Goal: Information Seeking & Learning: Learn about a topic

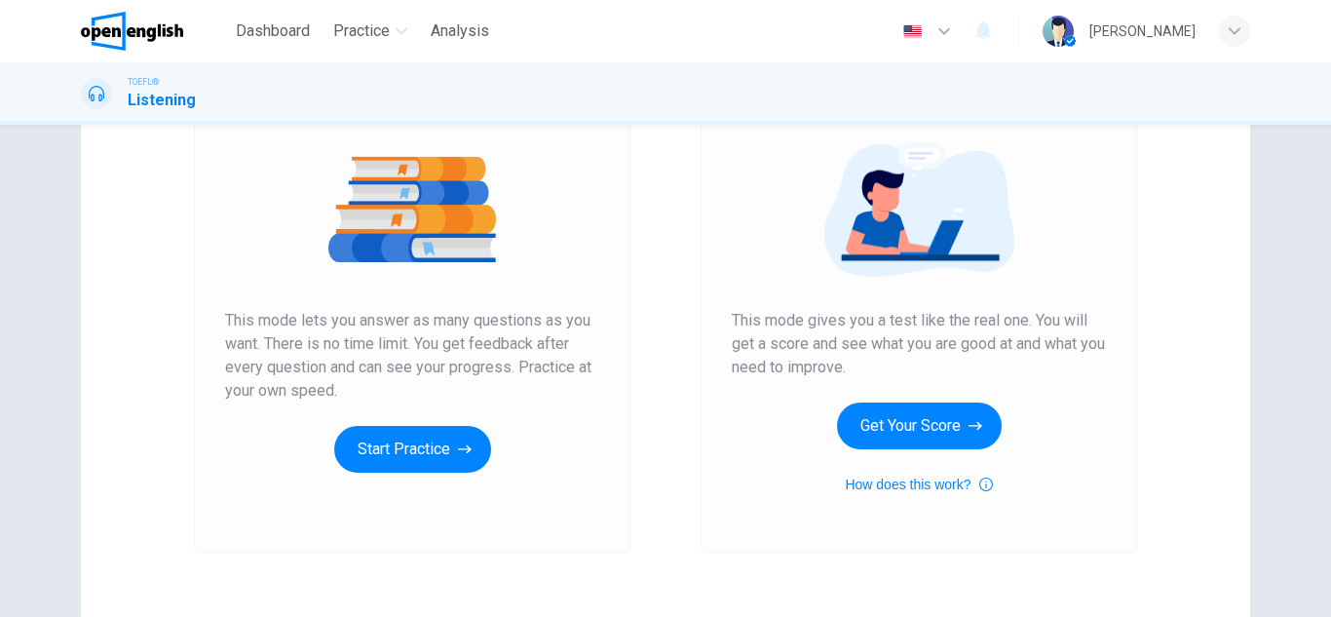
scroll to position [325, 0]
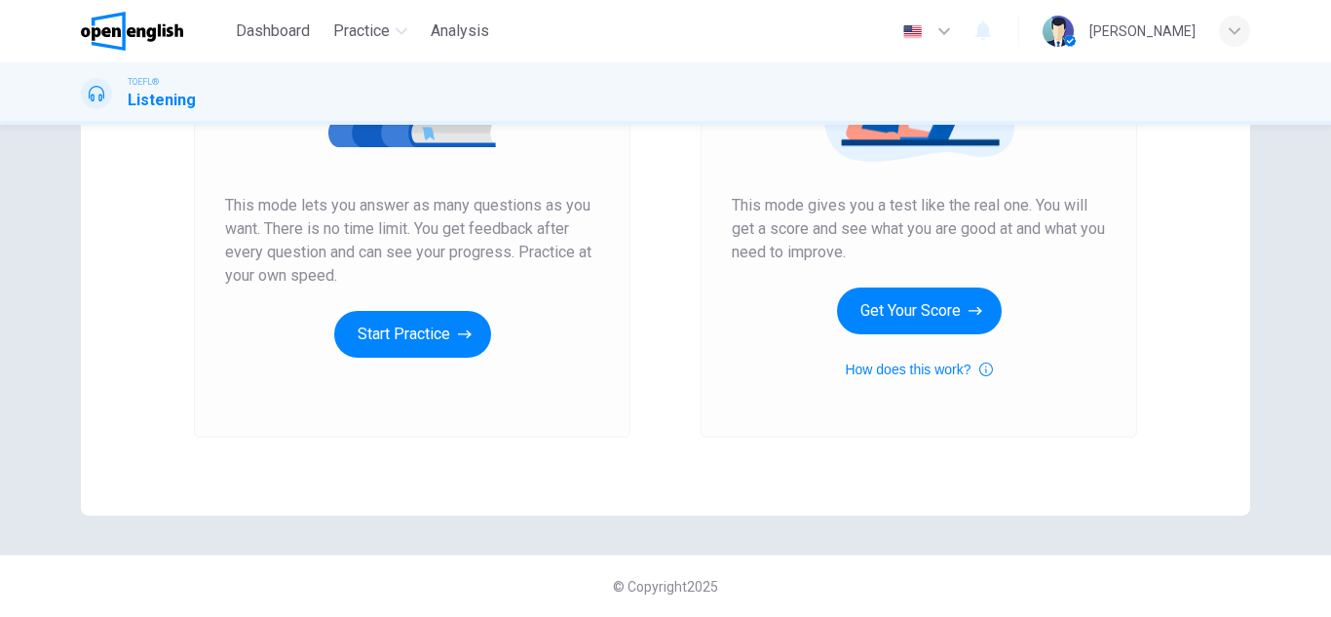
click at [442, 358] on div "Unlimited Practice This mode lets you answer as many questions as you want. The…" at bounding box center [412, 176] width 436 height 521
click at [407, 323] on button "Start Practice" at bounding box center [412, 334] width 157 height 47
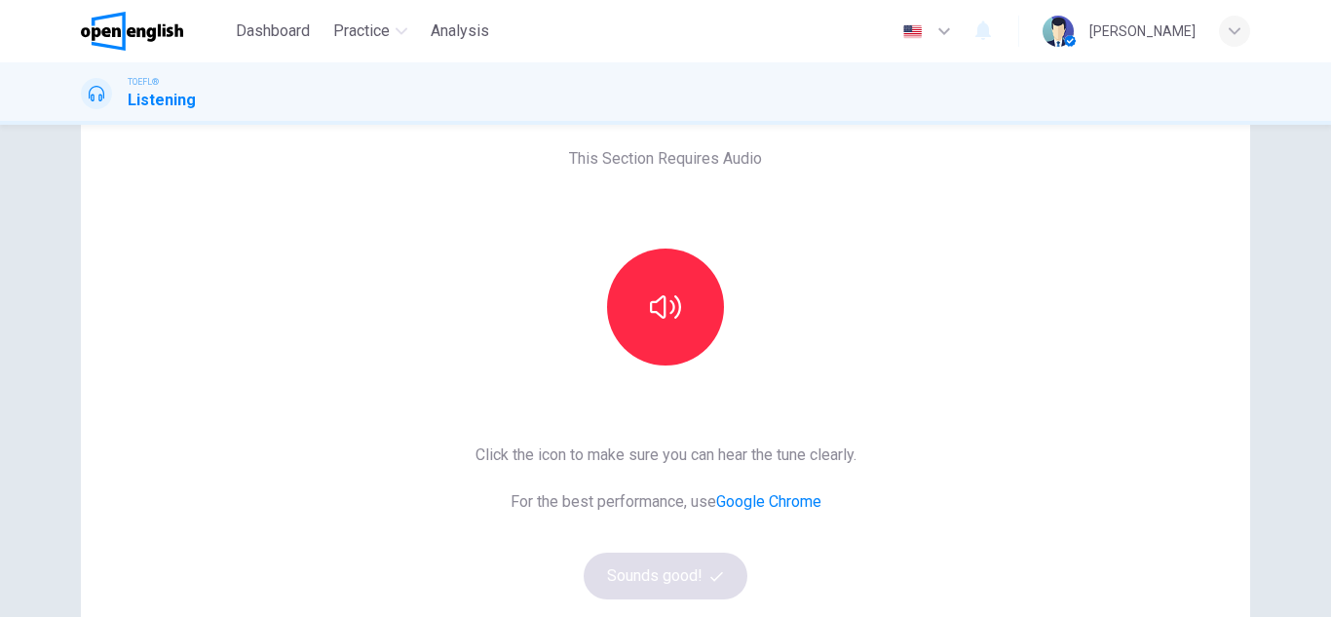
scroll to position [102, 0]
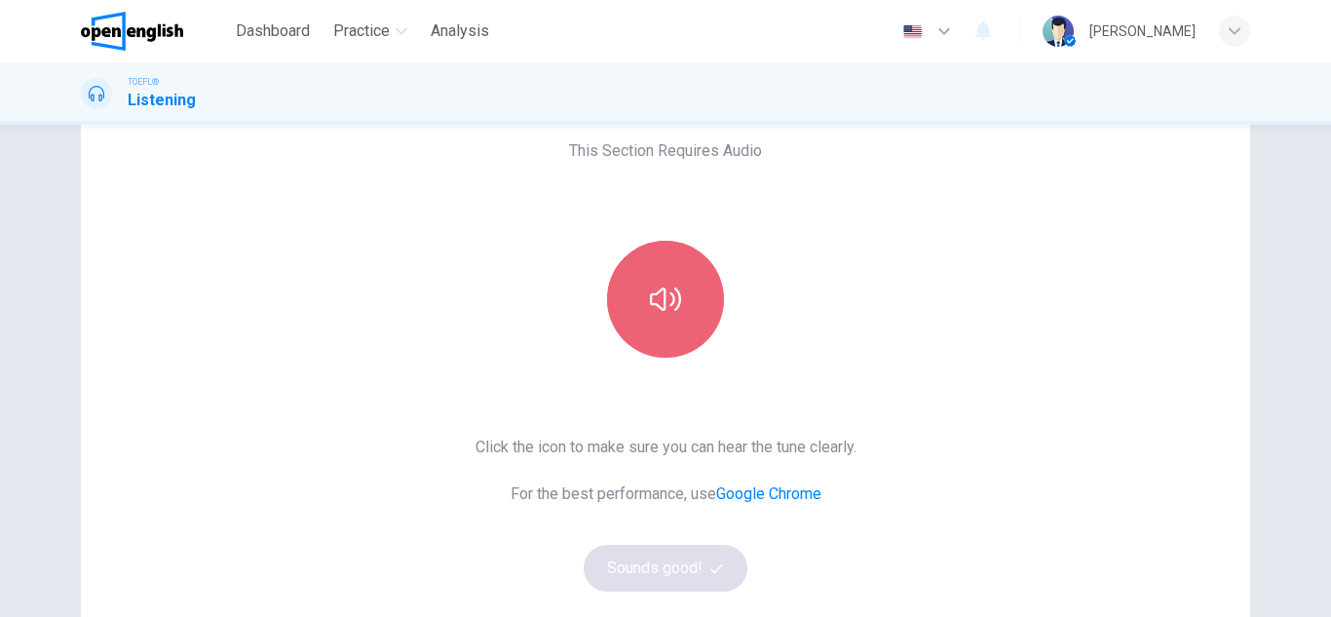
click at [660, 282] on button "button" at bounding box center [665, 299] width 117 height 117
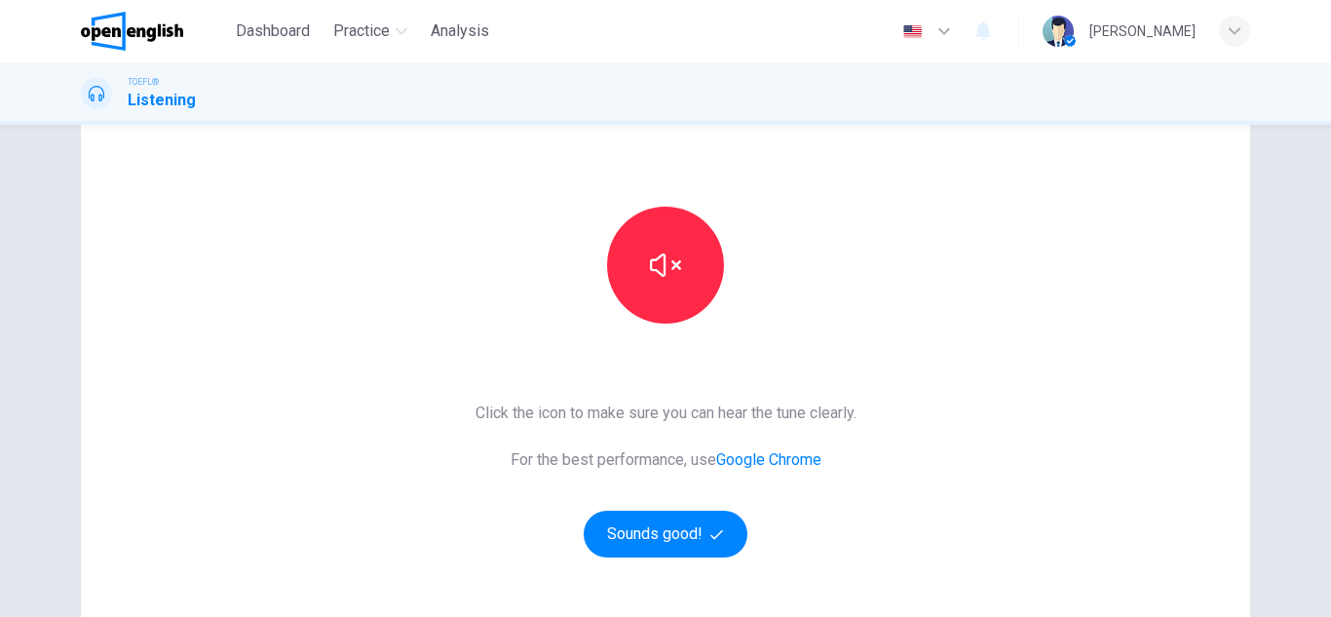
scroll to position [137, 0]
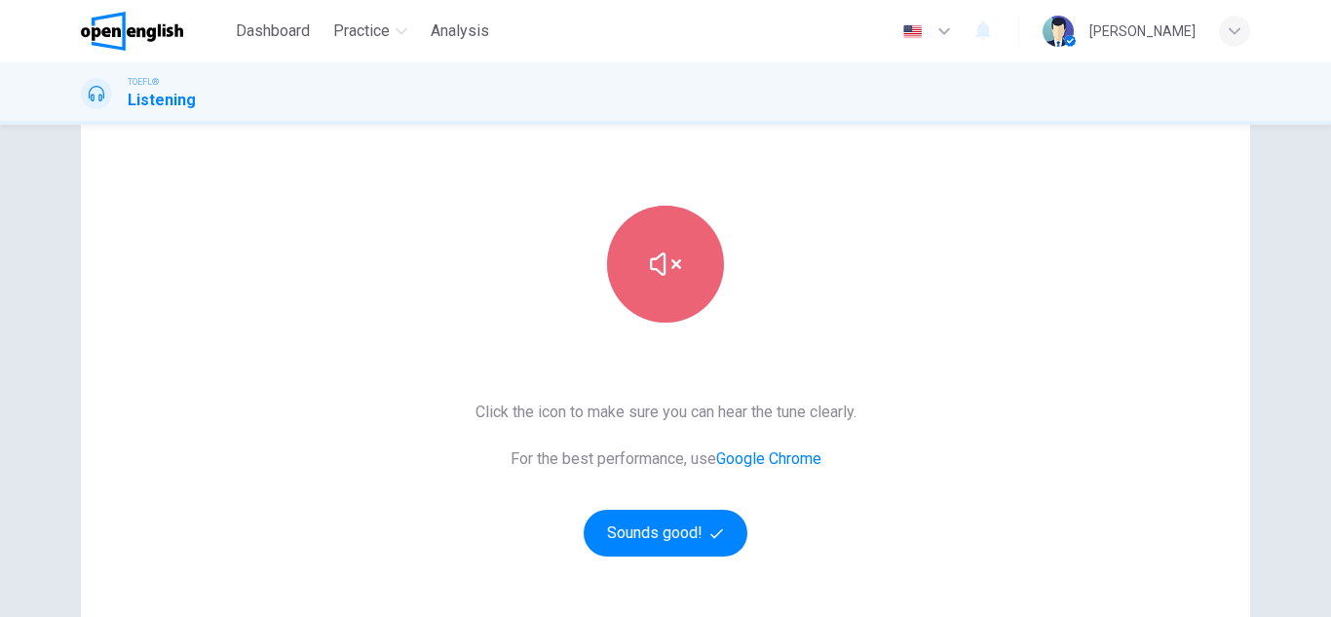
click at [688, 259] on button "button" at bounding box center [665, 264] width 117 height 117
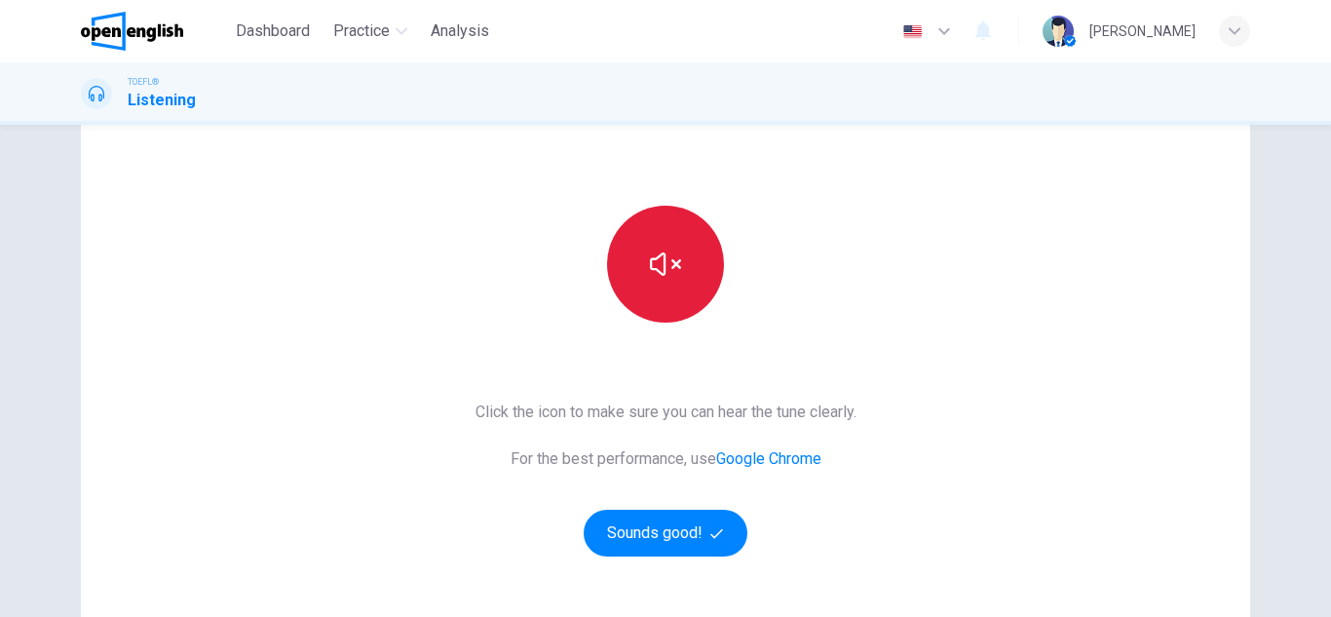
scroll to position [221, 0]
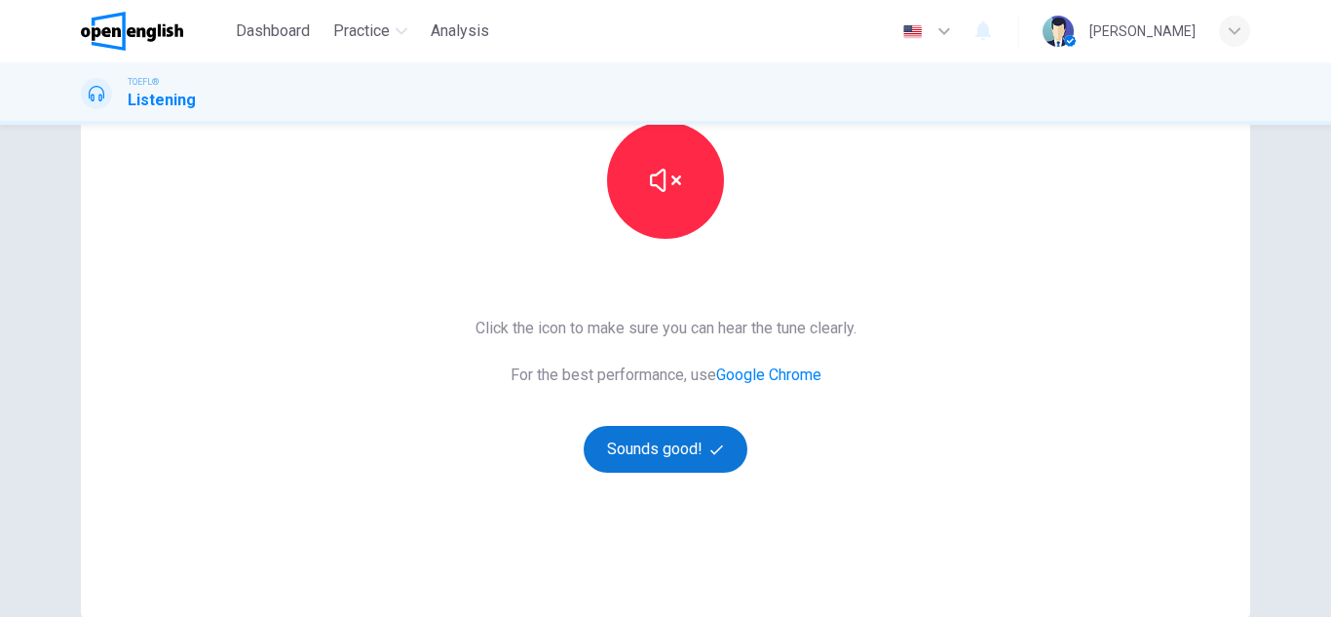
click at [653, 445] on button "Sounds good!" at bounding box center [666, 449] width 164 height 47
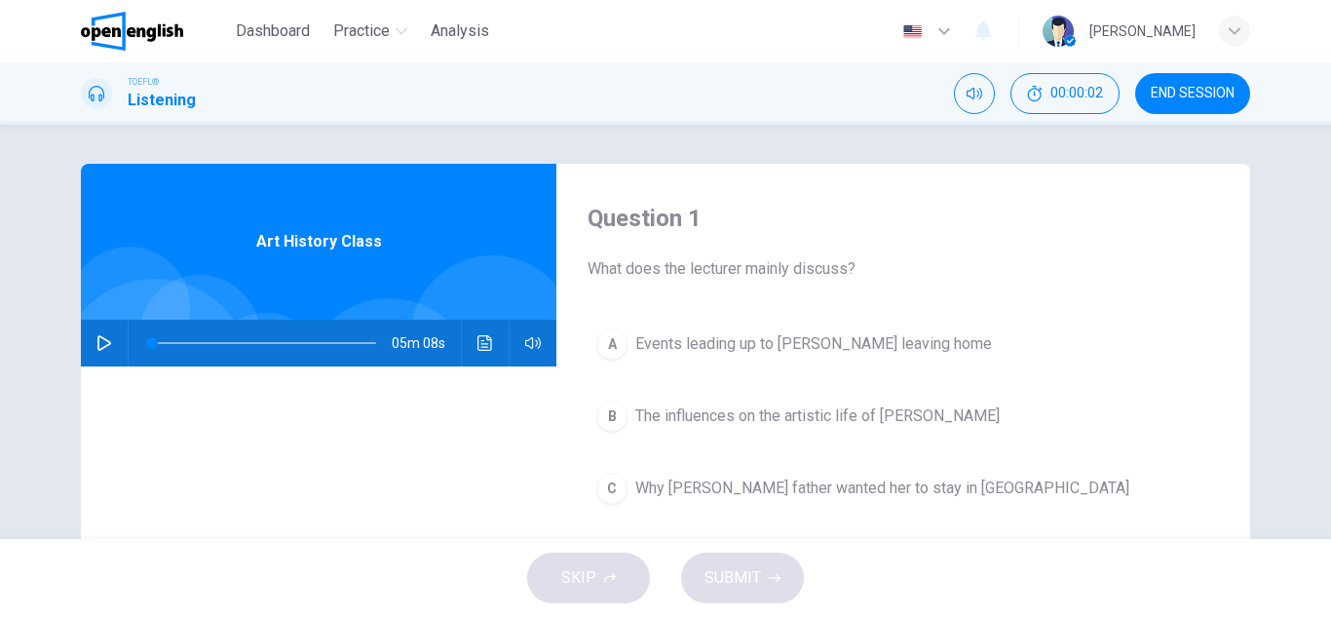
scroll to position [50, 0]
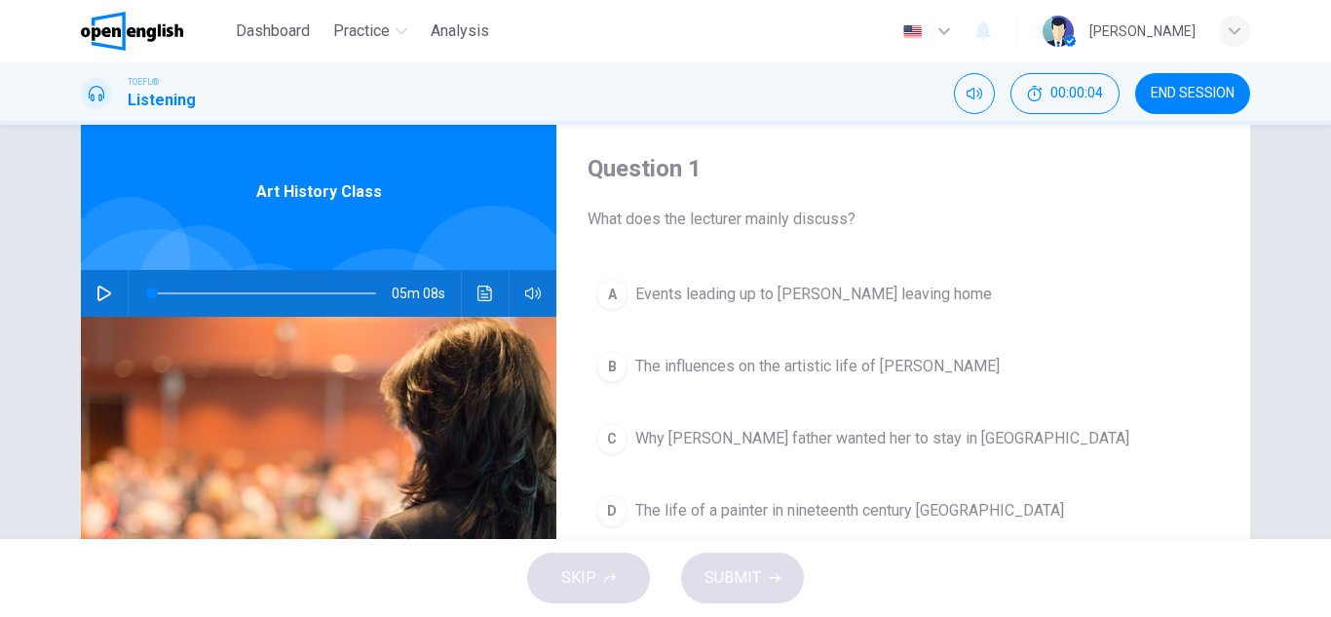
click at [96, 285] on icon "button" at bounding box center [104, 293] width 16 height 16
type input "*"
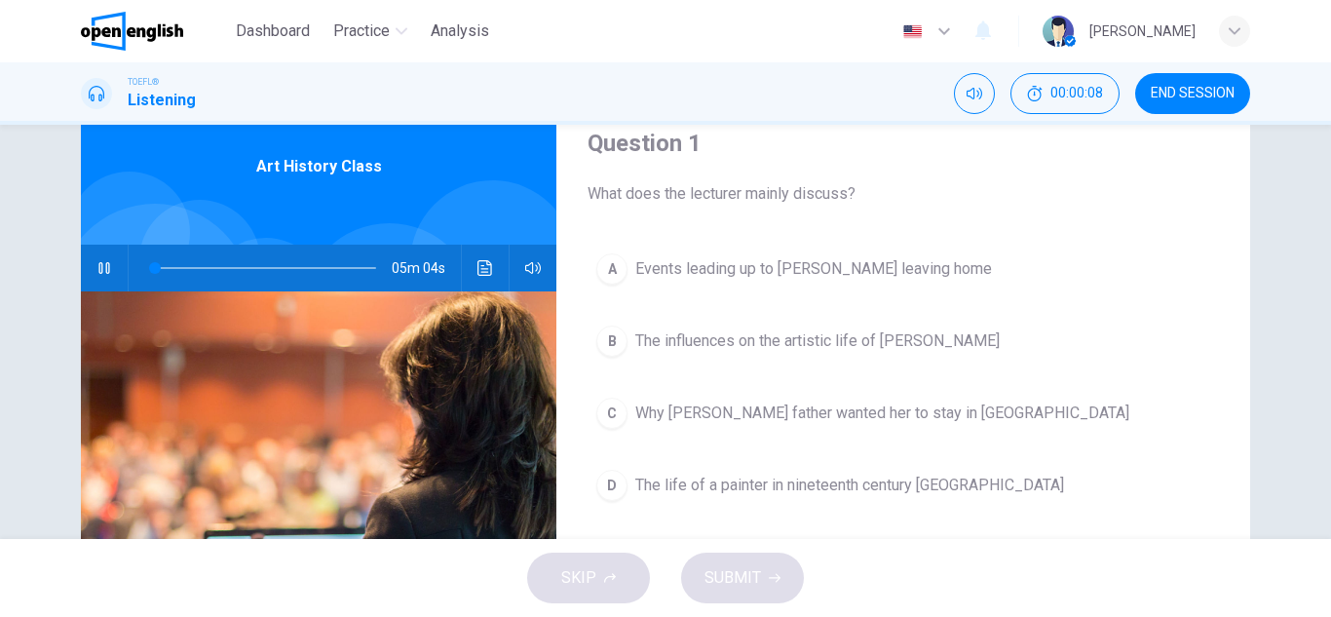
scroll to position [77, 0]
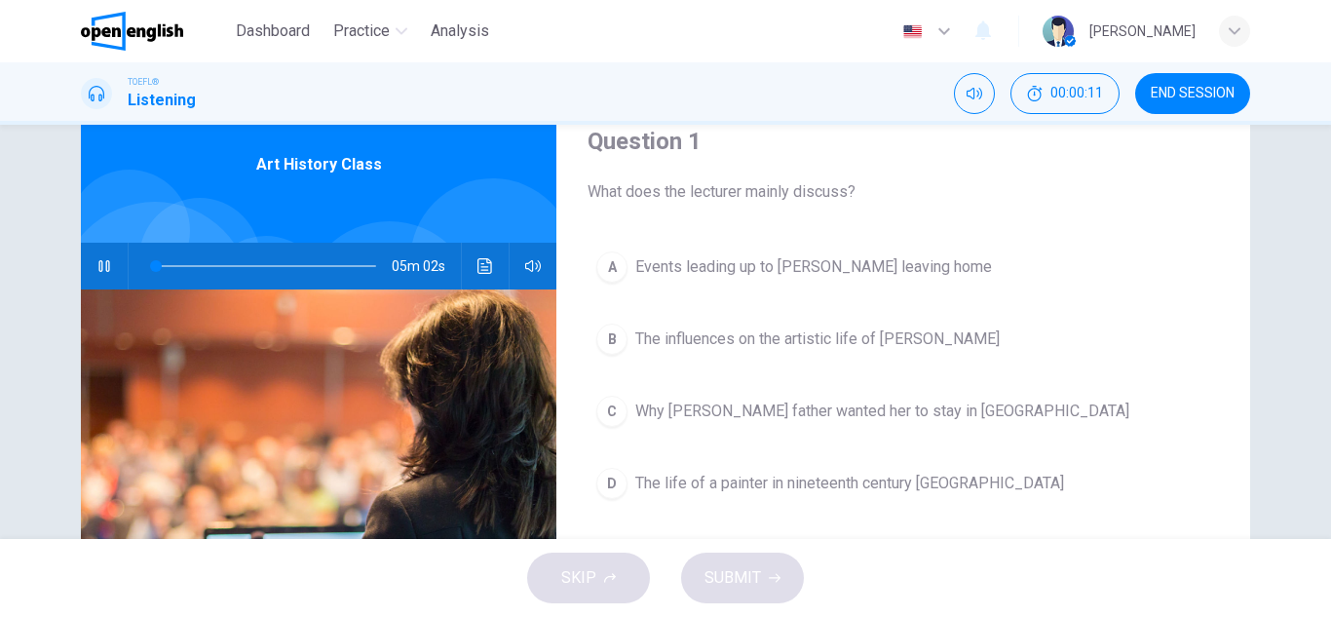
click at [89, 268] on button "button" at bounding box center [104, 266] width 31 height 47
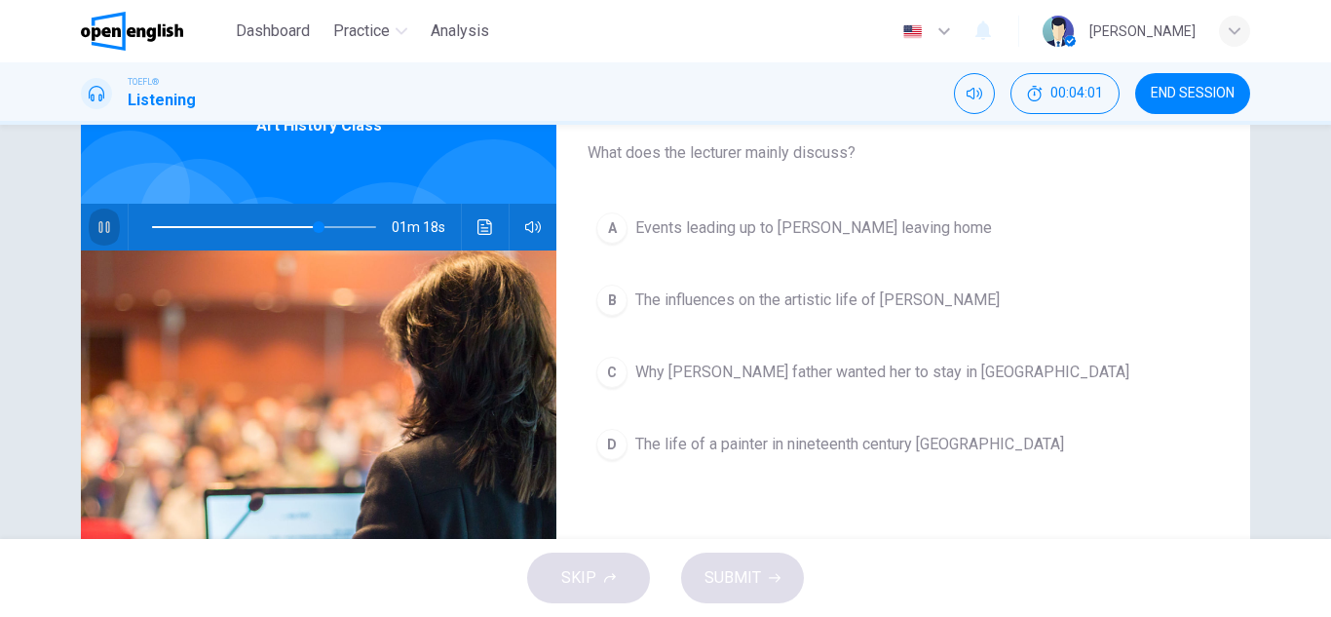
scroll to position [123, 0]
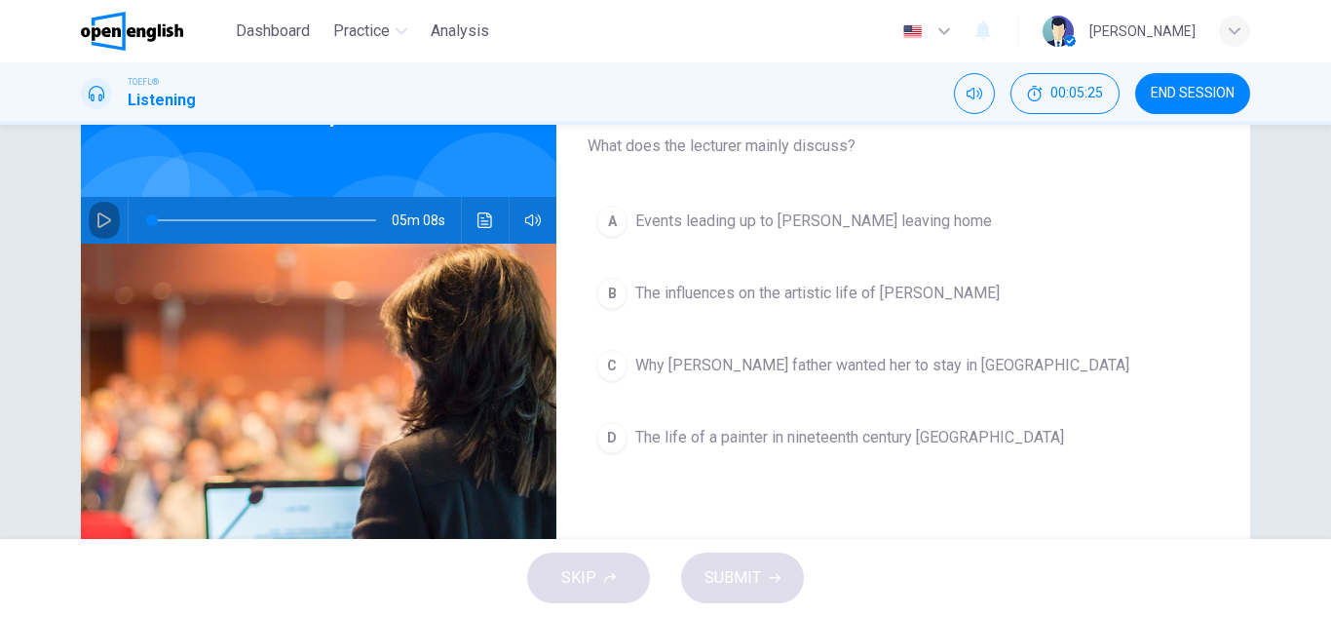
click at [107, 221] on button "button" at bounding box center [104, 220] width 31 height 47
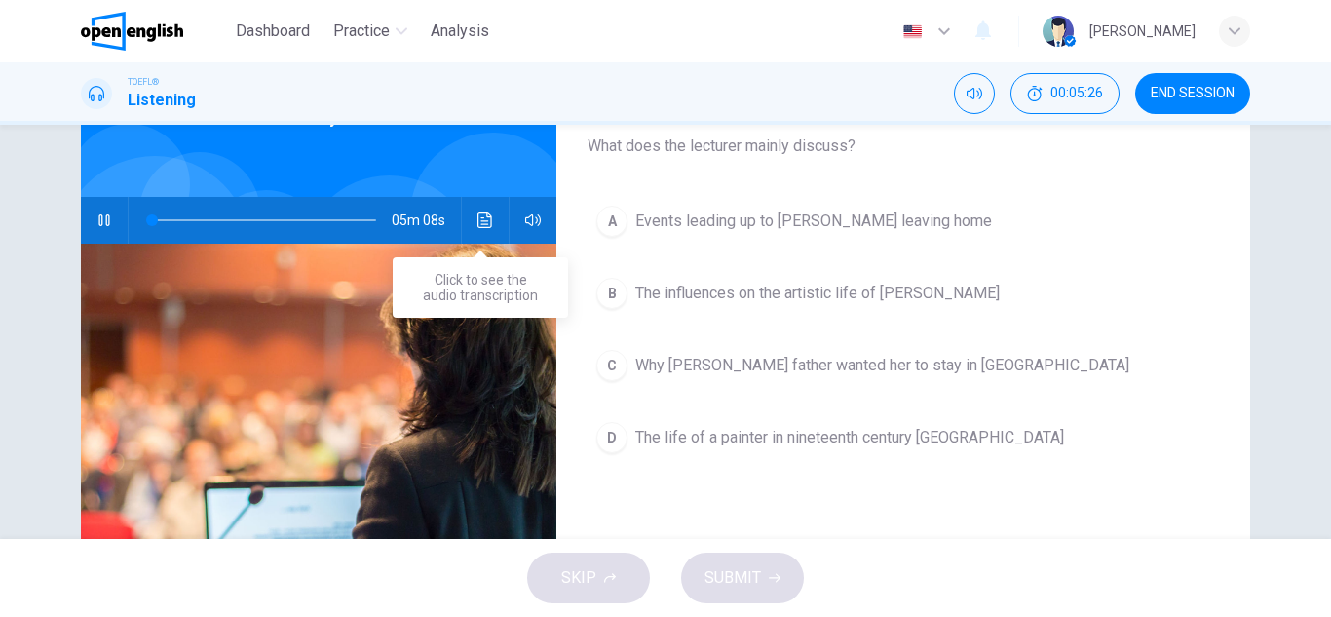
click at [488, 221] on button "Click to see the audio transcription" at bounding box center [485, 220] width 31 height 47
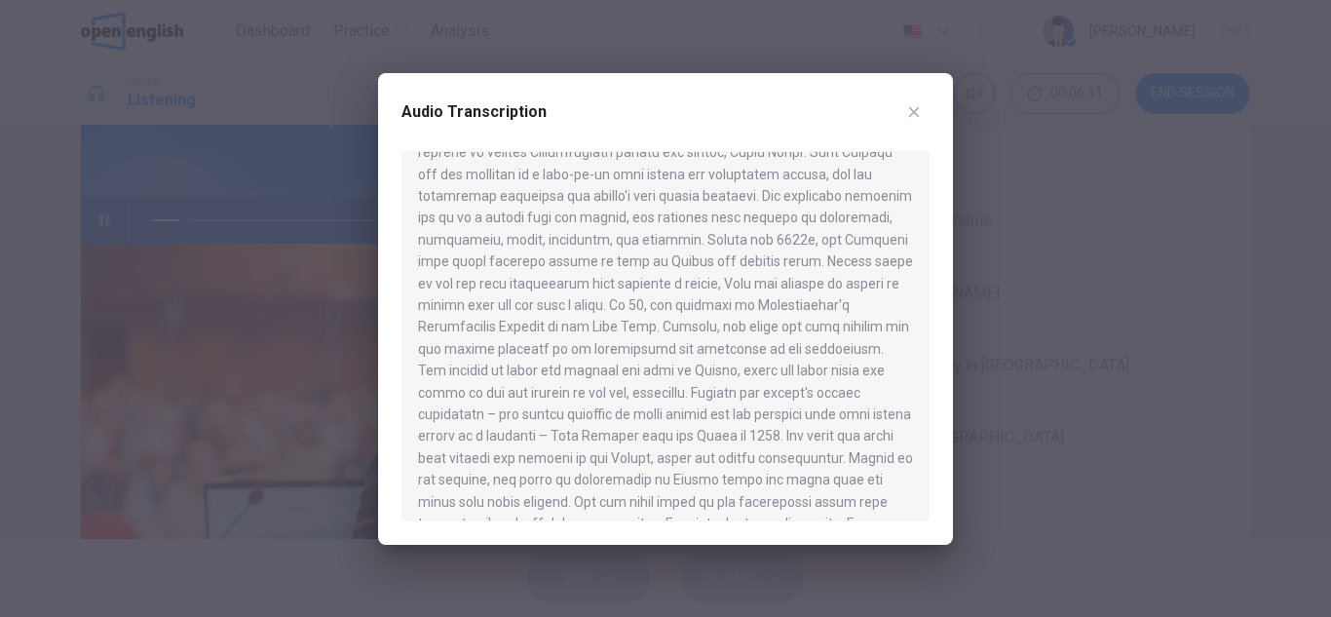
scroll to position [73, 0]
type input "**"
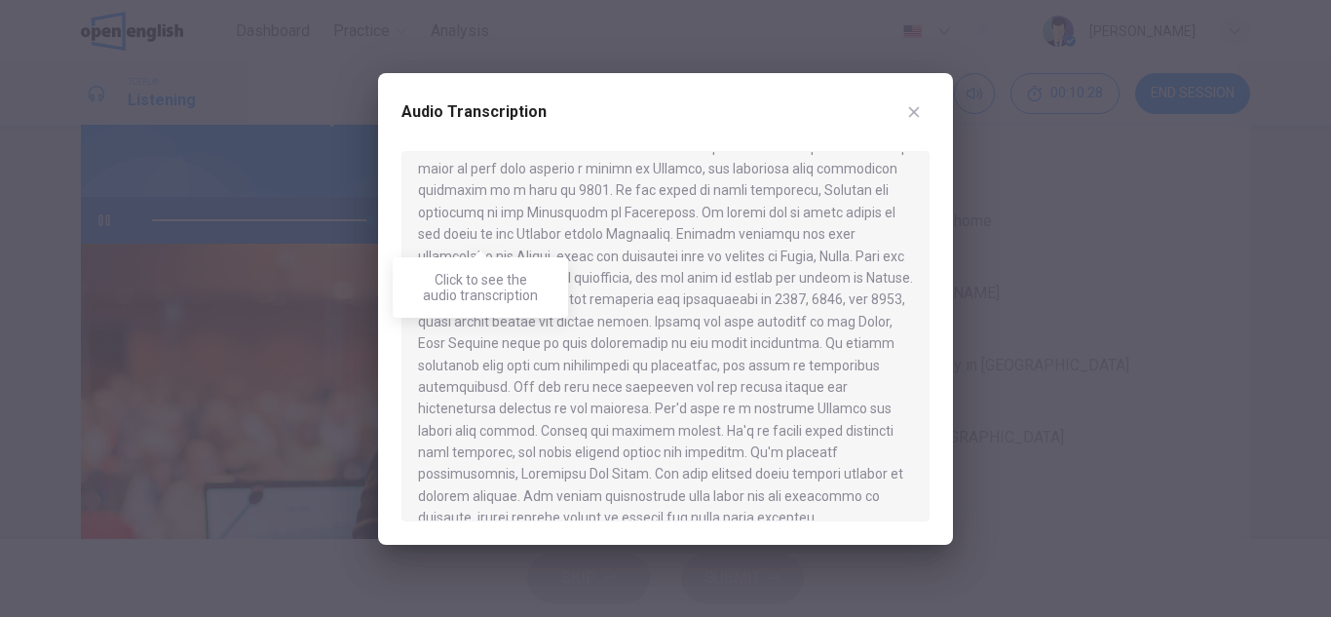
scroll to position [709, 0]
type input "*"
click at [914, 125] on button "button" at bounding box center [913, 111] width 31 height 31
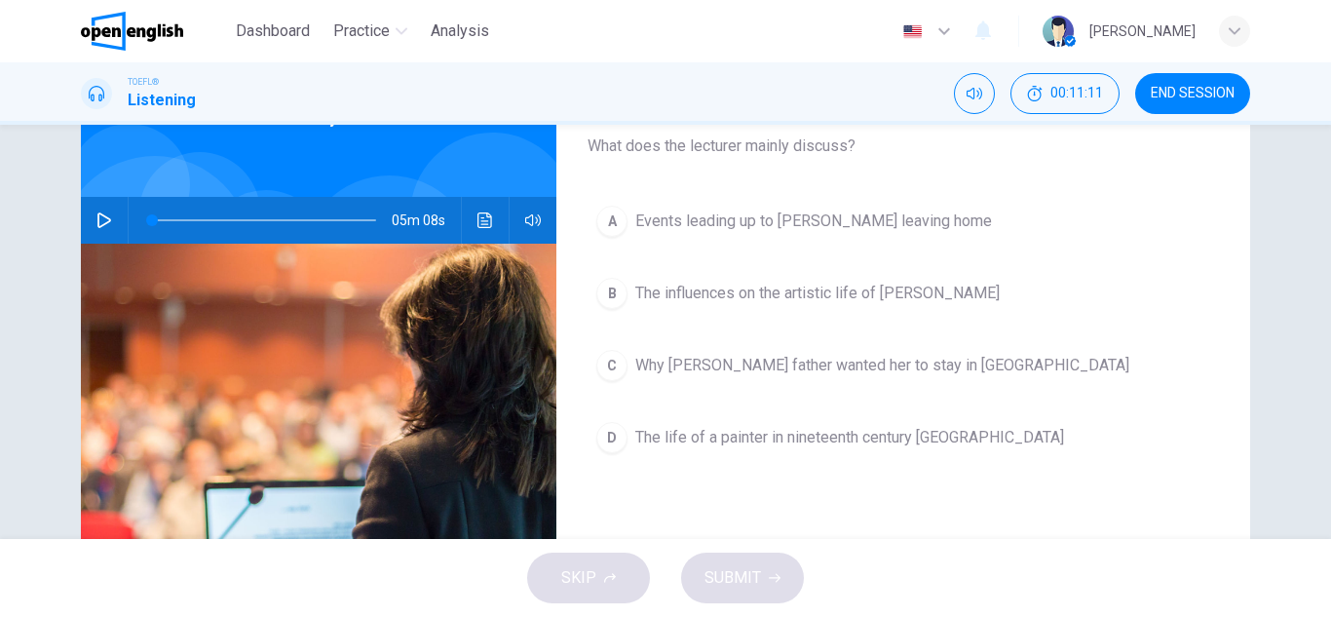
click at [703, 296] on span "The influences on the artistic life of [PERSON_NAME]" at bounding box center [817, 293] width 364 height 23
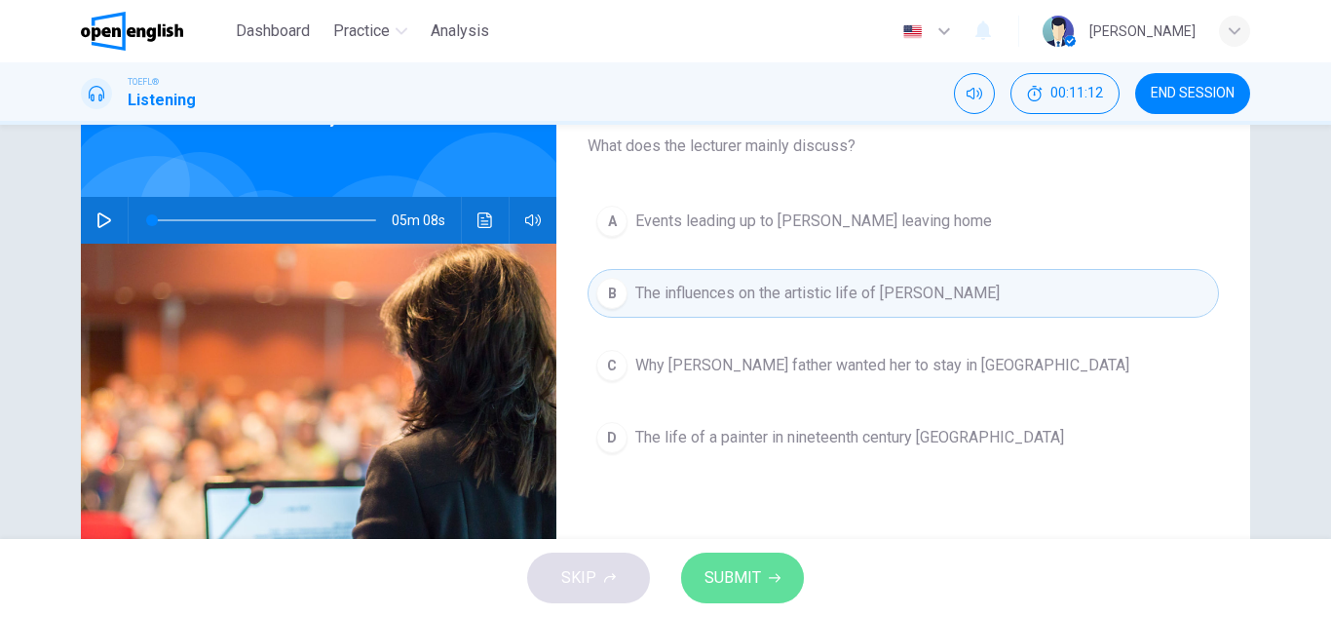
click at [745, 586] on span "SUBMIT" at bounding box center [732, 577] width 57 height 27
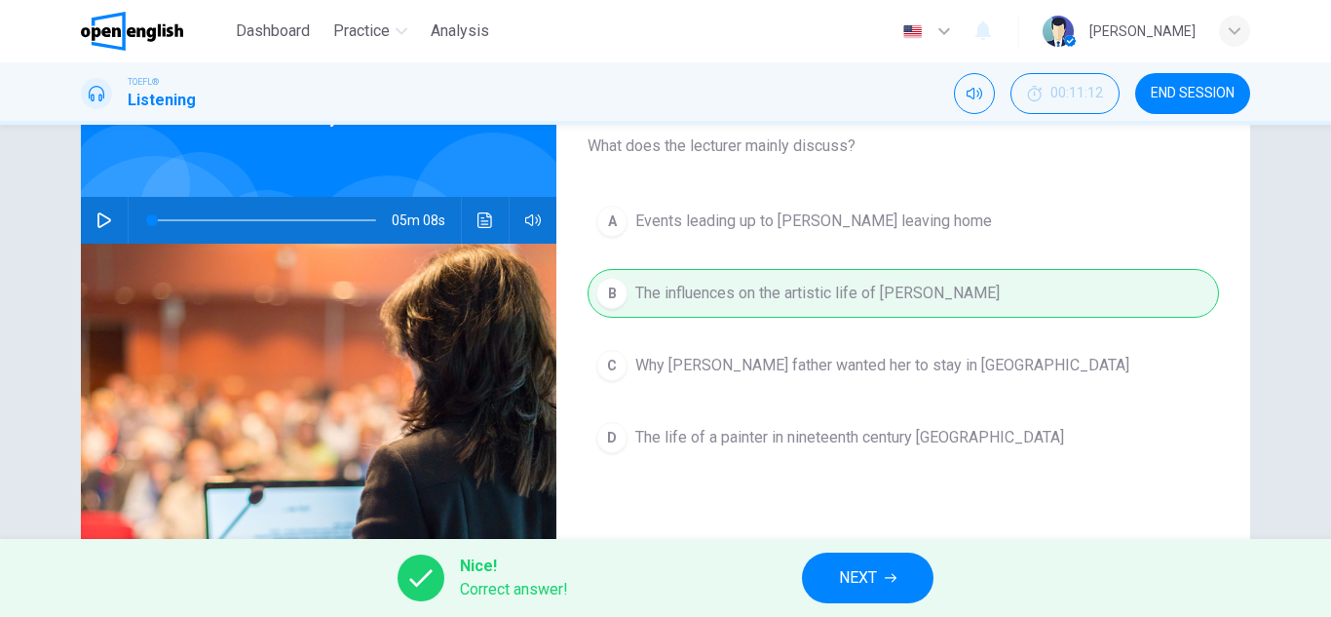
click at [919, 582] on button "NEXT" at bounding box center [868, 577] width 132 height 51
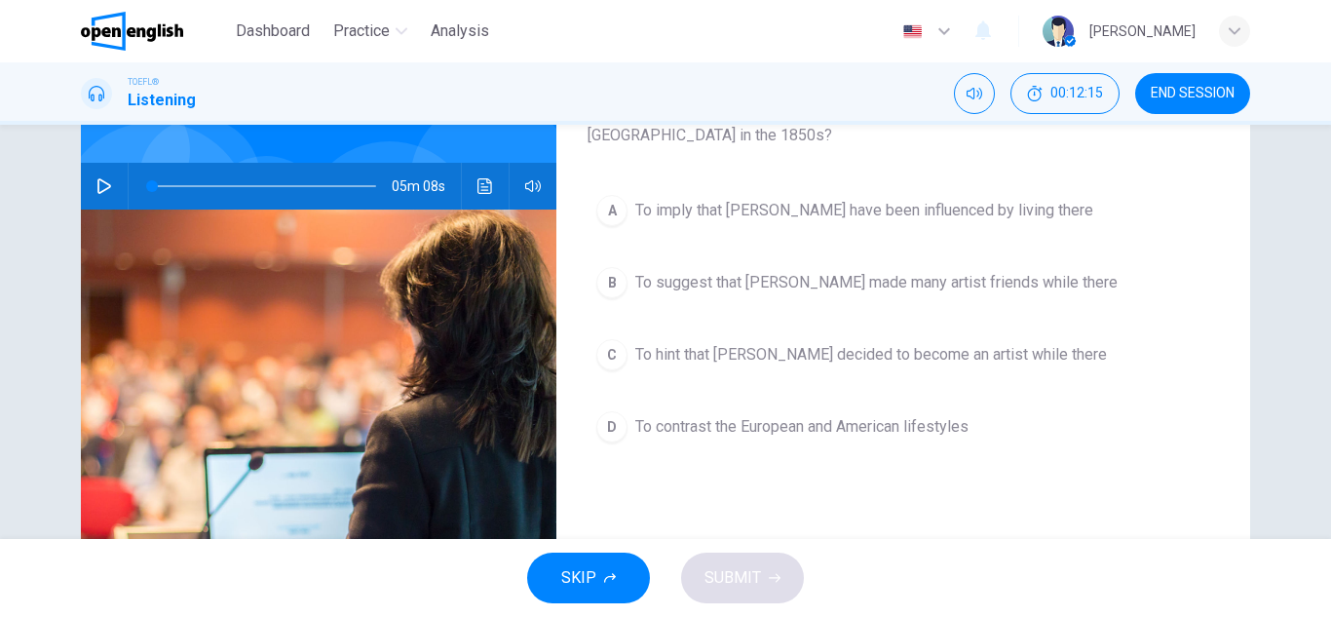
scroll to position [155, 0]
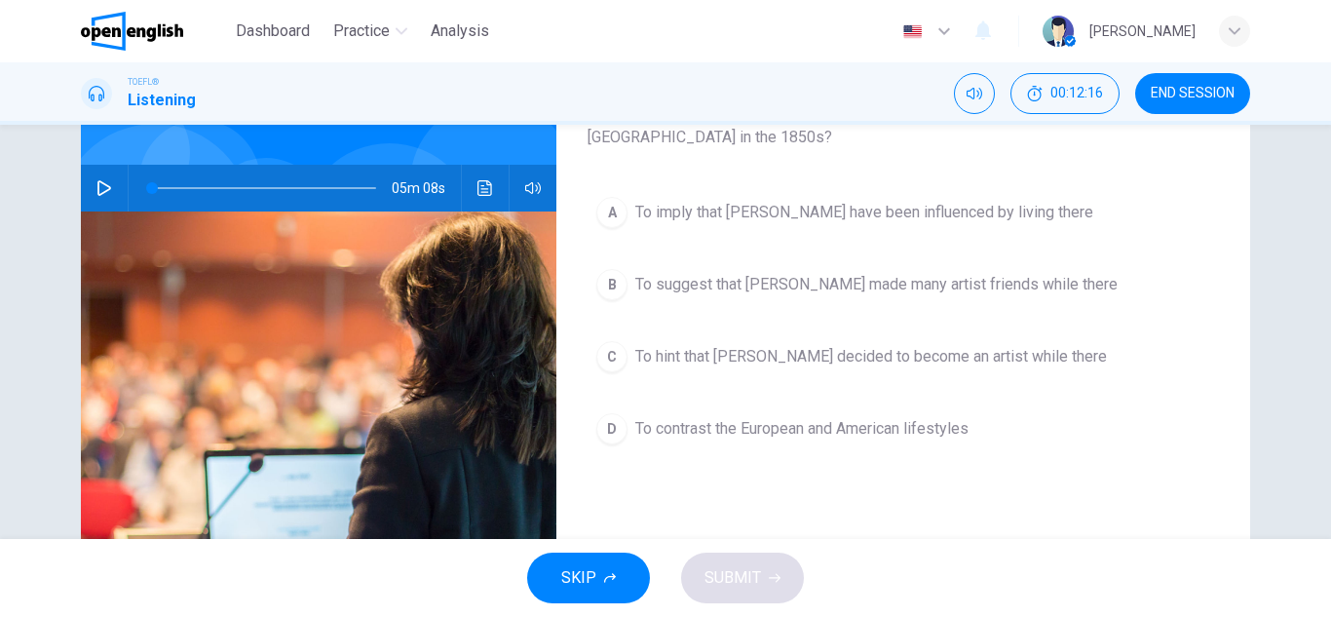
click at [742, 361] on span "To hint that [PERSON_NAME] decided to become an artist while there" at bounding box center [871, 356] width 472 height 23
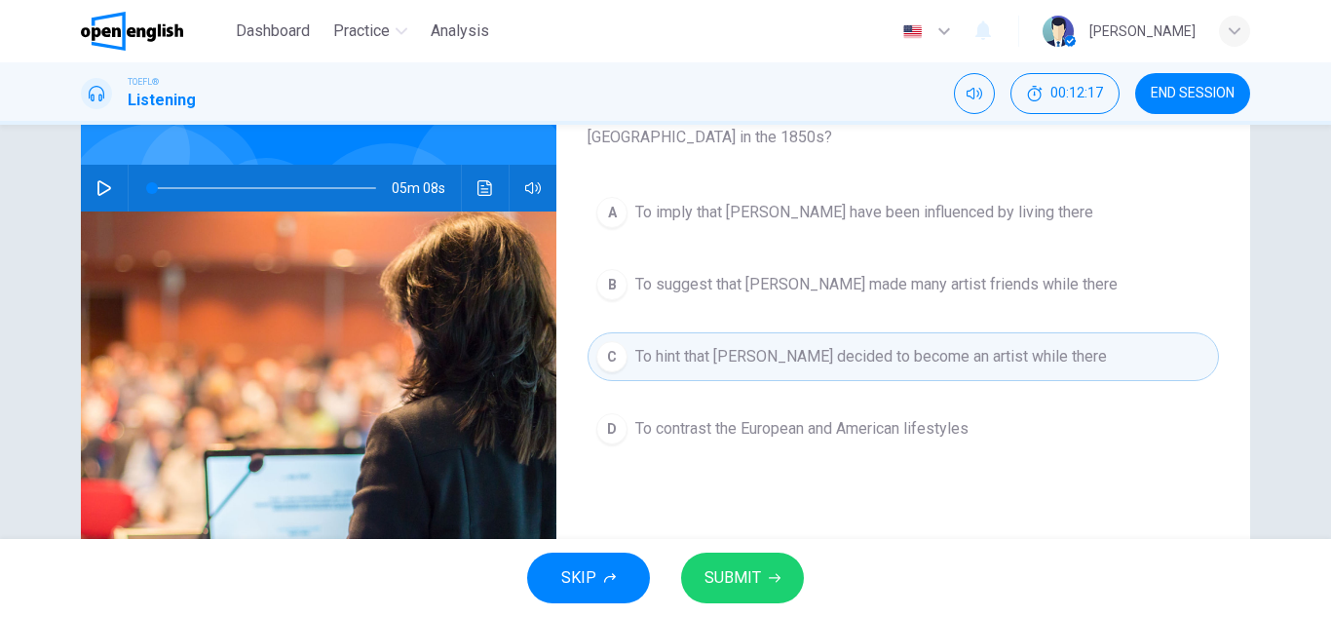
click at [728, 557] on button "SUBMIT" at bounding box center [742, 577] width 123 height 51
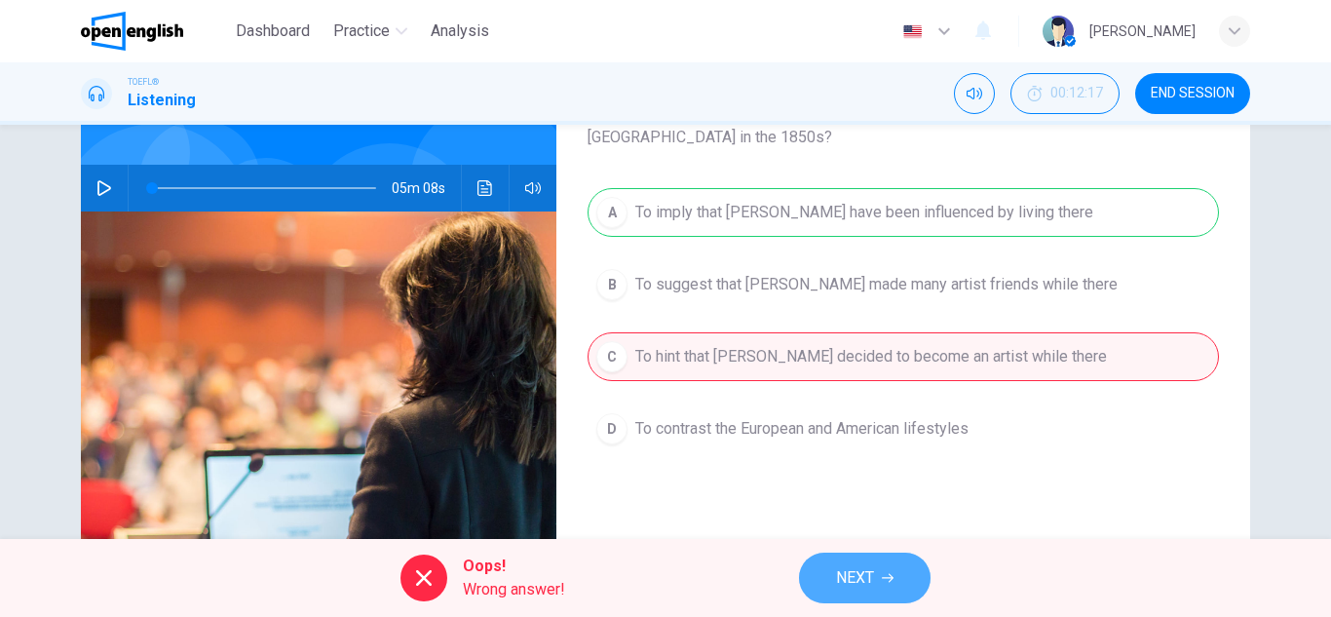
click at [868, 581] on span "NEXT" at bounding box center [855, 577] width 38 height 27
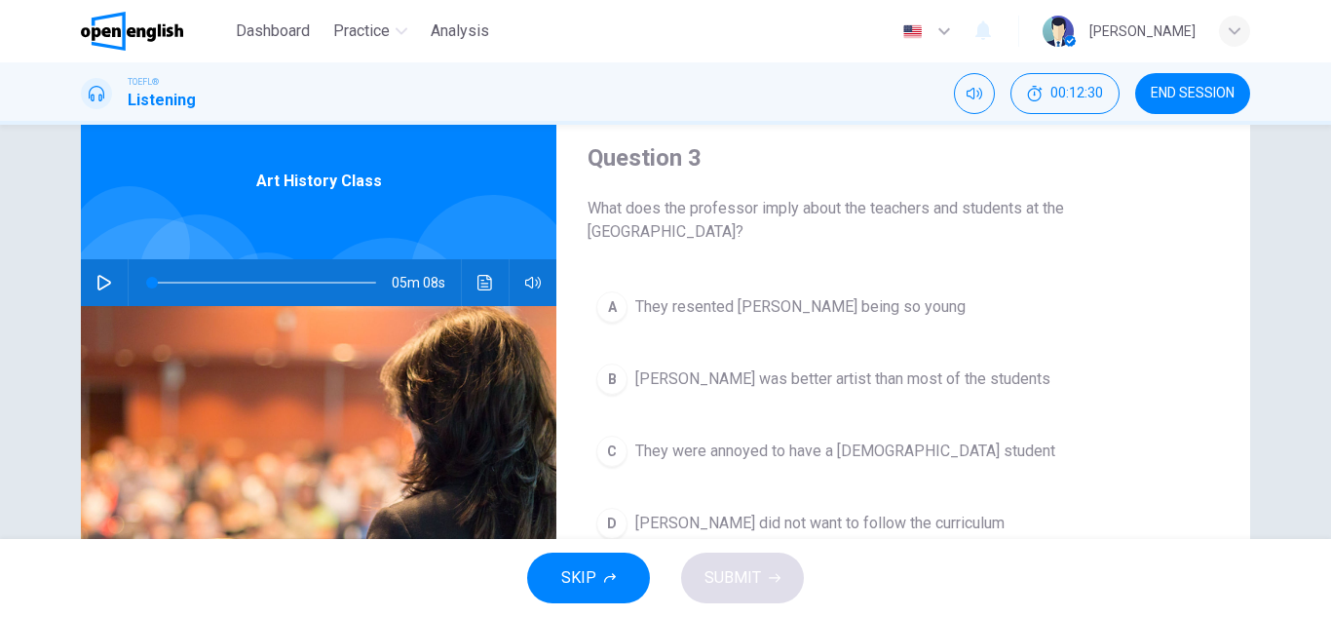
scroll to position [66, 0]
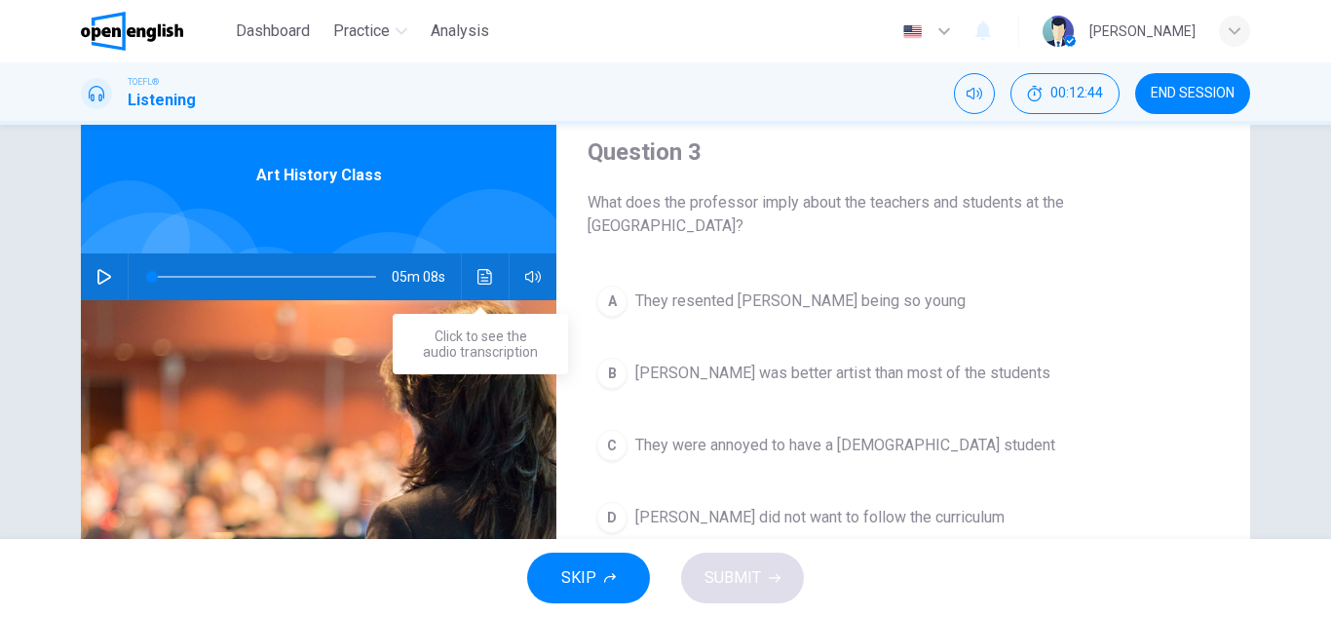
click at [477, 270] on icon "Click to see the audio transcription" at bounding box center [484, 277] width 15 height 16
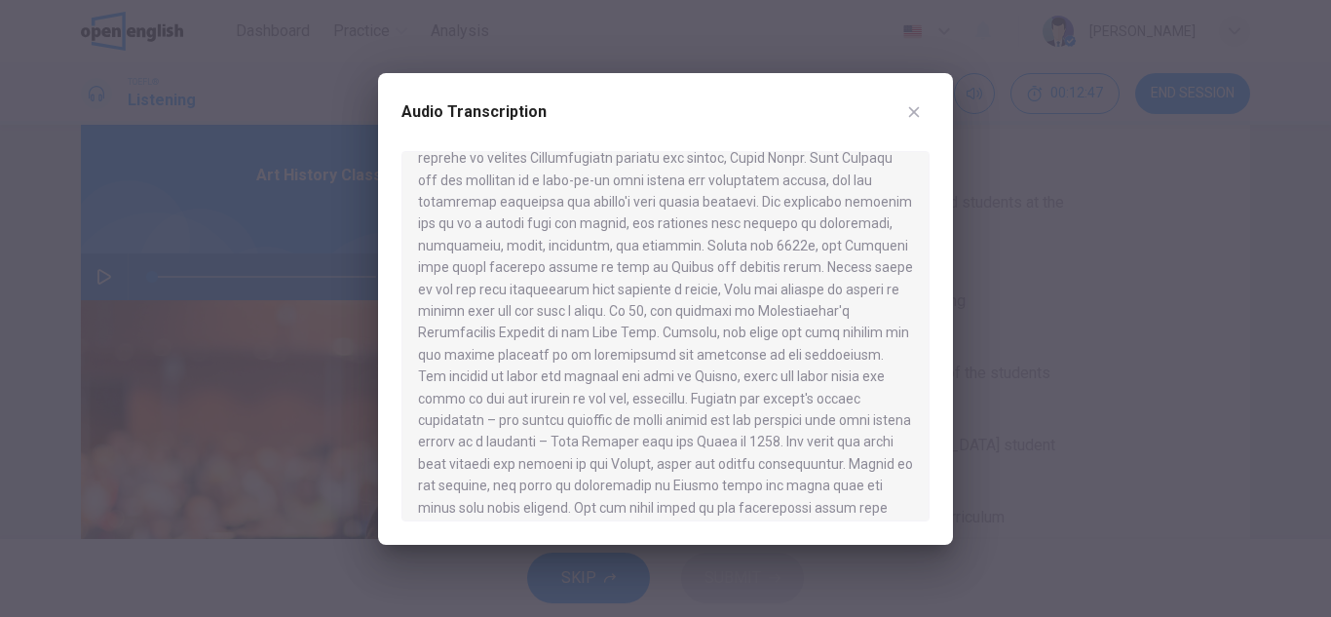
scroll to position [64, 0]
click at [1050, 285] on div at bounding box center [665, 308] width 1331 height 617
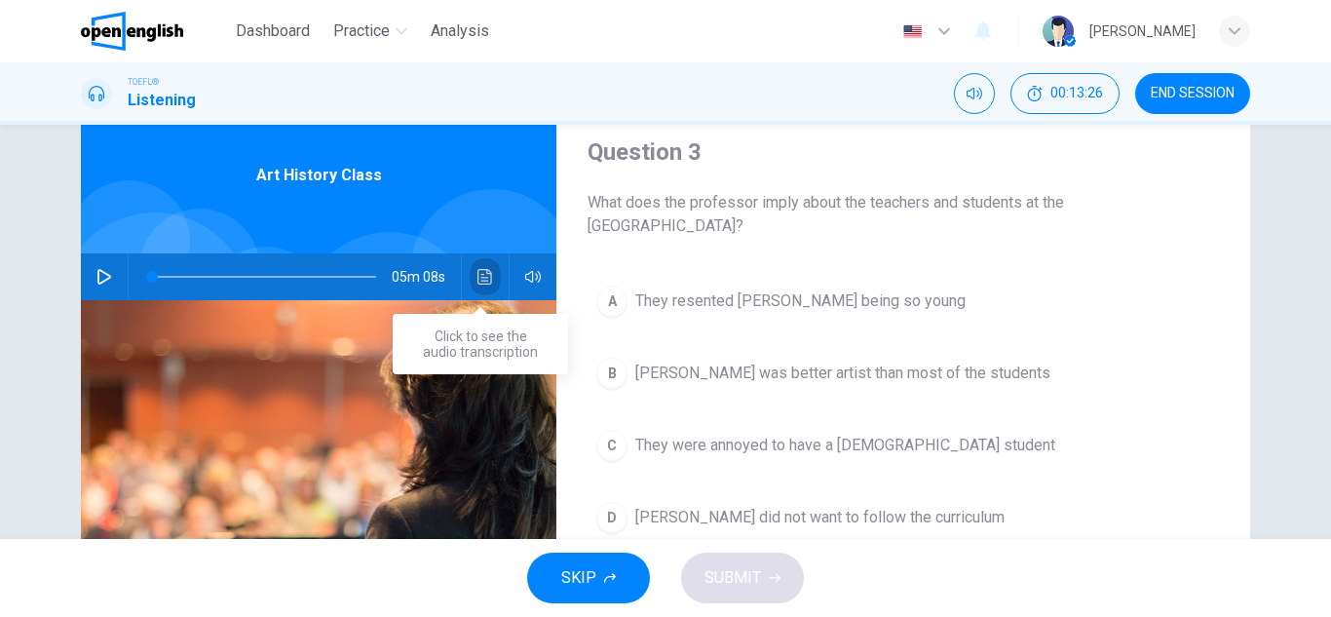
click at [488, 278] on button "Click to see the audio transcription" at bounding box center [485, 276] width 31 height 47
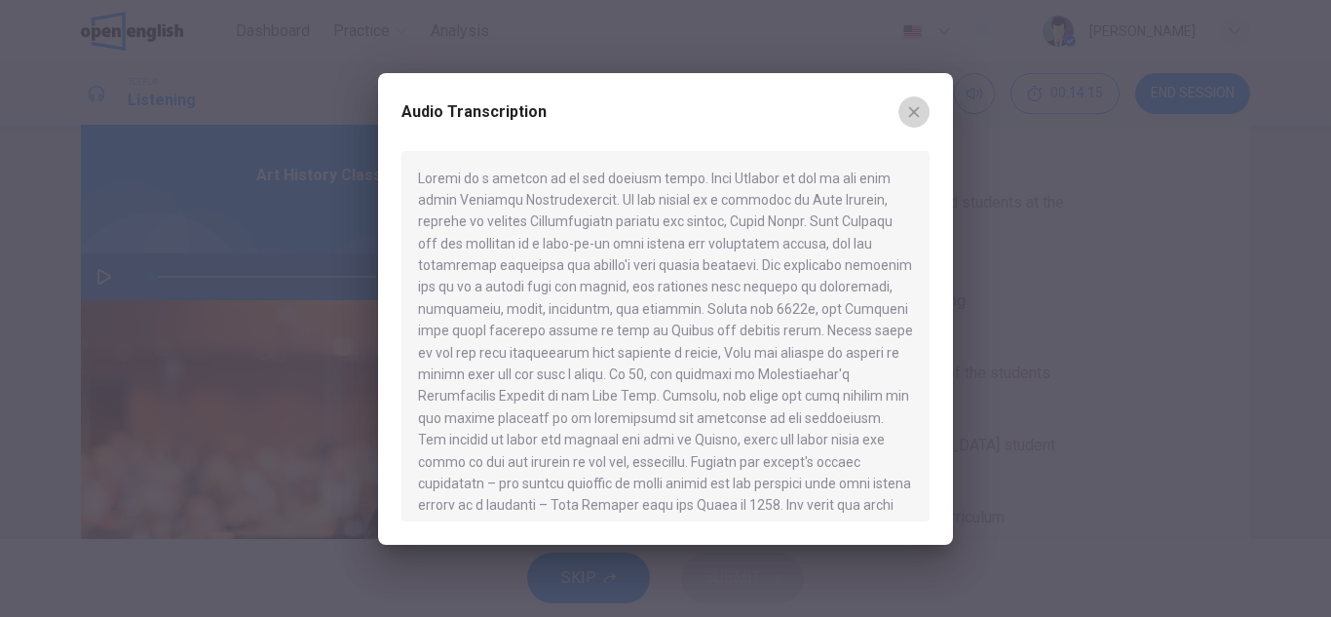
click at [907, 99] on button "button" at bounding box center [913, 111] width 31 height 31
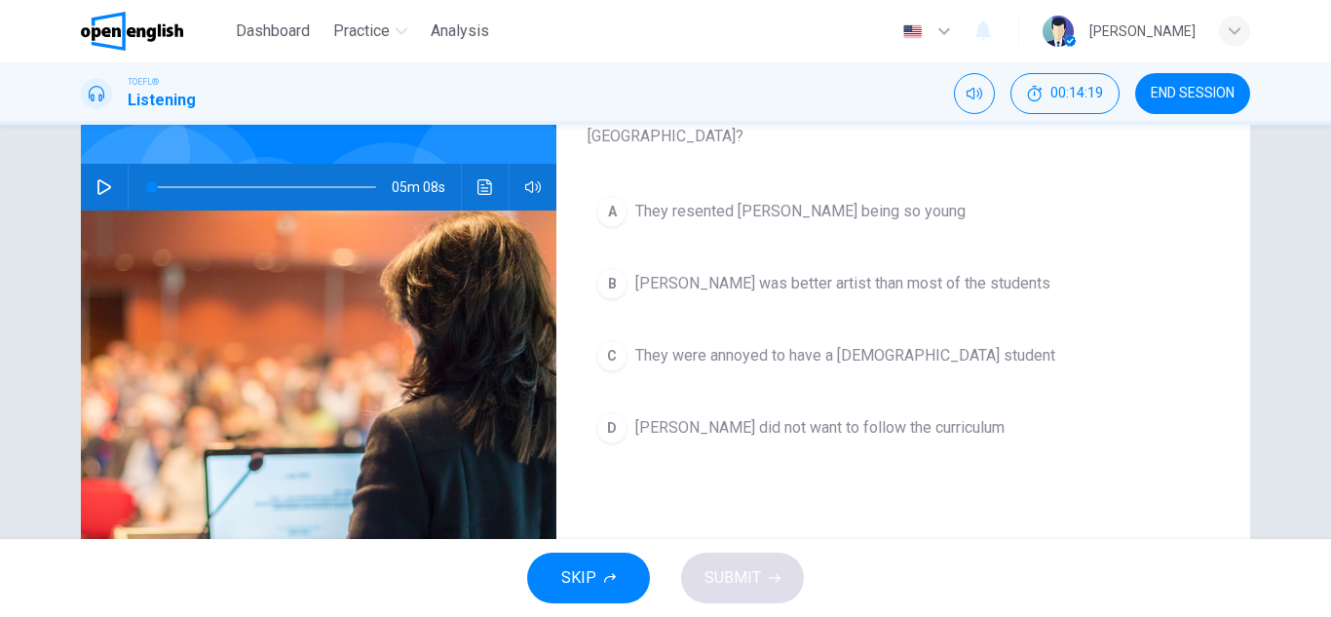
scroll to position [157, 0]
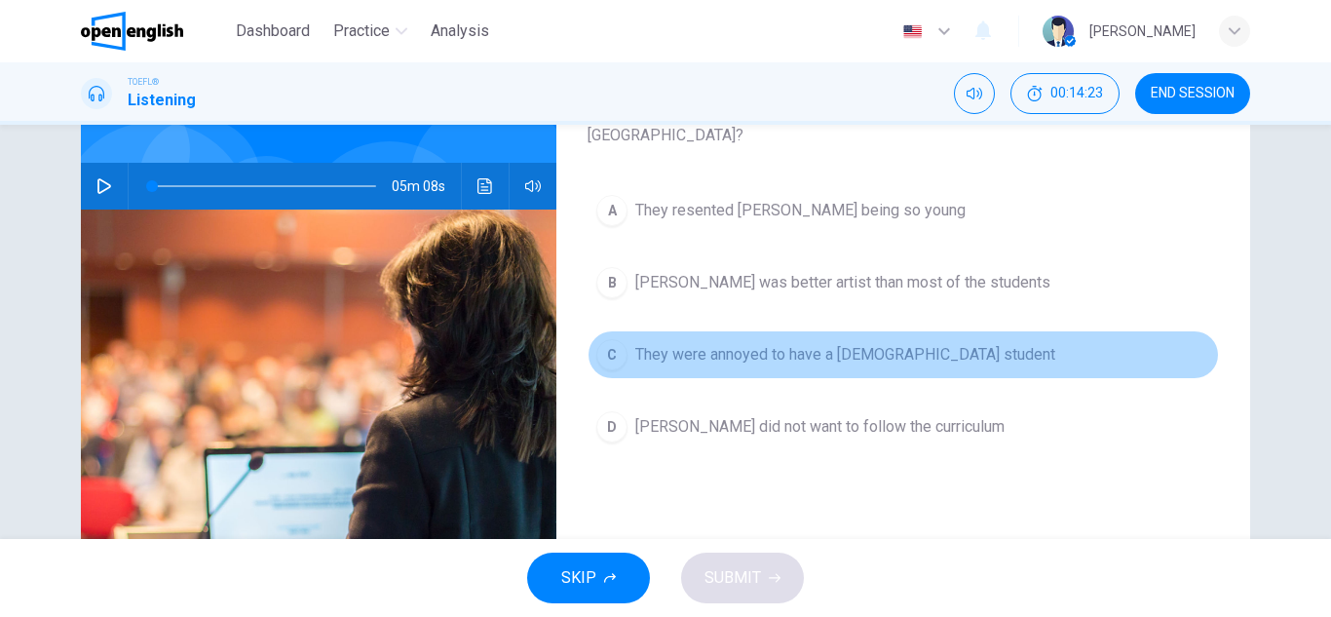
click at [877, 351] on span "They were annoyed to have a [DEMOGRAPHIC_DATA] student" at bounding box center [845, 354] width 420 height 23
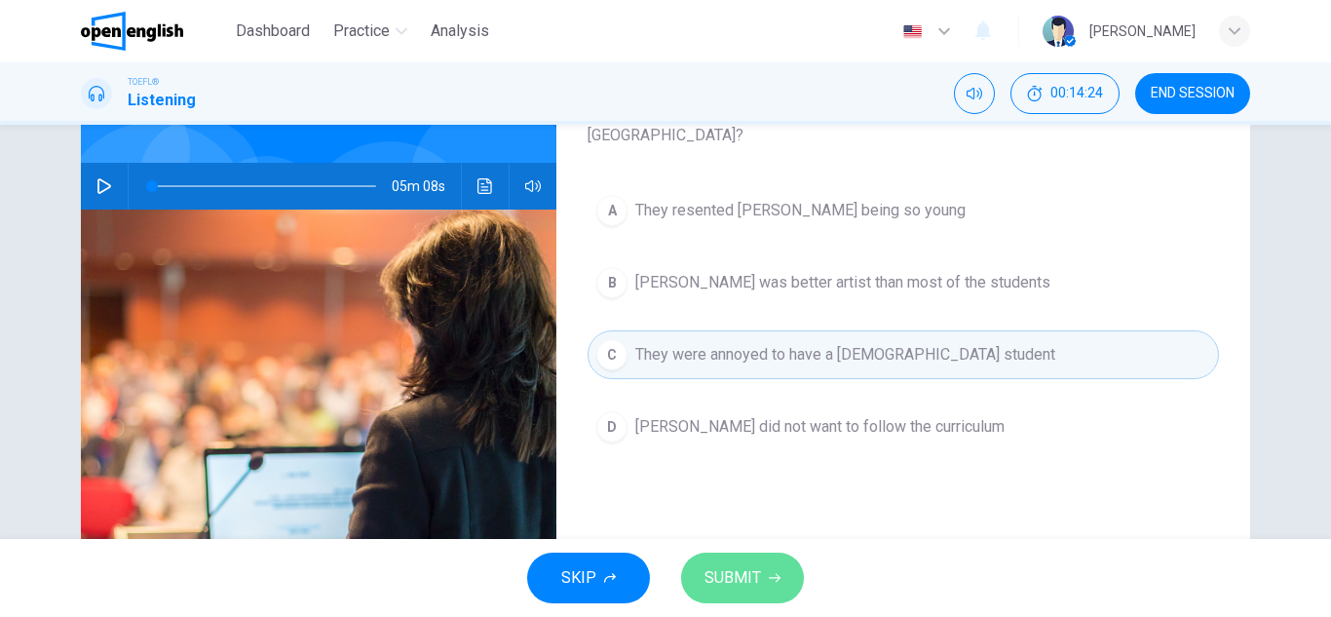
click at [753, 573] on span "SUBMIT" at bounding box center [732, 577] width 57 height 27
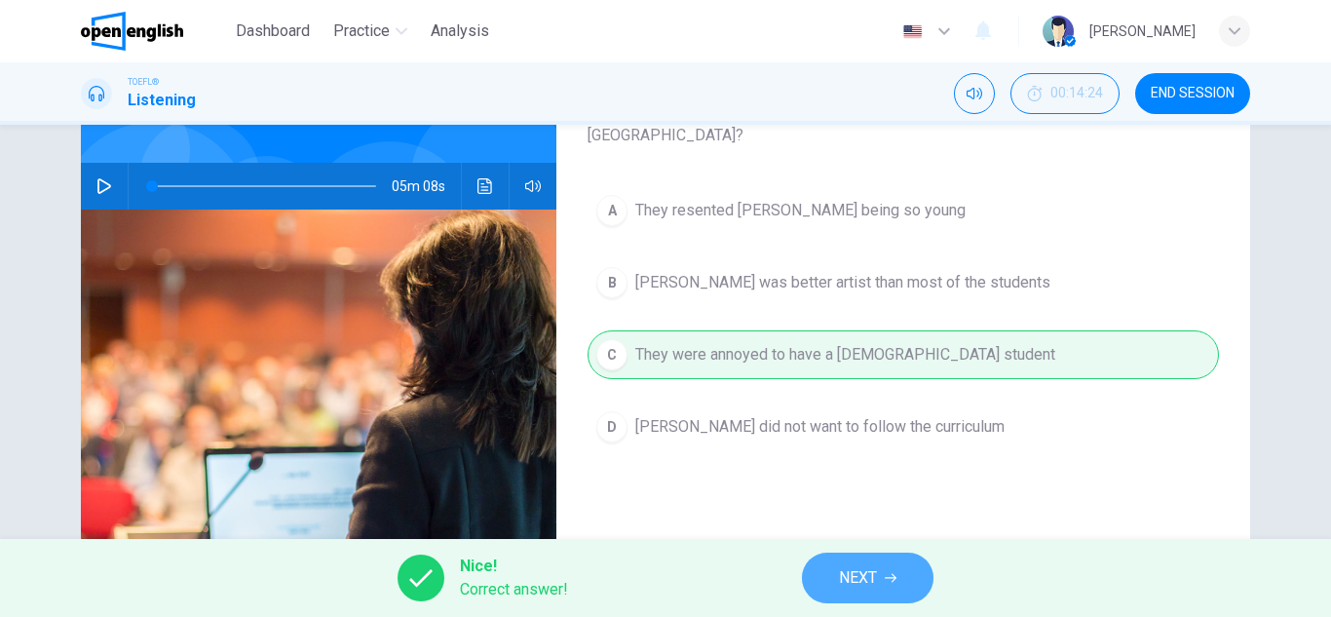
click at [861, 584] on span "NEXT" at bounding box center [858, 577] width 38 height 27
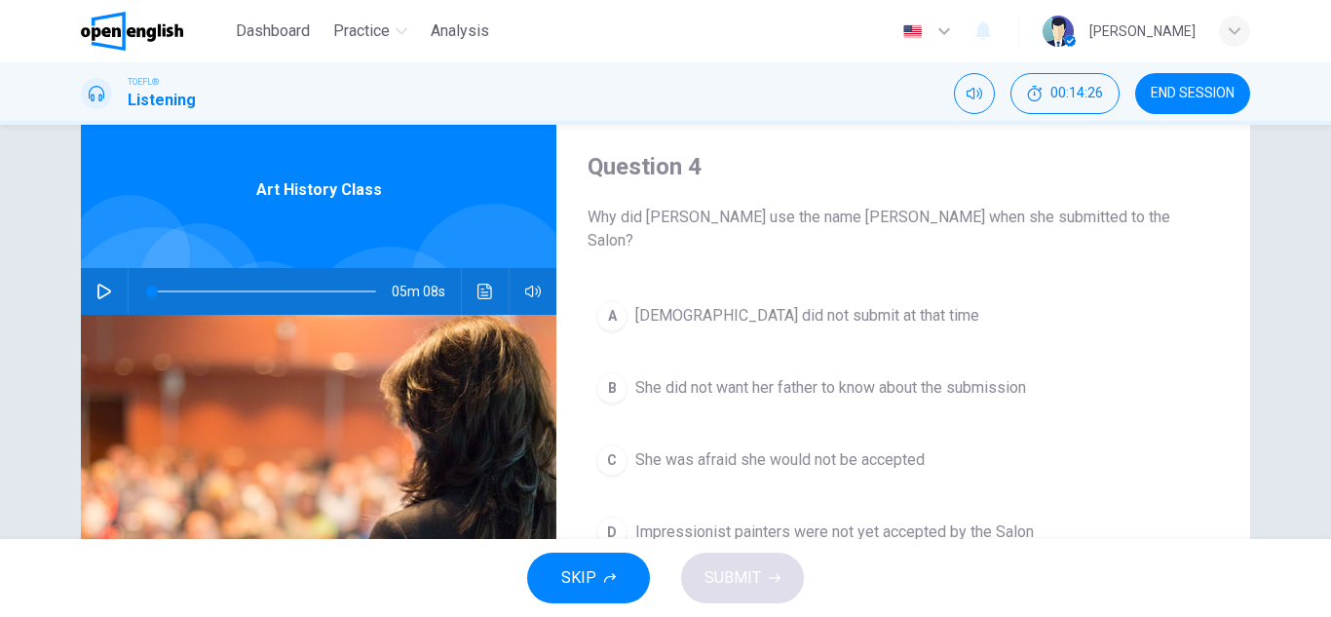
scroll to position [53, 0]
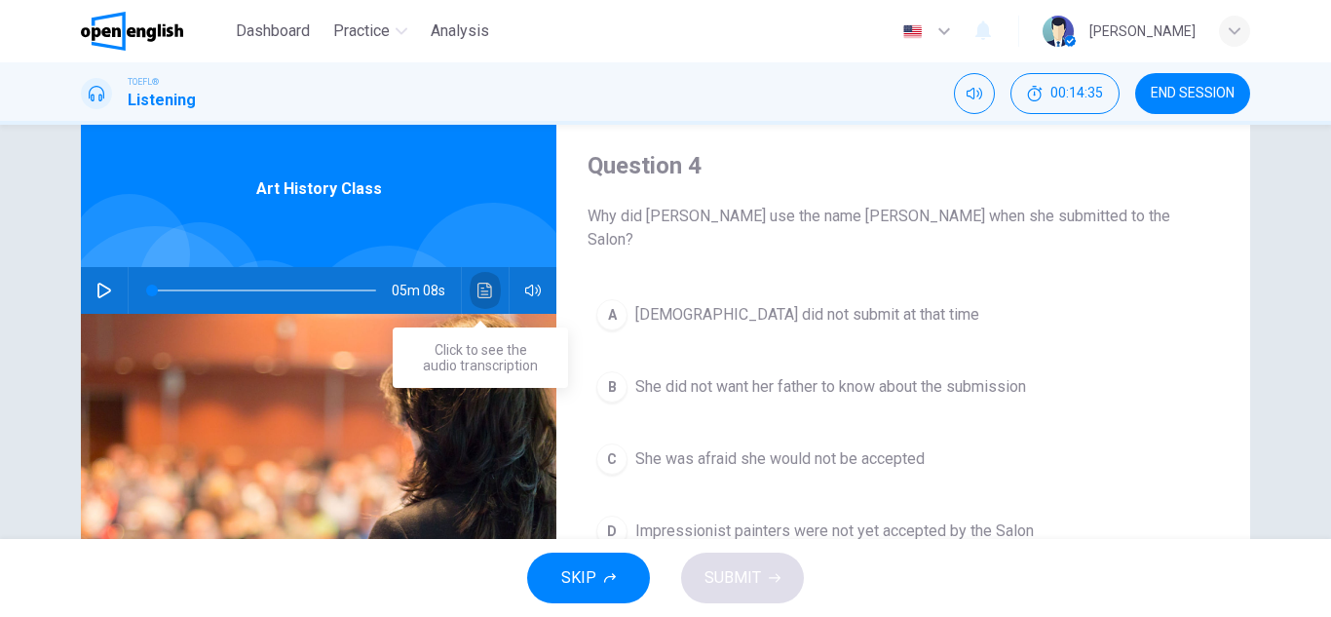
click at [477, 288] on icon "Click to see the audio transcription" at bounding box center [485, 291] width 16 height 16
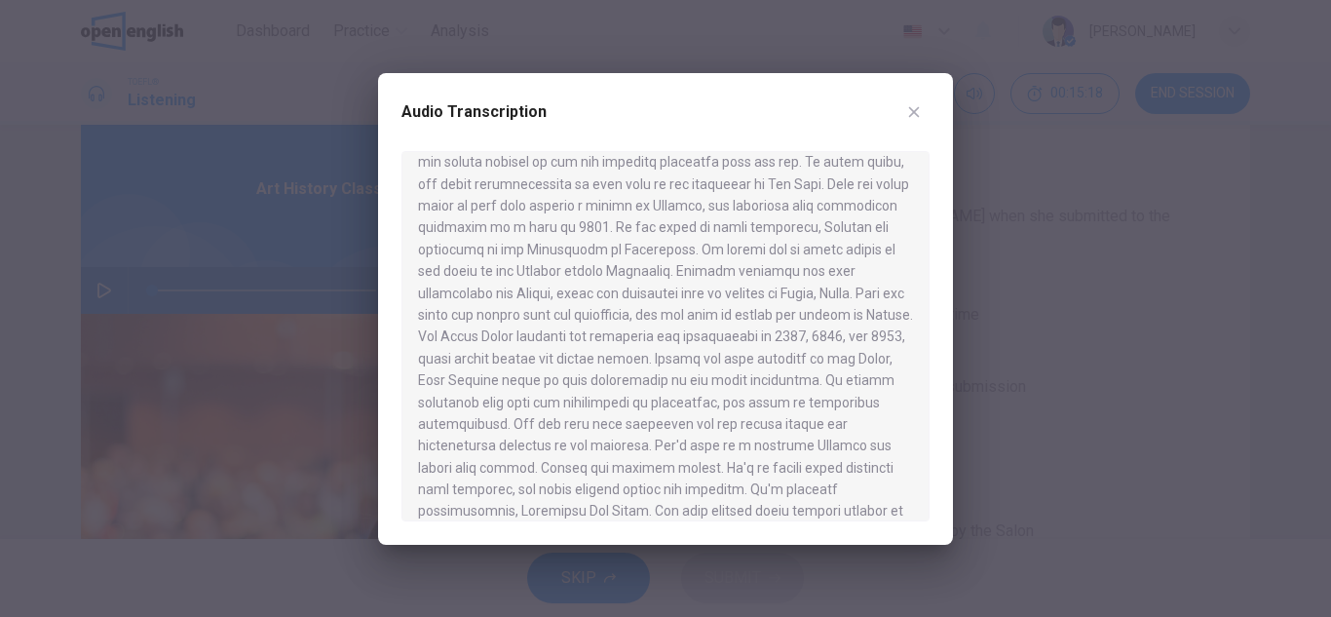
scroll to position [669, 0]
click at [906, 107] on icon "button" at bounding box center [914, 112] width 16 height 16
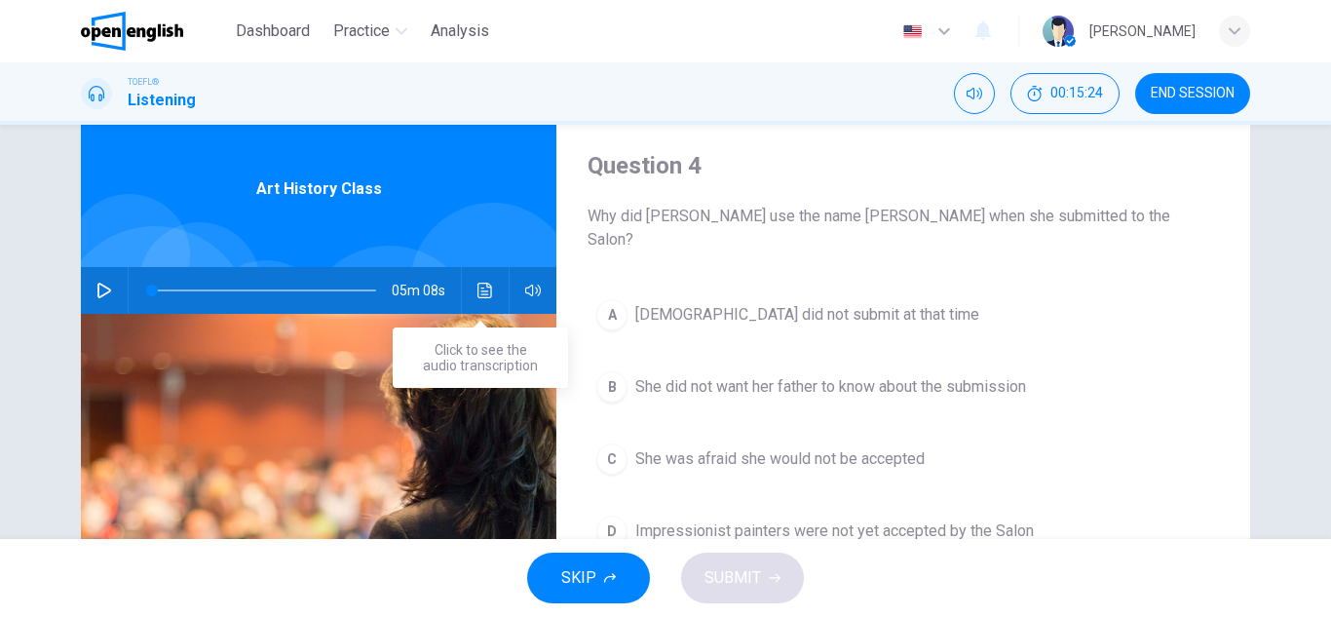
click at [477, 284] on icon "Click to see the audio transcription" at bounding box center [484, 291] width 15 height 16
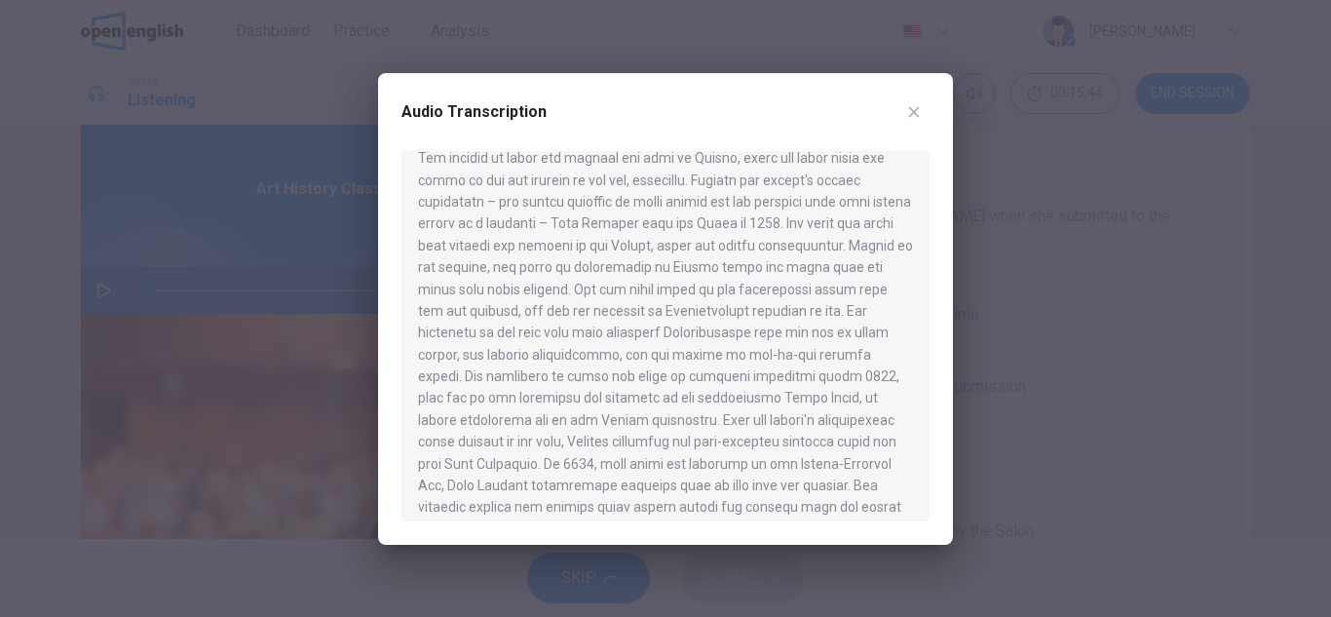
scroll to position [283, 0]
click at [913, 100] on button "button" at bounding box center [913, 111] width 31 height 31
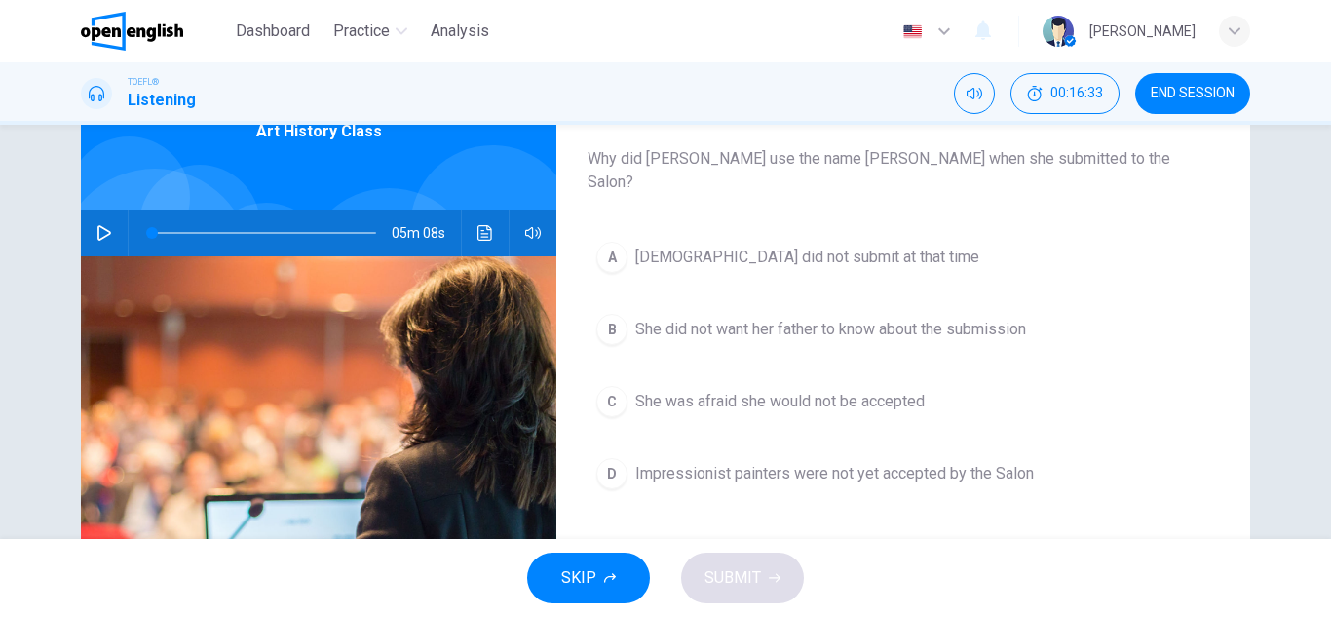
scroll to position [117, 0]
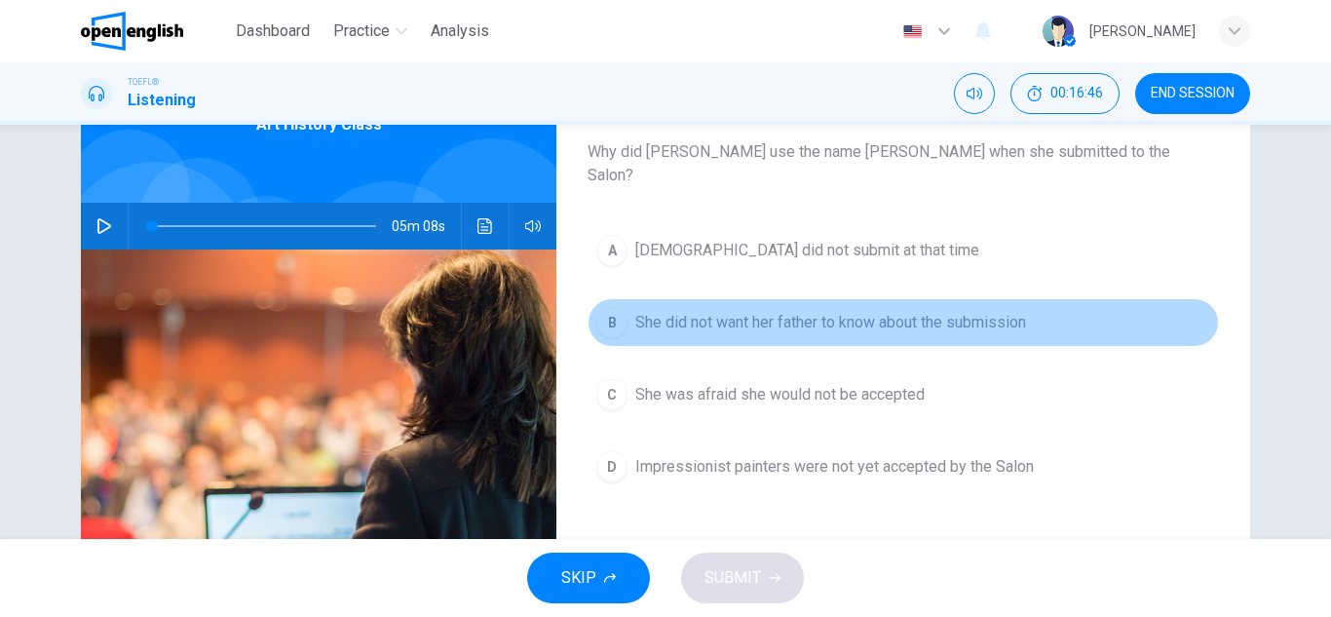
click at [797, 313] on button "B She did not want her father to know about the submission" at bounding box center [902, 322] width 631 height 49
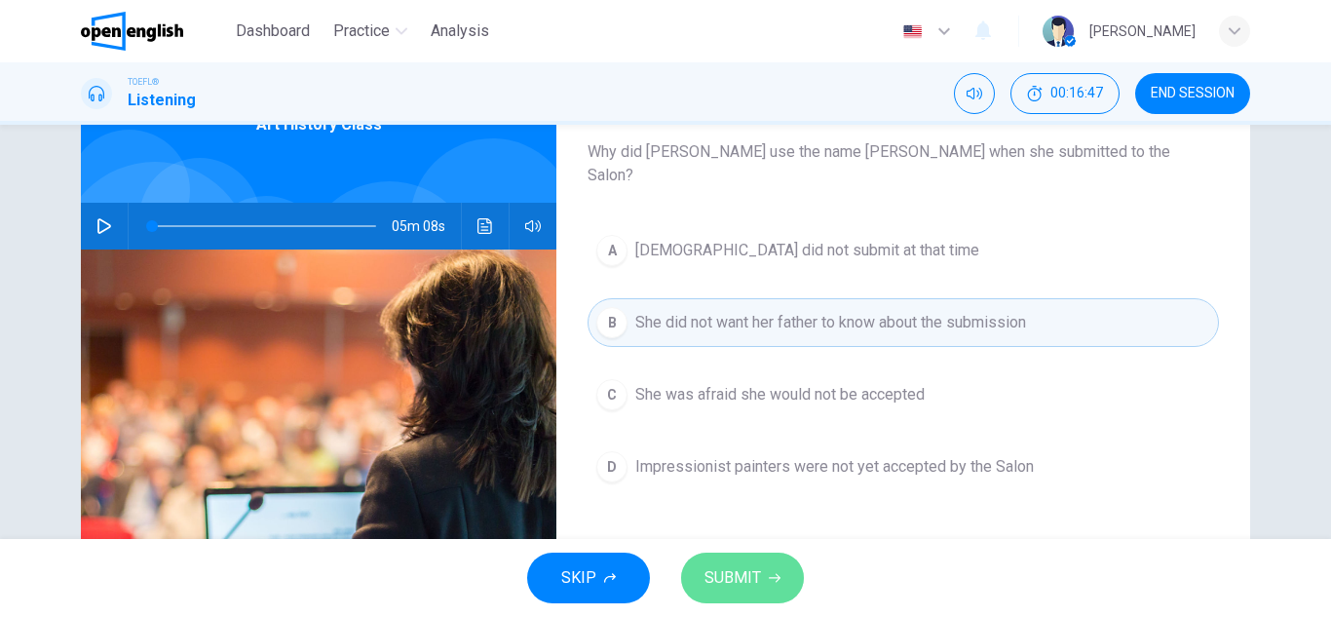
click at [760, 573] on button "SUBMIT" at bounding box center [742, 577] width 123 height 51
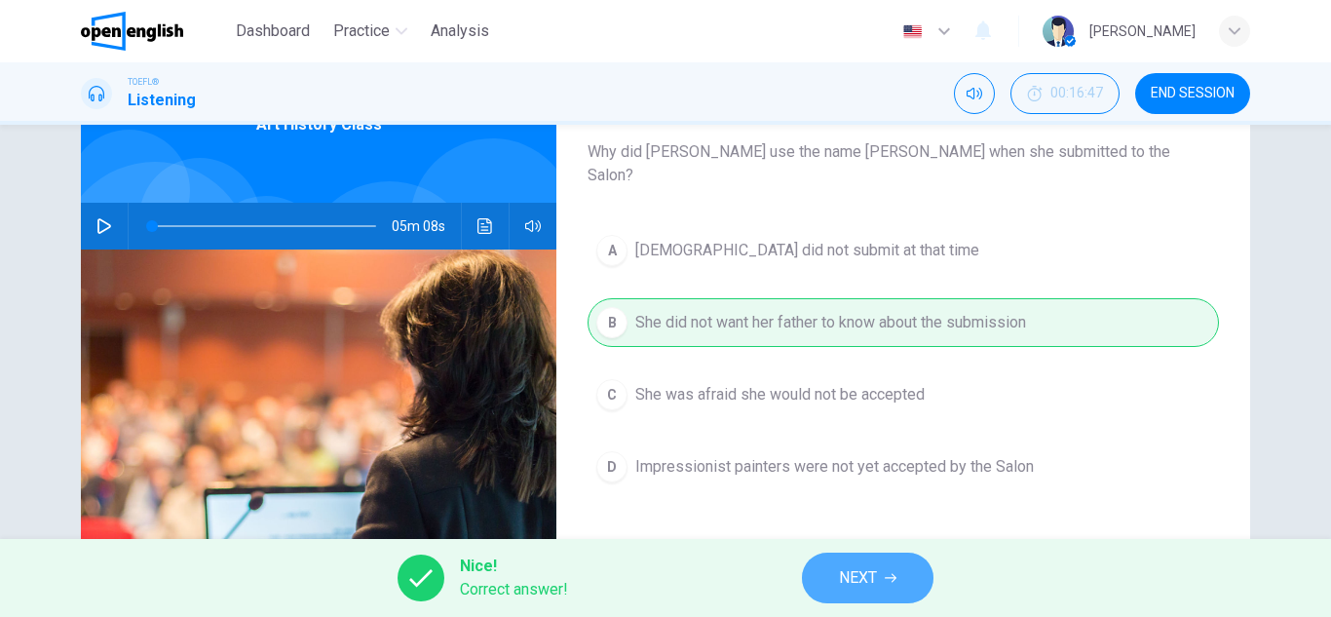
click at [879, 578] on button "NEXT" at bounding box center [868, 577] width 132 height 51
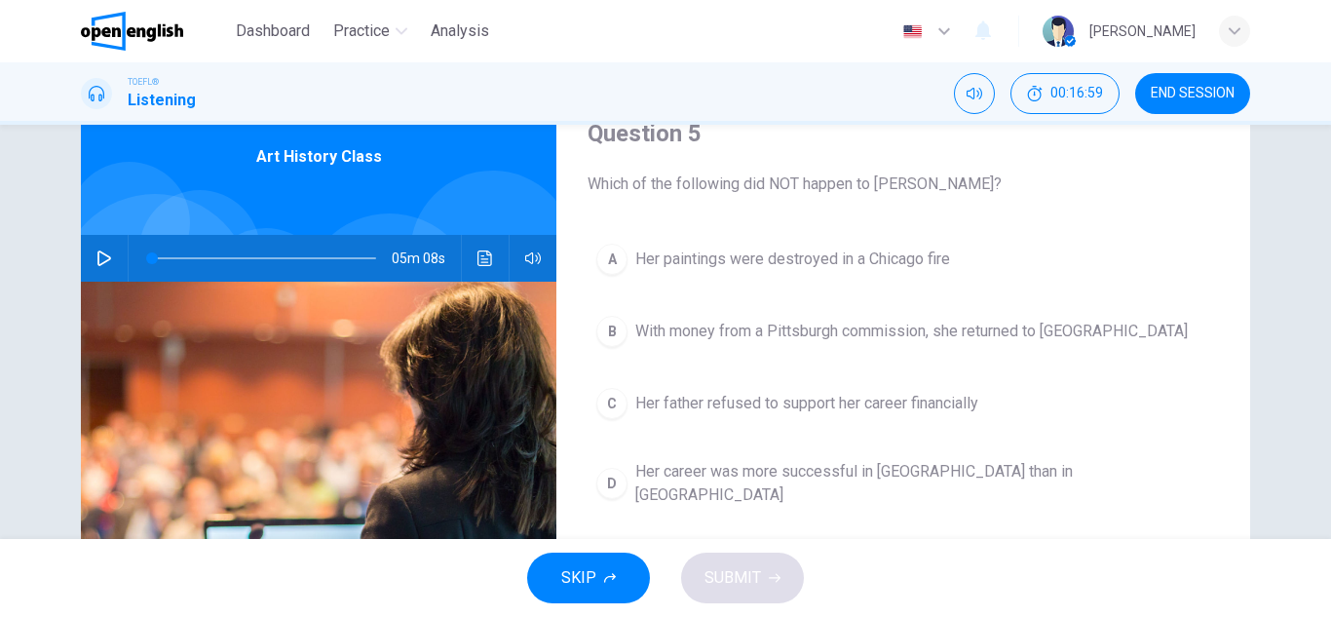
scroll to position [87, 0]
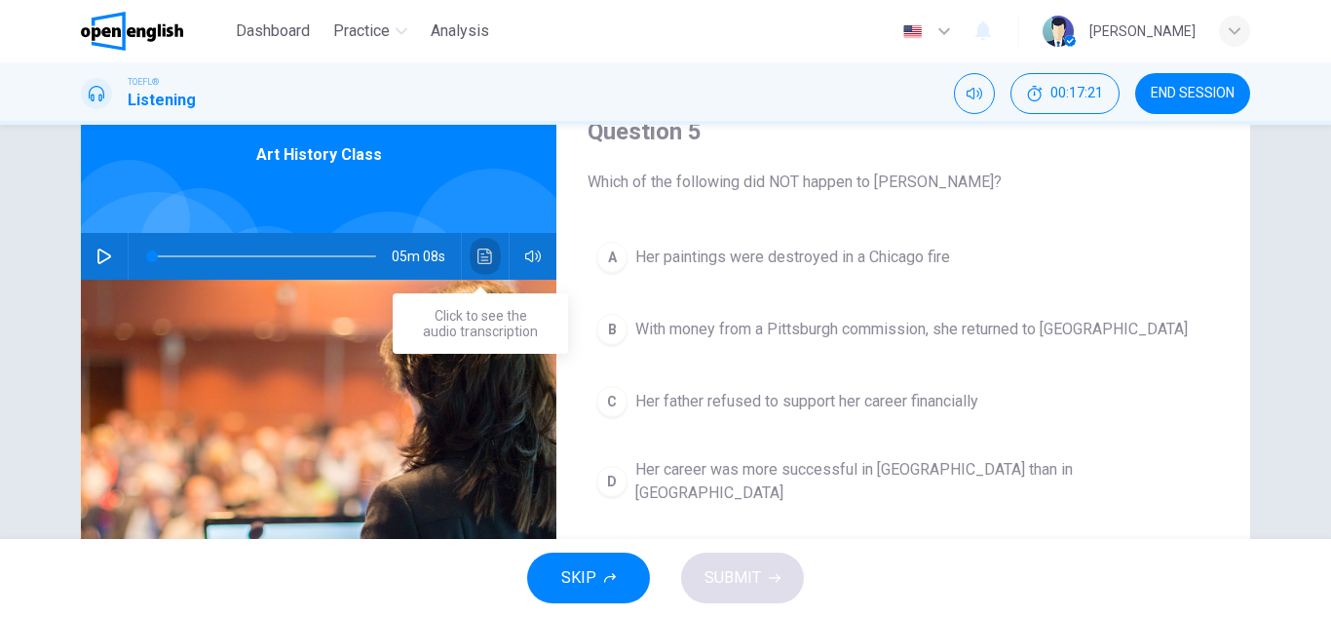
click at [490, 259] on button "Click to see the audio transcription" at bounding box center [485, 256] width 31 height 47
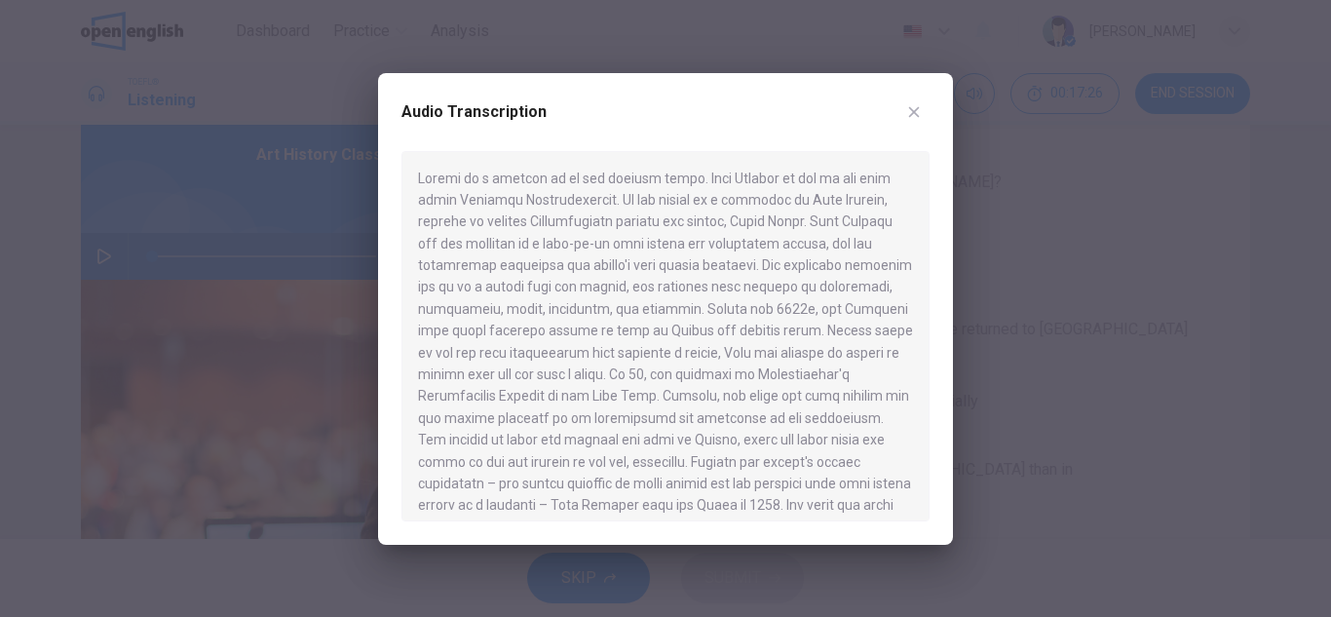
drag, startPoint x: 565, startPoint y: 340, endPoint x: 586, endPoint y: 345, distance: 22.0
click at [586, 345] on div at bounding box center [665, 336] width 528 height 370
drag, startPoint x: 586, startPoint y: 345, endPoint x: 764, endPoint y: 400, distance: 185.8
click at [764, 400] on div at bounding box center [665, 336] width 528 height 370
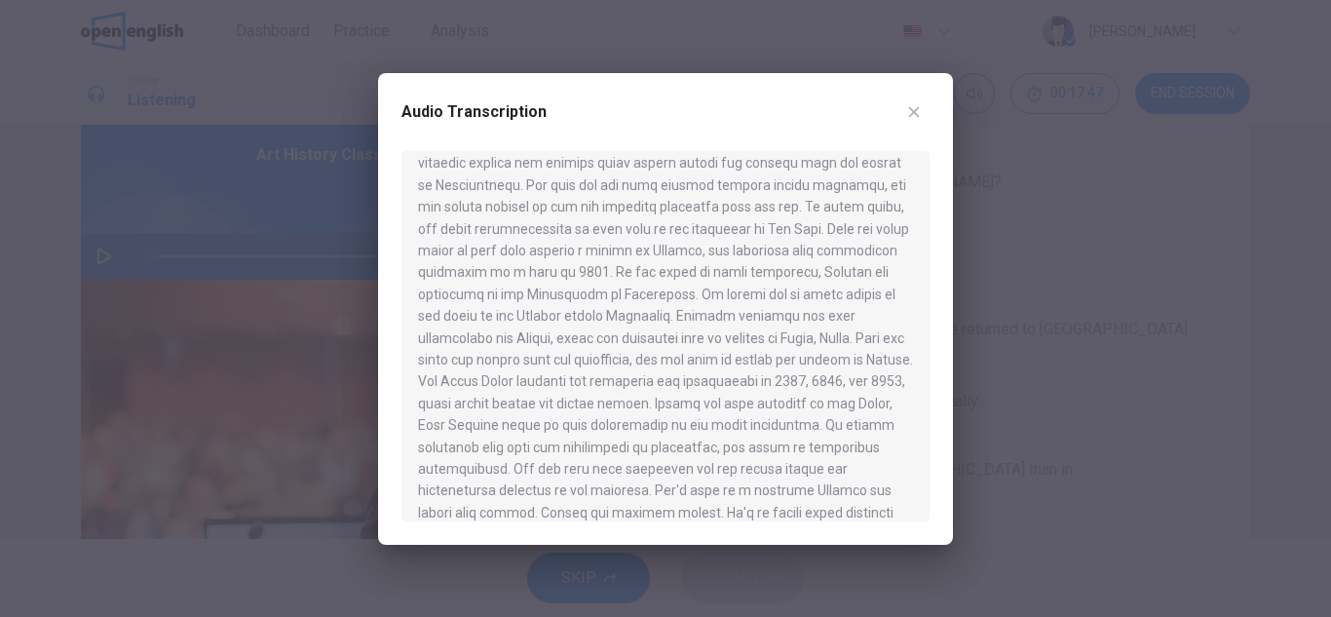
scroll to position [624, 0]
click at [956, 343] on div at bounding box center [665, 308] width 1331 height 617
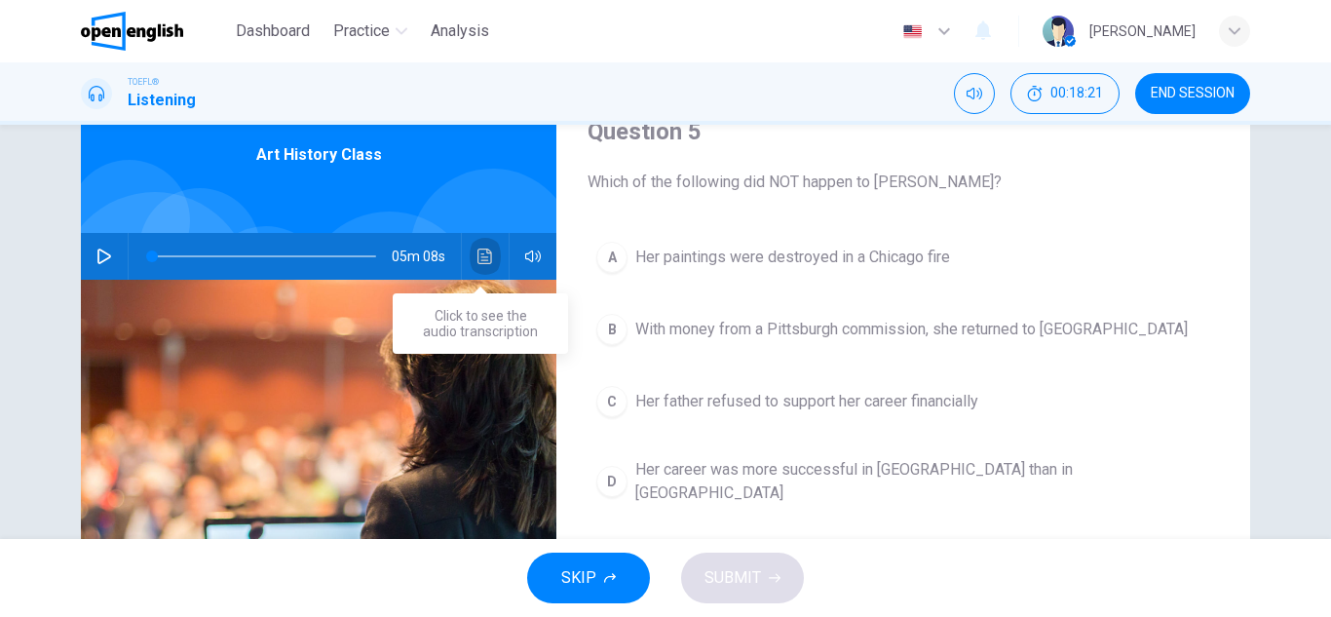
click at [484, 251] on icon "Click to see the audio transcription" at bounding box center [485, 256] width 16 height 16
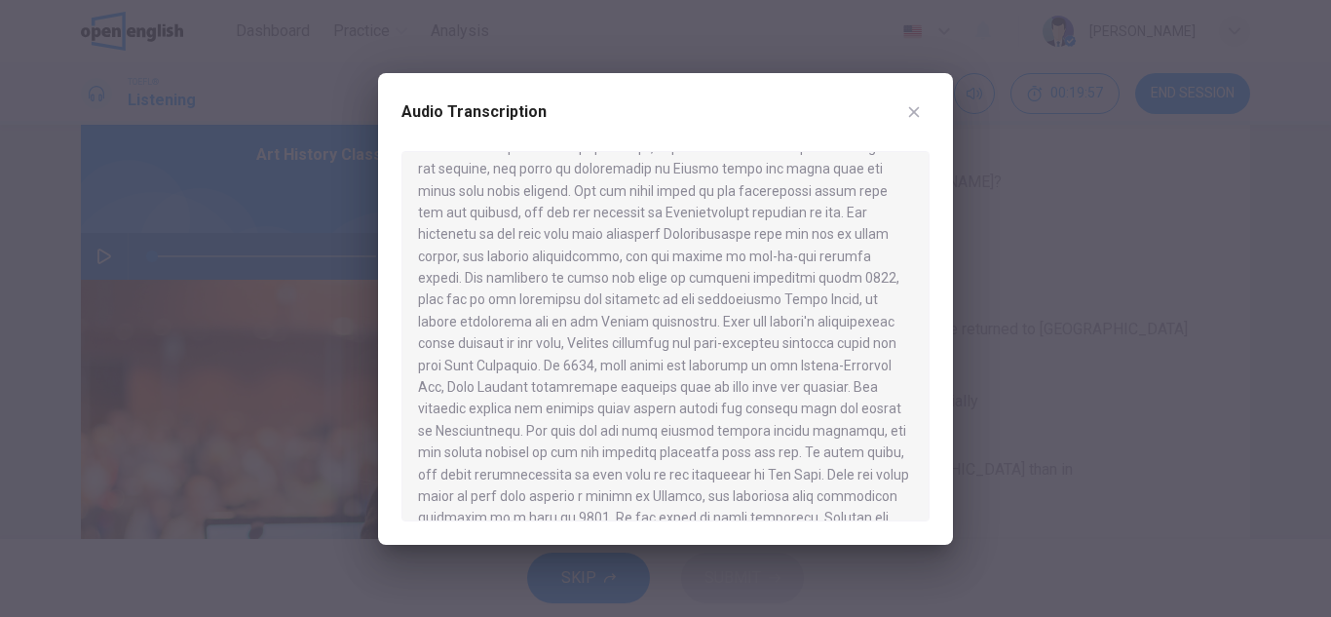
scroll to position [381, 0]
click at [1040, 347] on div at bounding box center [665, 308] width 1331 height 617
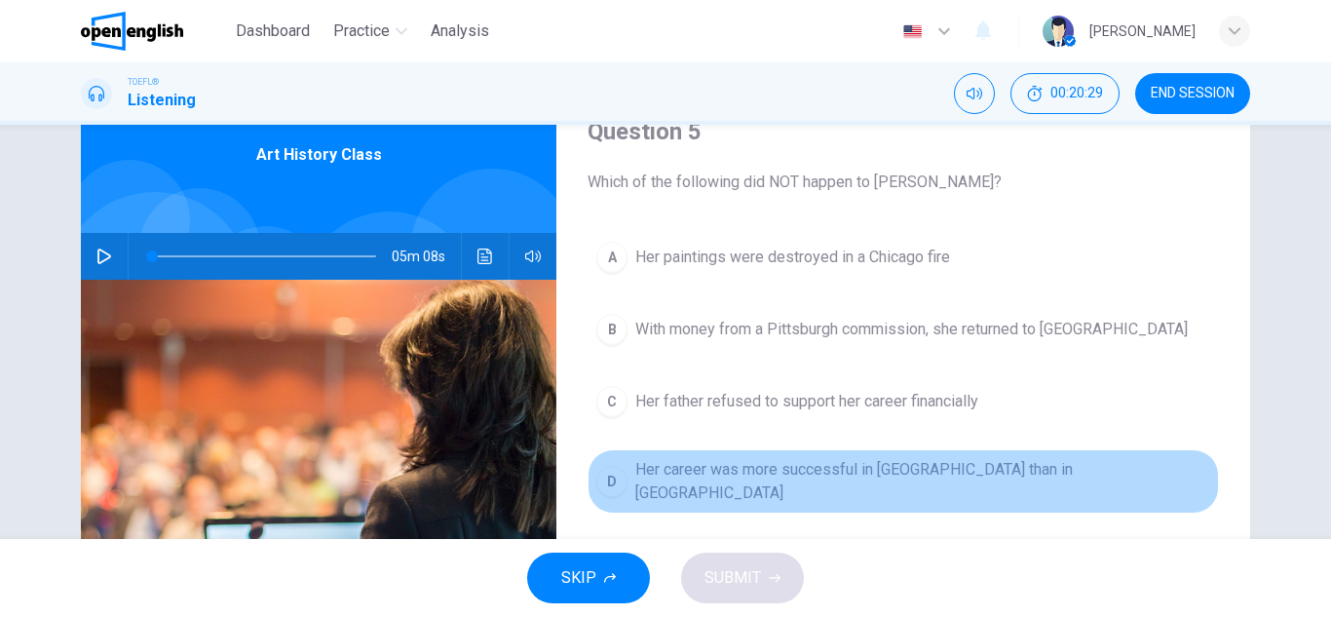
click at [840, 478] on span "Her career was more successful in [GEOGRAPHIC_DATA] than in [GEOGRAPHIC_DATA]" at bounding box center [922, 481] width 575 height 47
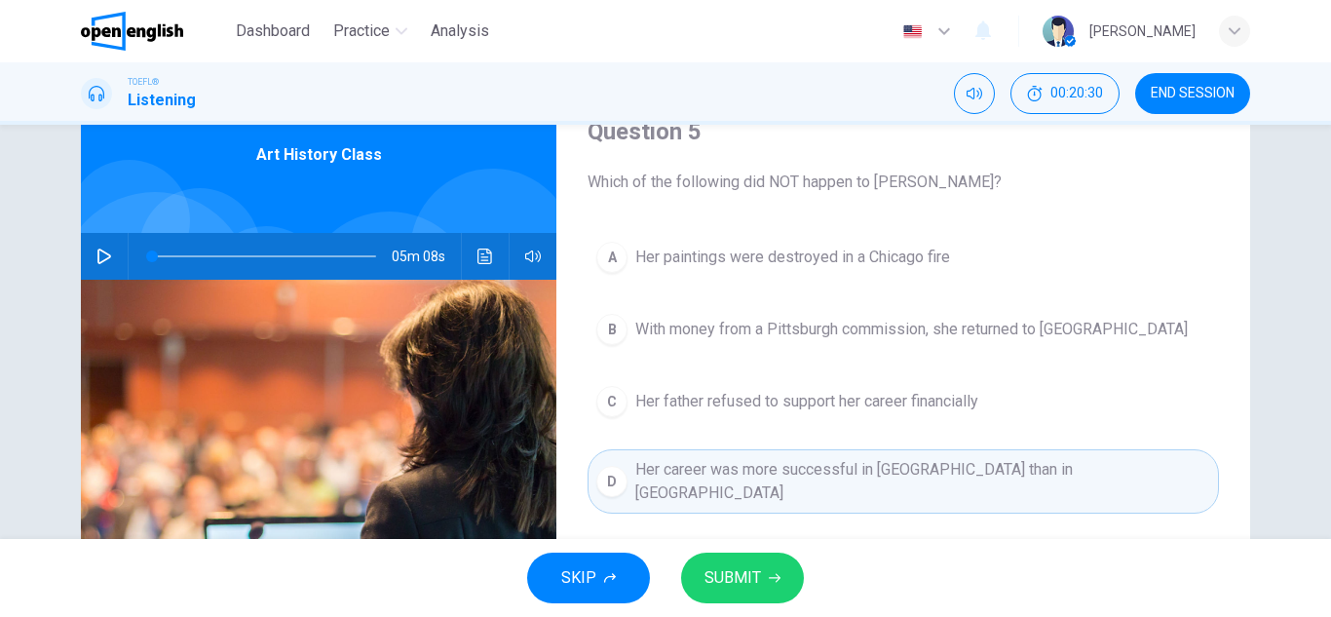
click at [708, 574] on span "SUBMIT" at bounding box center [732, 577] width 57 height 27
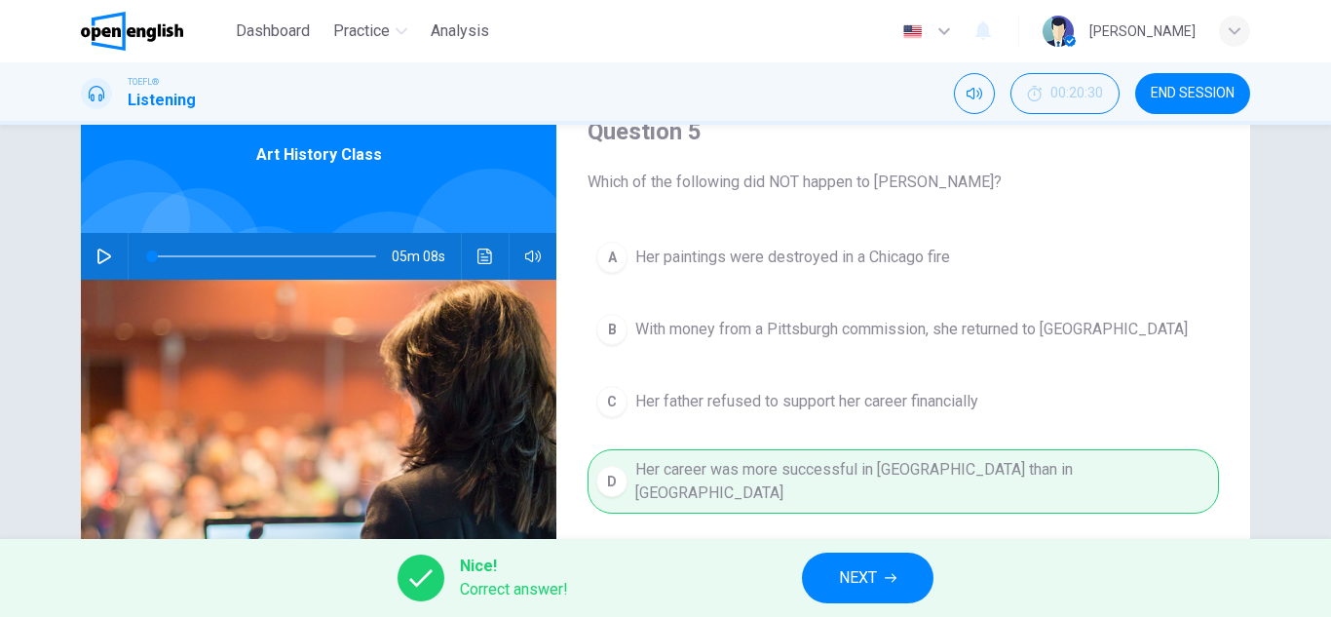
click at [862, 586] on span "NEXT" at bounding box center [858, 577] width 38 height 27
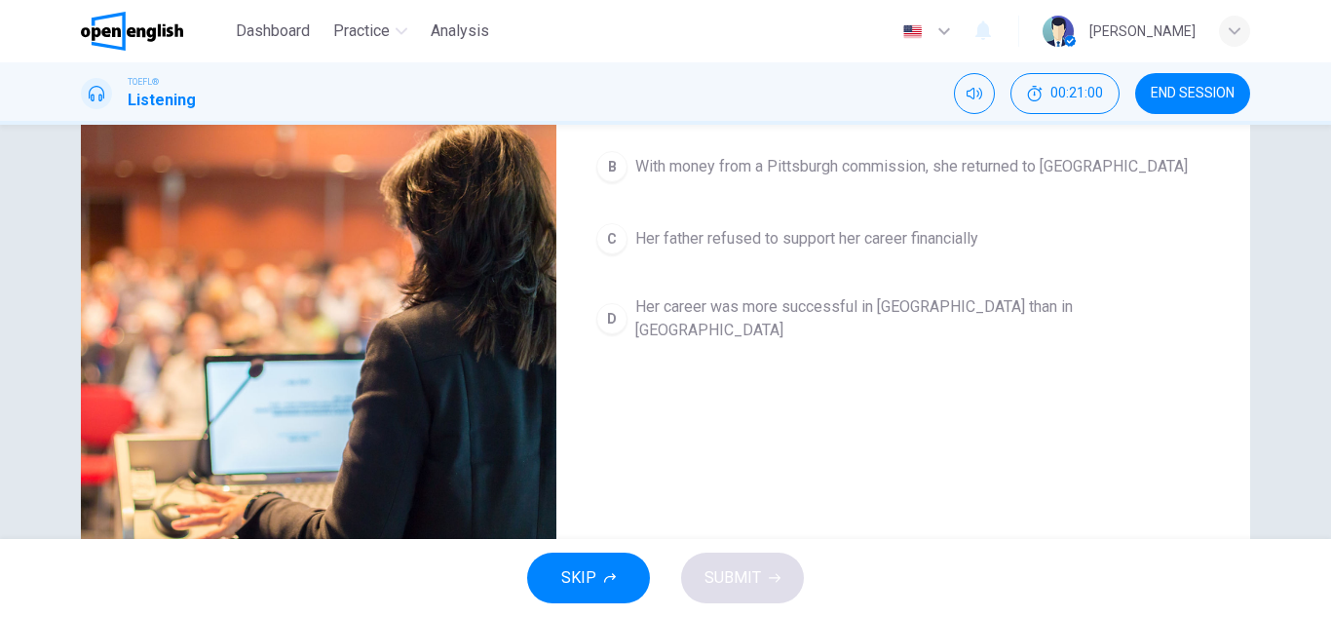
scroll to position [250, 0]
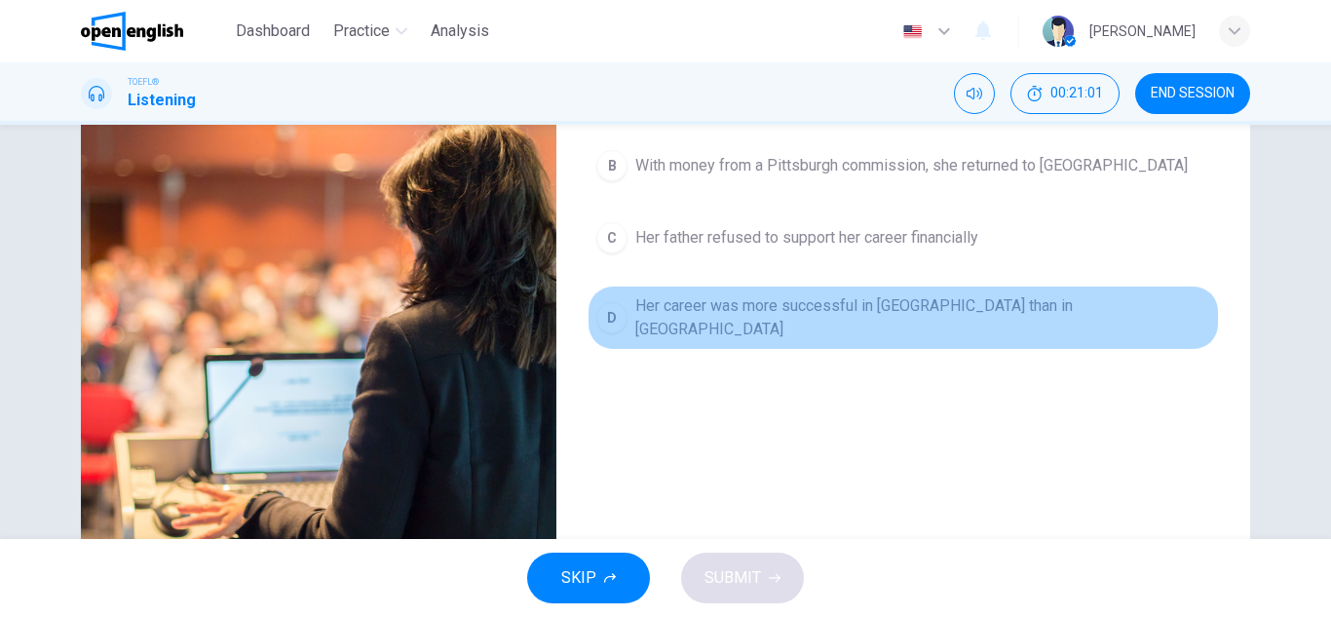
click at [752, 309] on span "Her career was more successful in [GEOGRAPHIC_DATA] than in [GEOGRAPHIC_DATA]" at bounding box center [922, 317] width 575 height 47
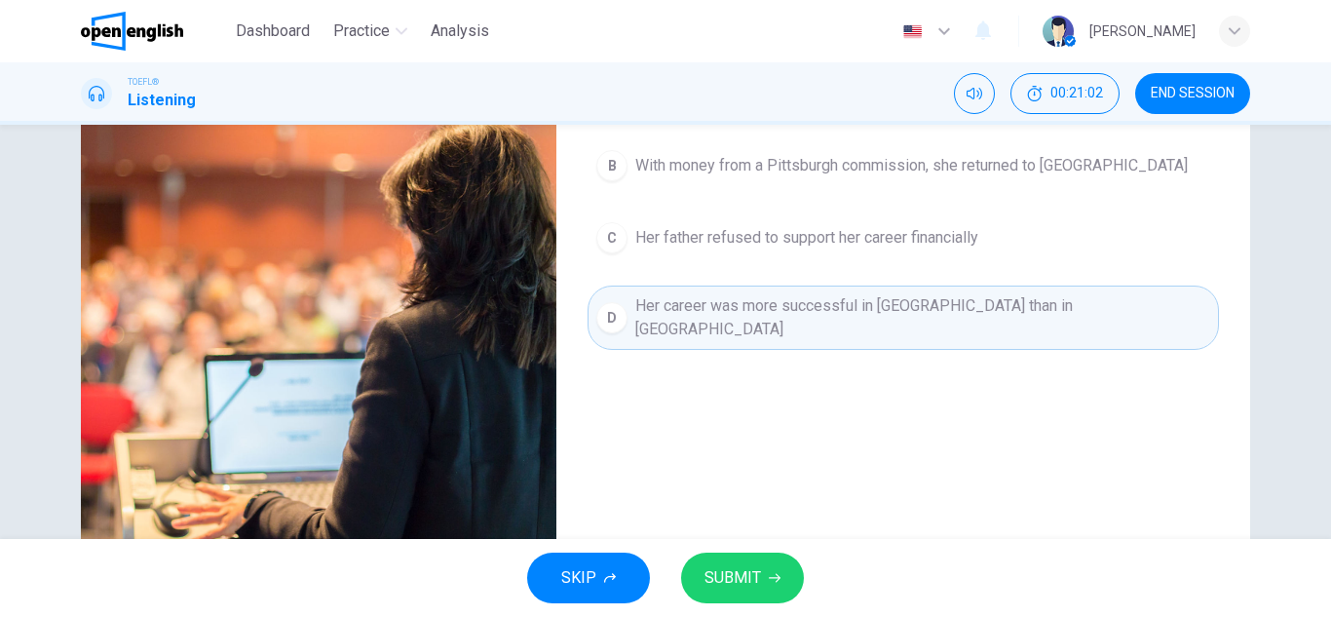
click at [734, 574] on span "SUBMIT" at bounding box center [732, 577] width 57 height 27
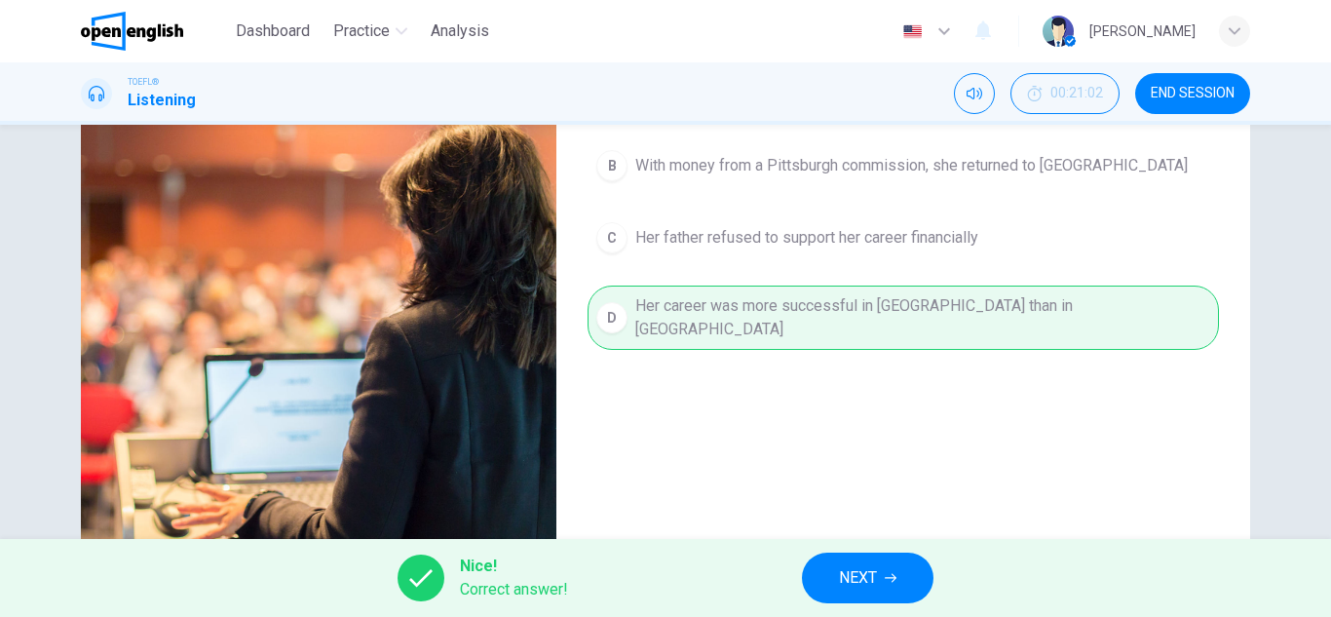
click at [832, 582] on button "NEXT" at bounding box center [868, 577] width 132 height 51
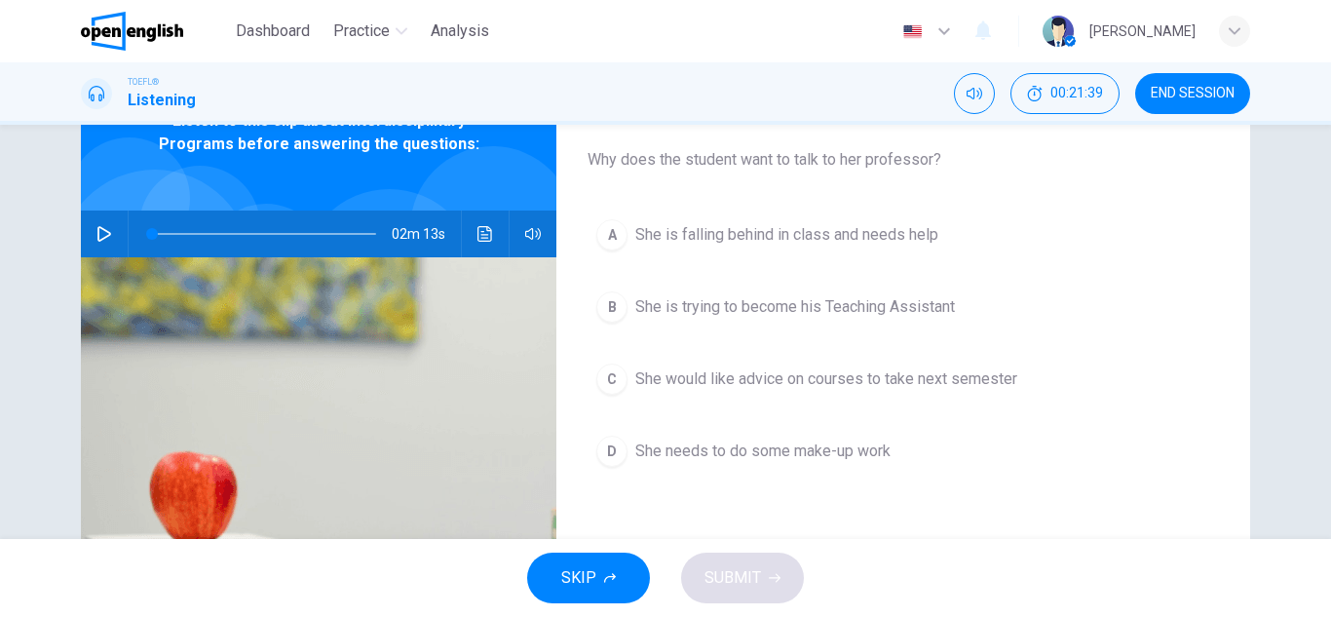
scroll to position [0, 0]
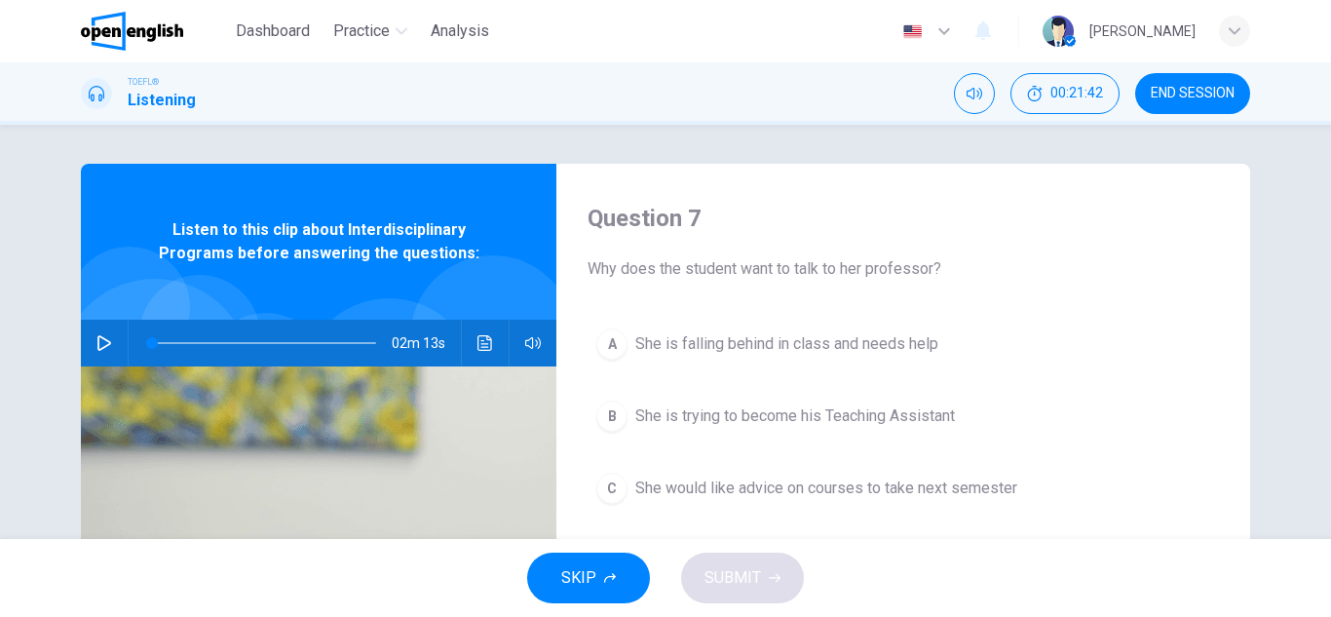
click at [107, 321] on div "02m 13s" at bounding box center [318, 343] width 475 height 47
click at [96, 344] on icon "button" at bounding box center [104, 343] width 16 height 16
type input "*"
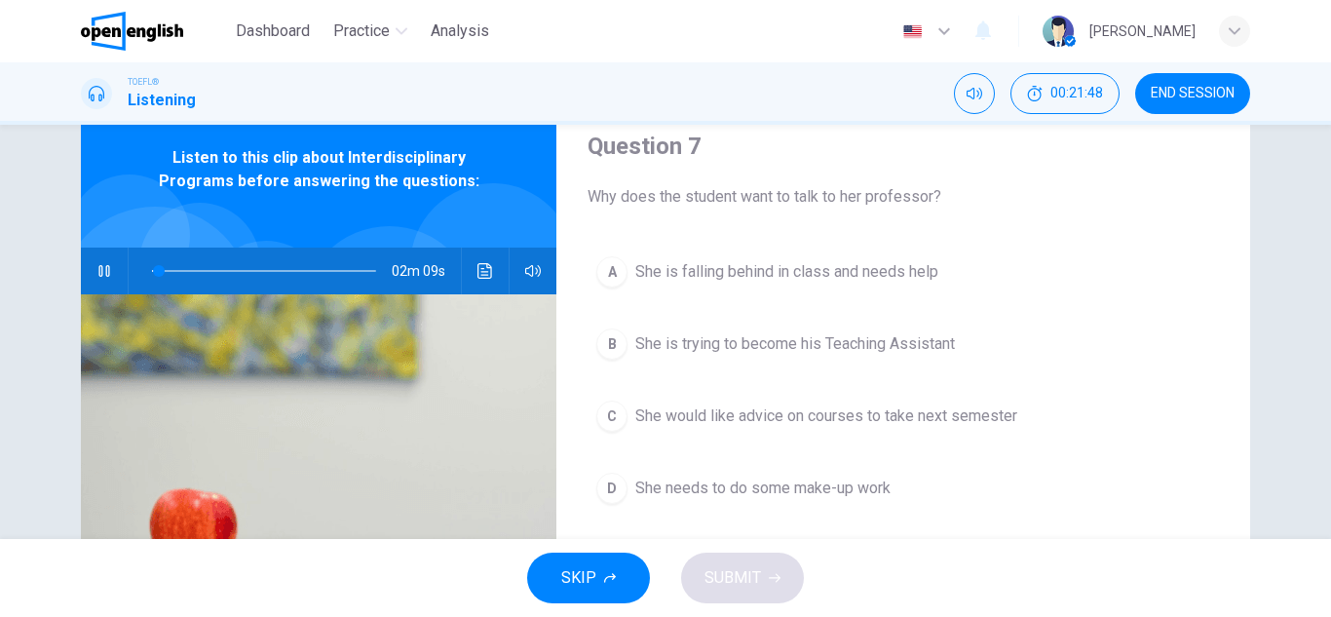
scroll to position [75, 0]
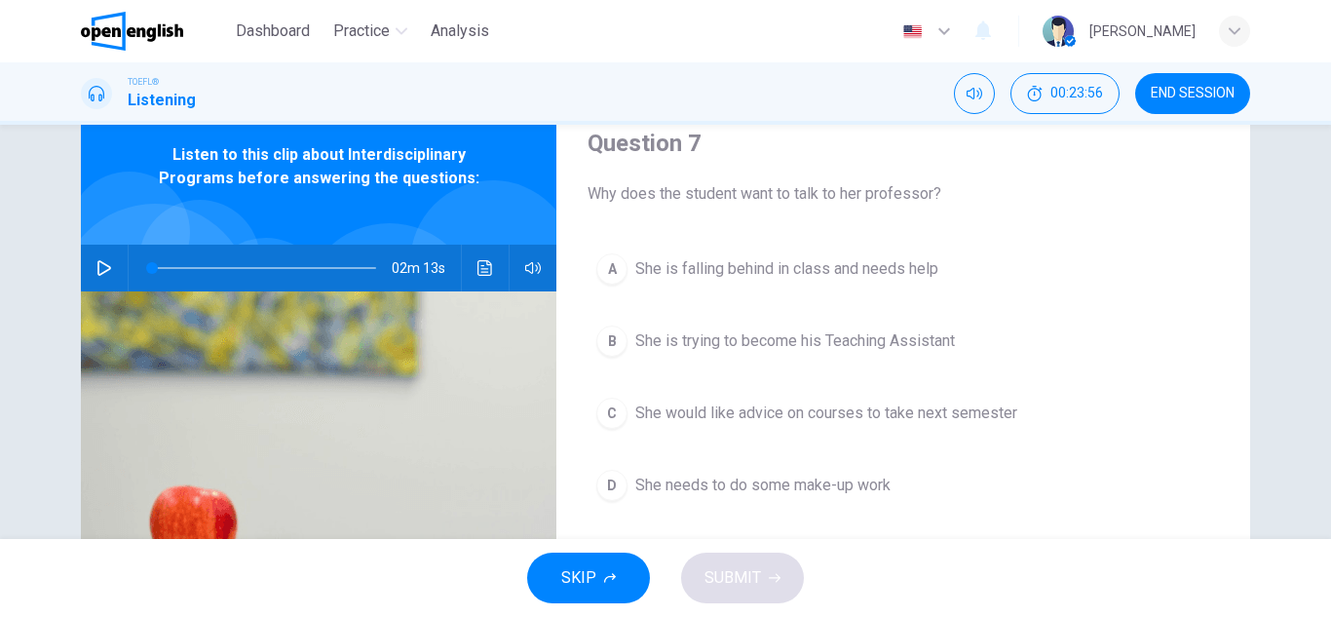
click at [100, 264] on icon "button" at bounding box center [104, 268] width 14 height 16
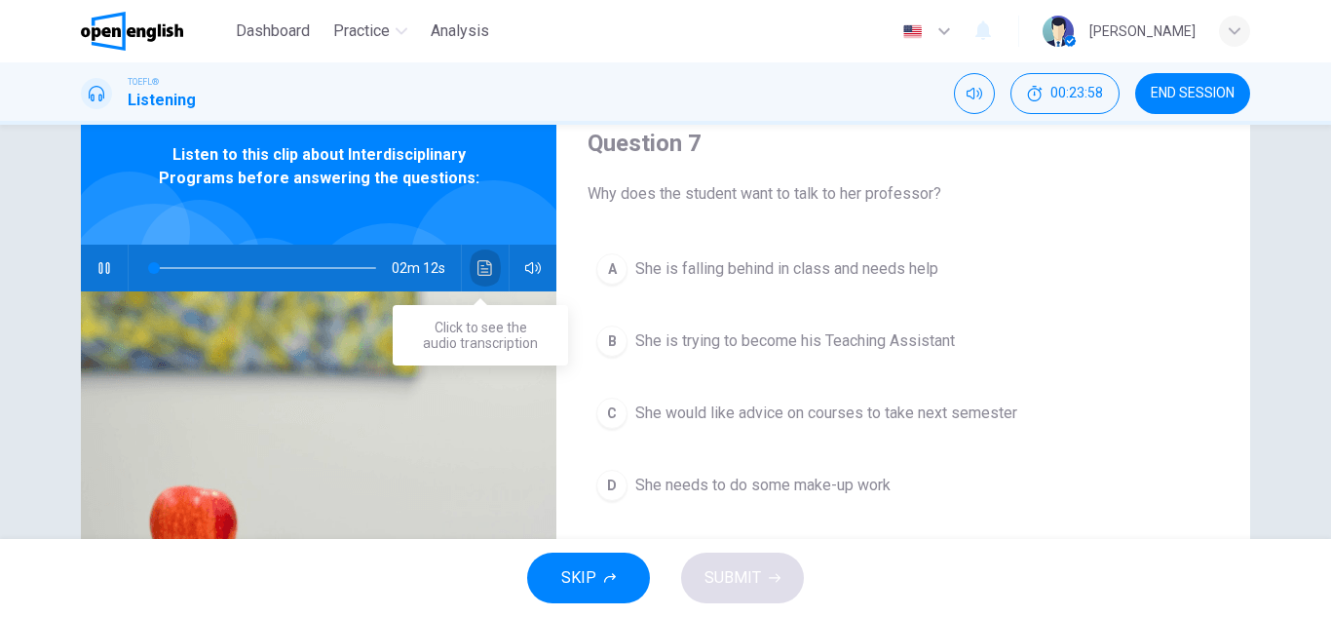
click at [479, 259] on button "Click to see the audio transcription" at bounding box center [485, 268] width 31 height 47
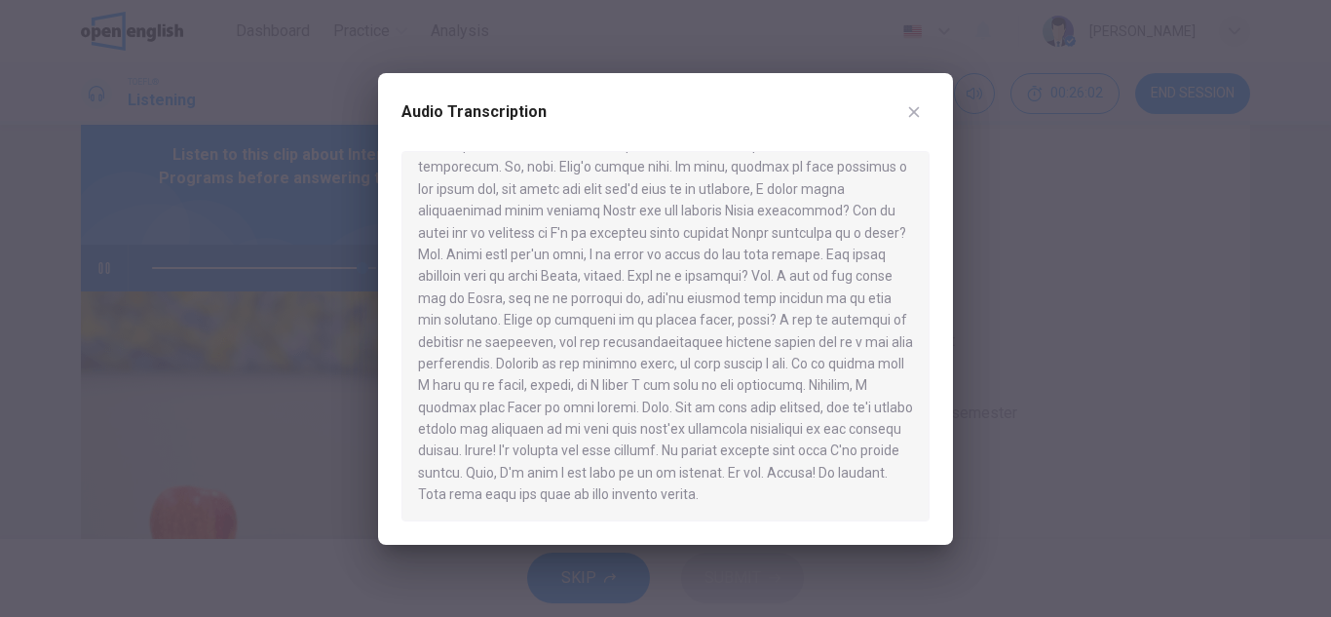
scroll to position [230, 0]
click at [909, 109] on icon "button" at bounding box center [914, 112] width 16 height 16
type input "*"
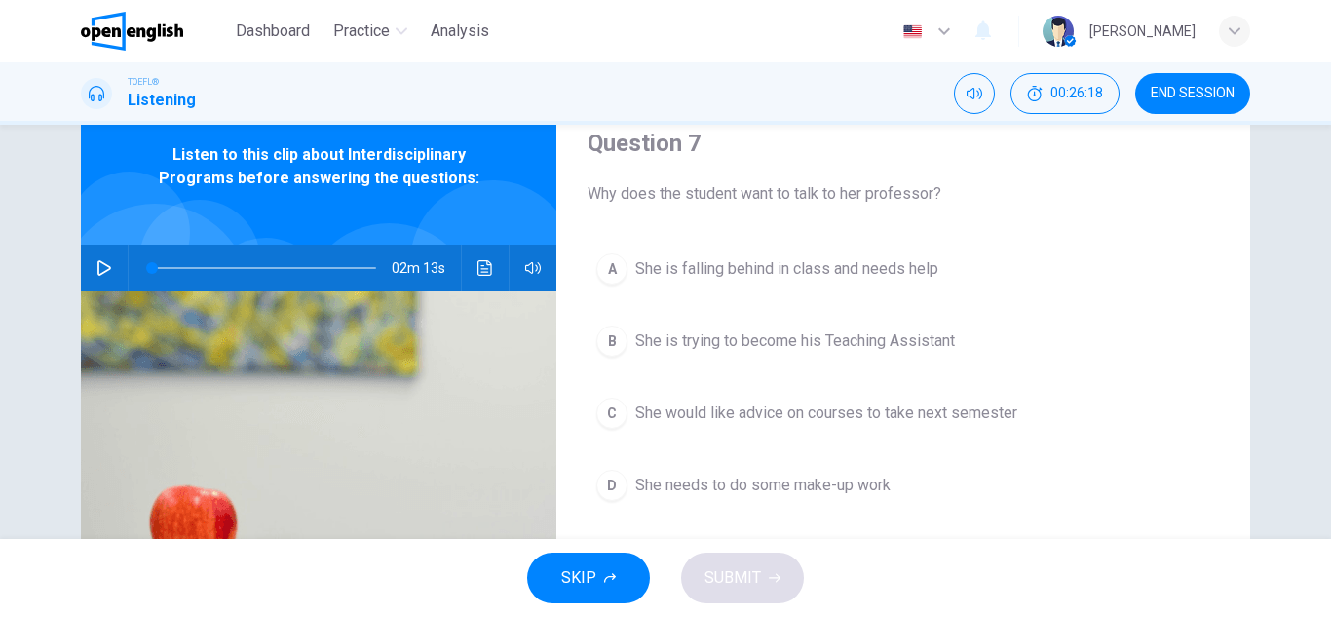
click at [830, 397] on button "C She would like advice on courses to take next semester" at bounding box center [902, 413] width 631 height 49
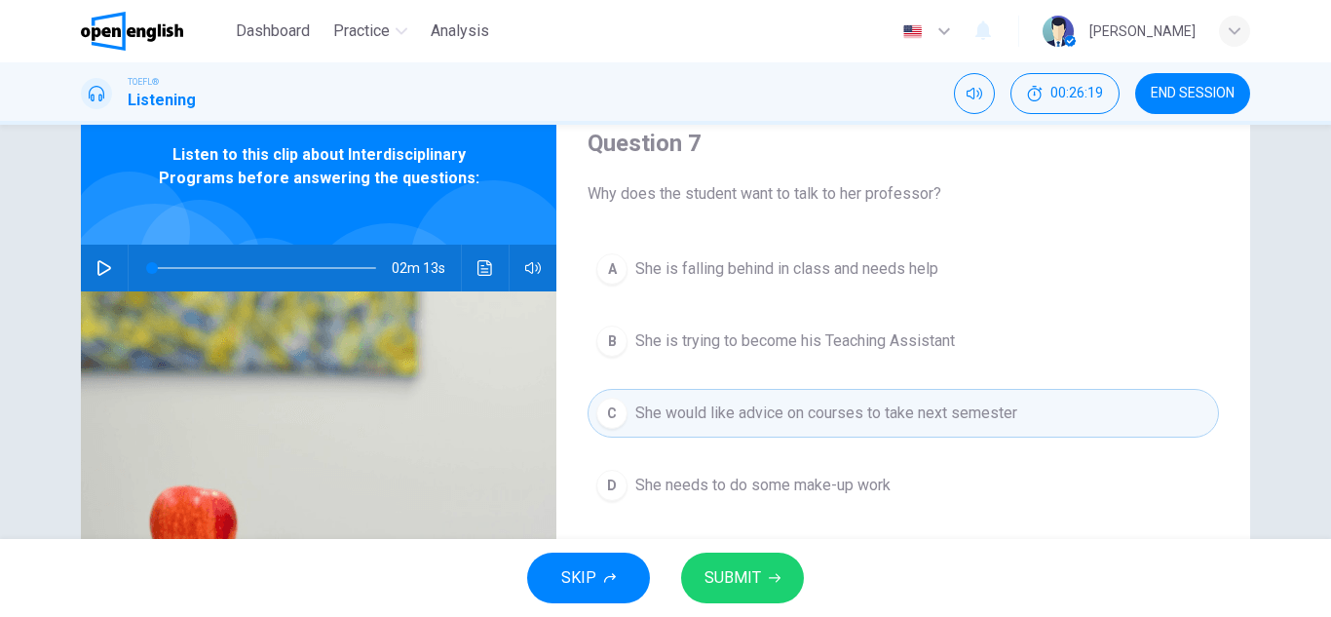
click at [758, 548] on div "SKIP SUBMIT" at bounding box center [665, 578] width 1331 height 78
click at [758, 551] on div "SKIP SUBMIT" at bounding box center [665, 578] width 1331 height 78
click at [756, 578] on span "SUBMIT" at bounding box center [732, 577] width 57 height 27
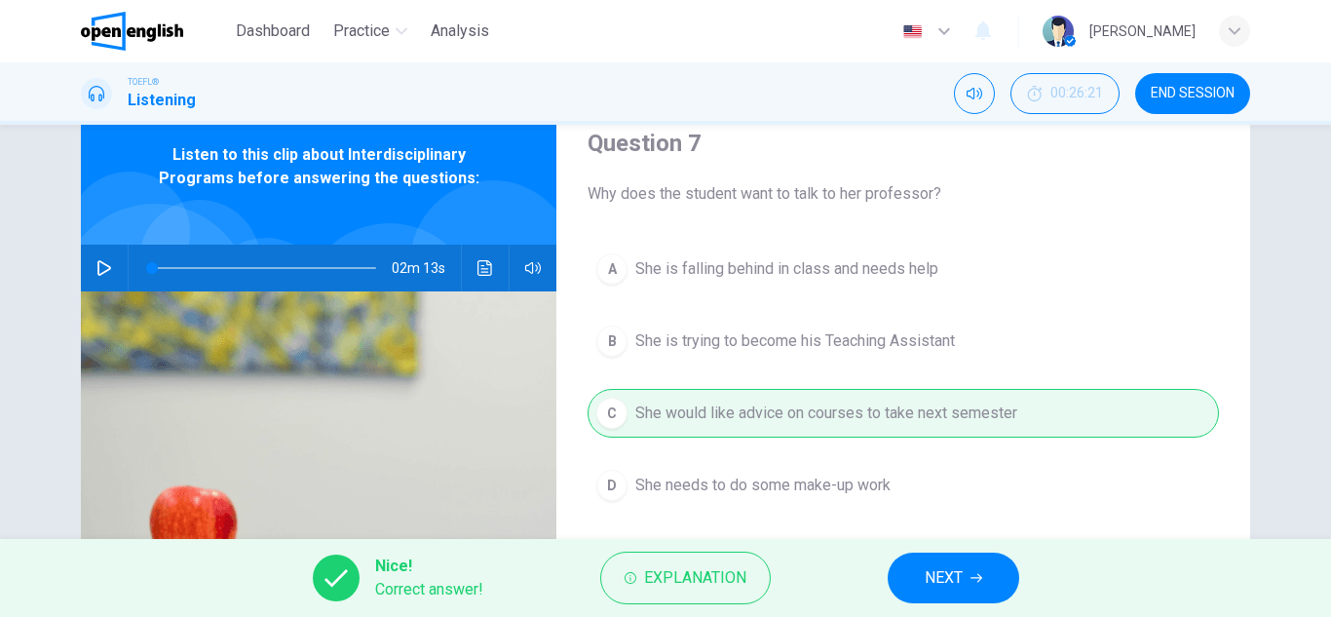
click at [993, 586] on button "NEXT" at bounding box center [954, 577] width 132 height 51
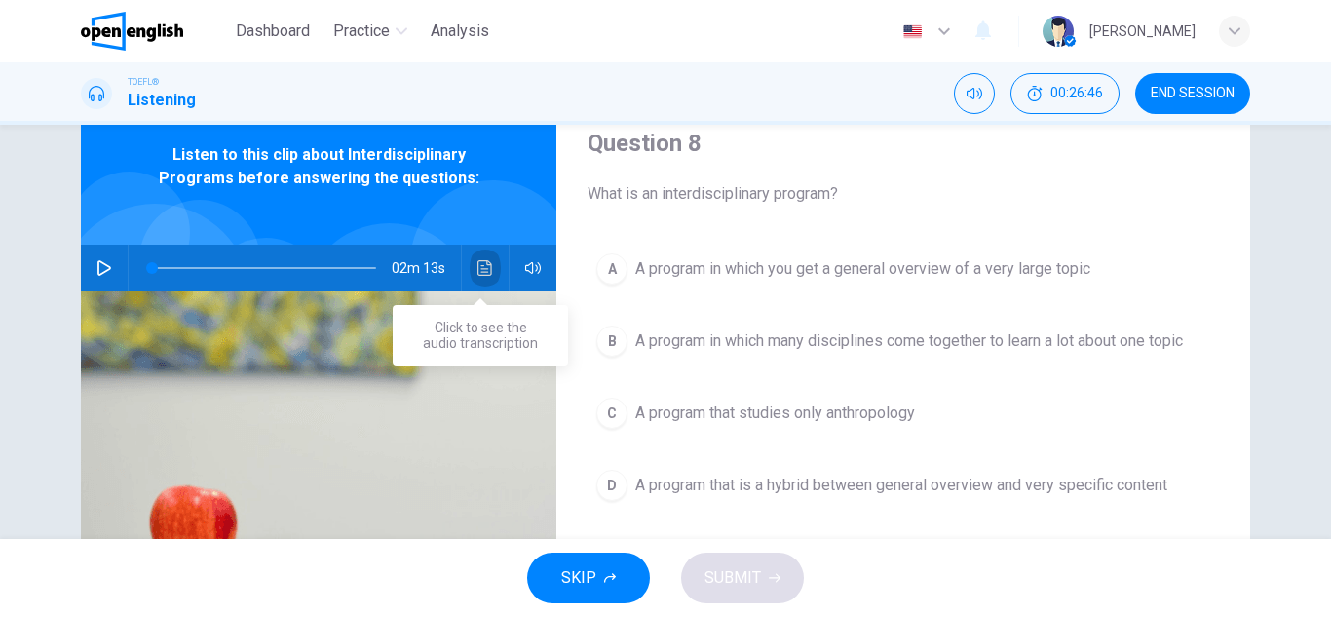
click at [470, 267] on button "Click to see the audio transcription" at bounding box center [485, 268] width 31 height 47
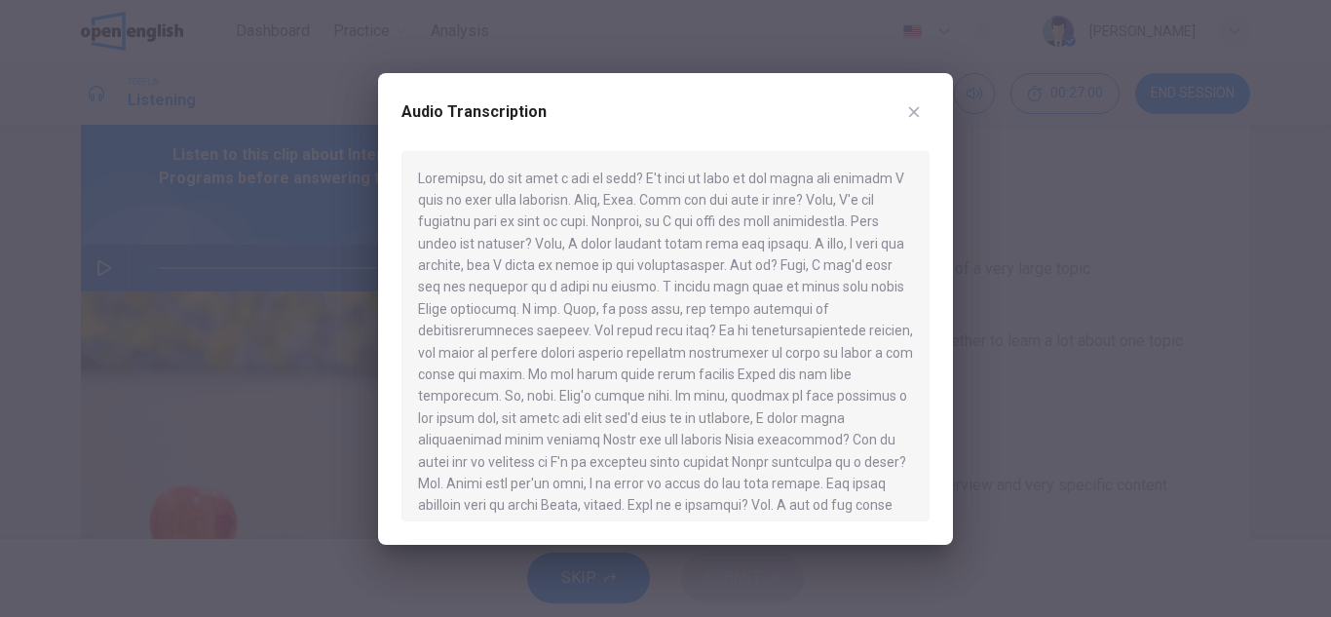
click at [917, 106] on icon "button" at bounding box center [914, 112] width 16 height 16
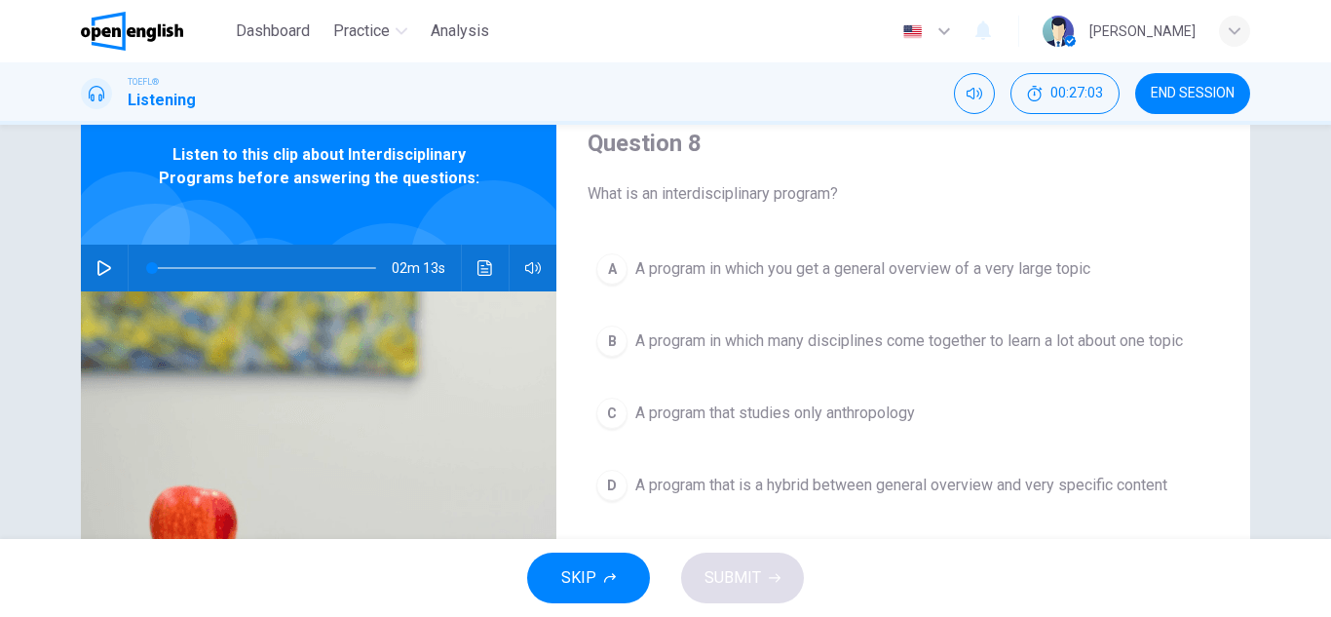
click at [857, 345] on span "A program in which many disciplines come together to learn a lot about one topic" at bounding box center [909, 340] width 548 height 23
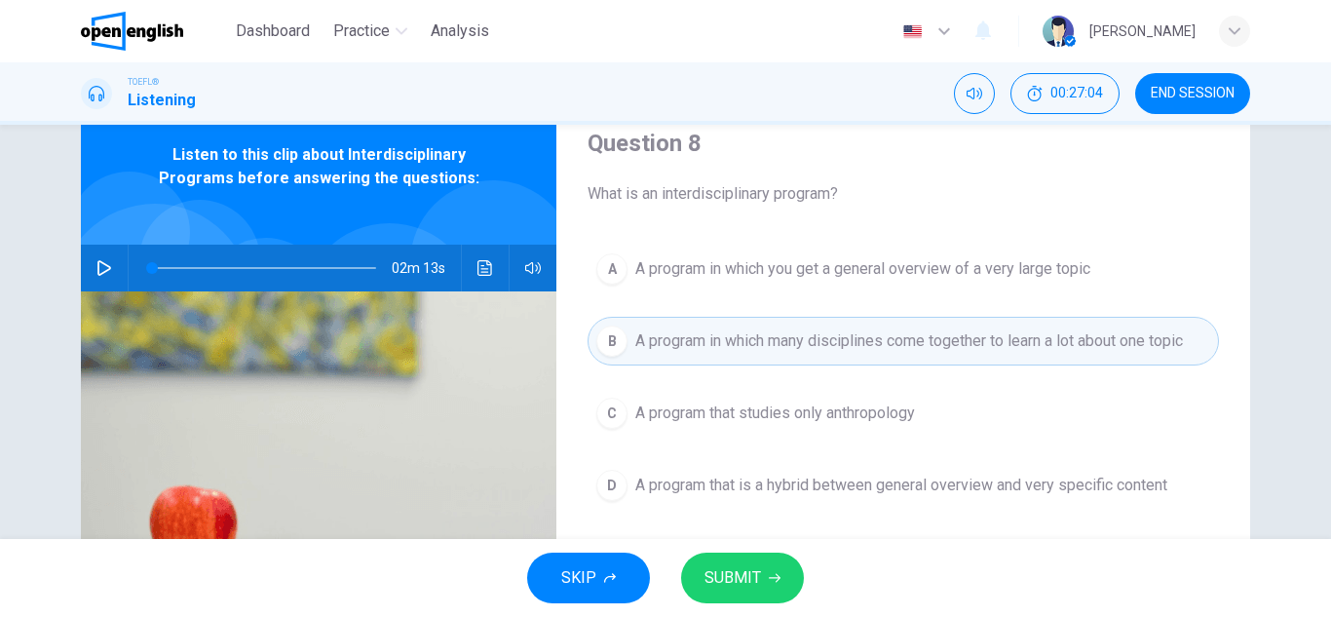
click at [748, 582] on span "SUBMIT" at bounding box center [732, 577] width 57 height 27
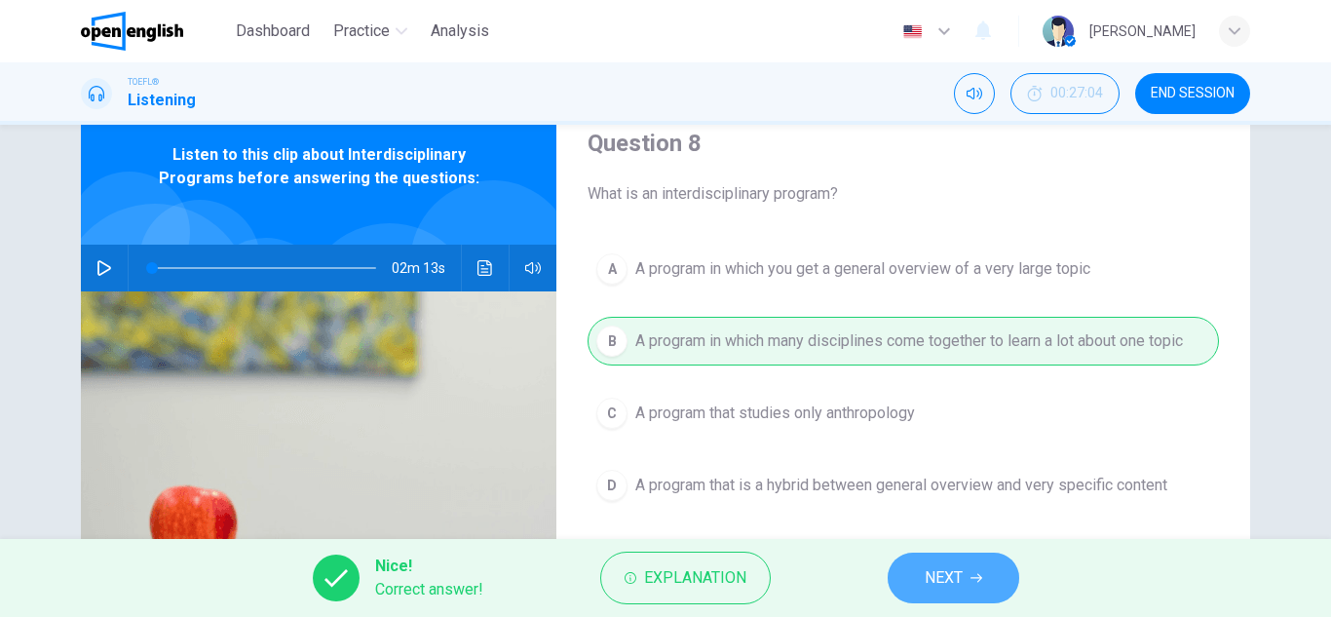
click at [932, 581] on span "NEXT" at bounding box center [944, 577] width 38 height 27
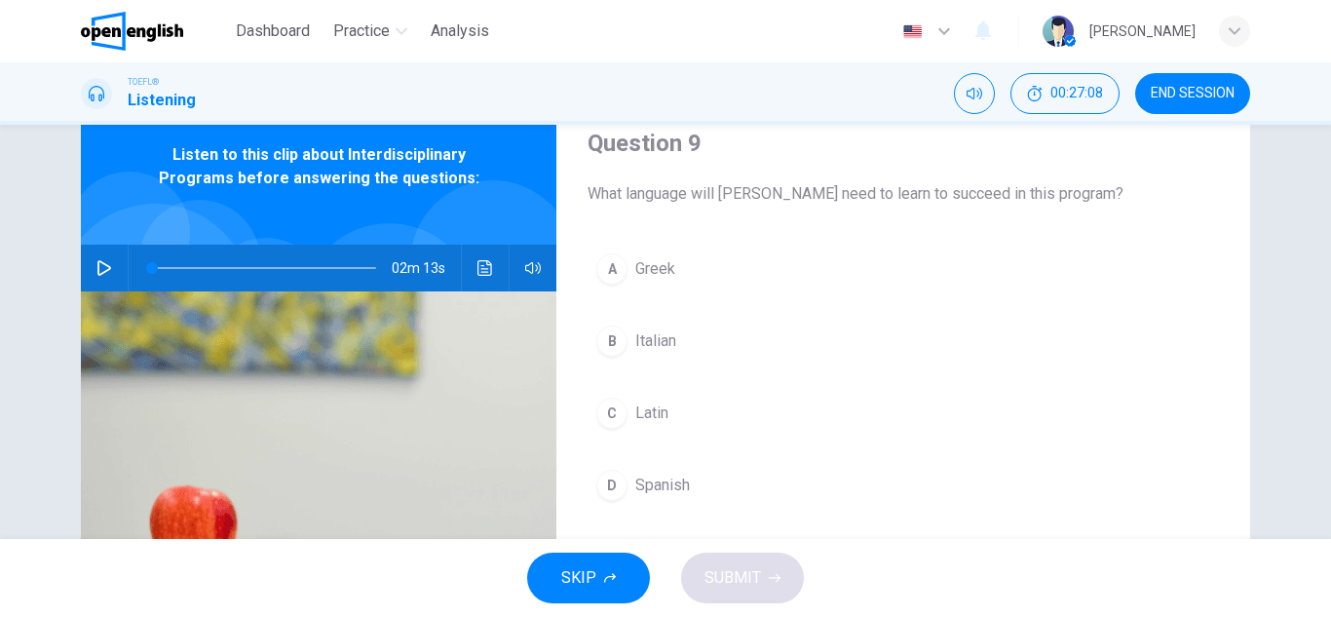
click at [709, 407] on button "C Latin" at bounding box center [902, 413] width 631 height 49
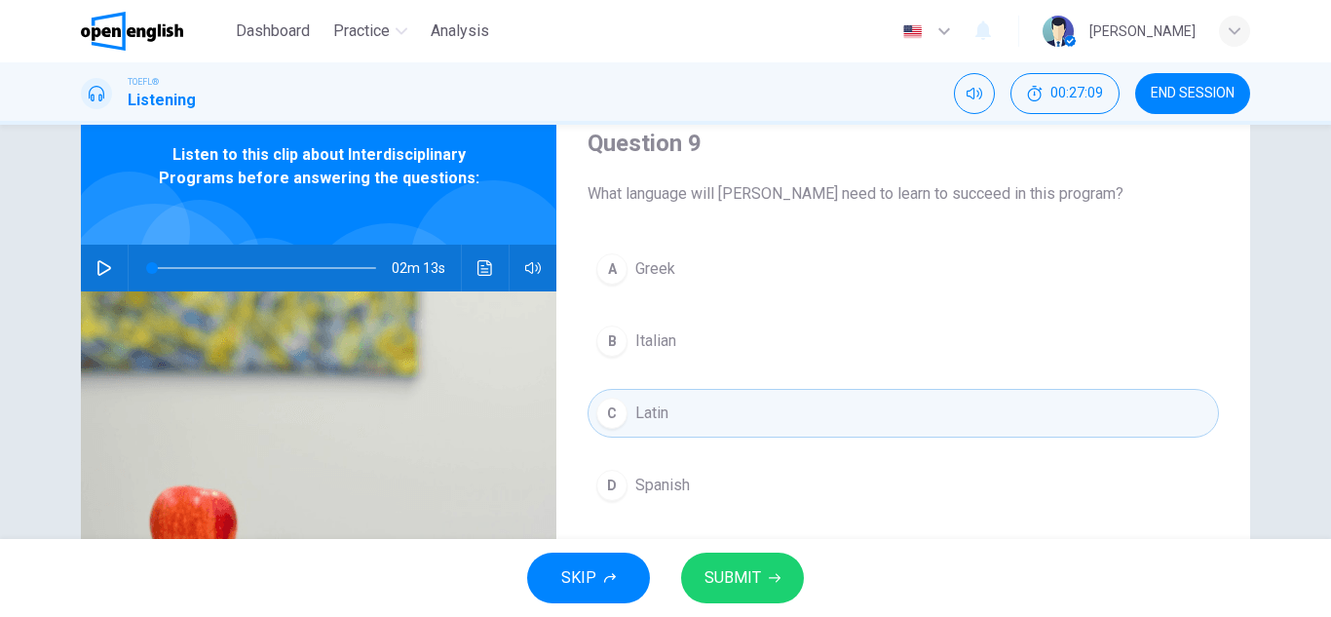
click at [723, 563] on button "SUBMIT" at bounding box center [742, 577] width 123 height 51
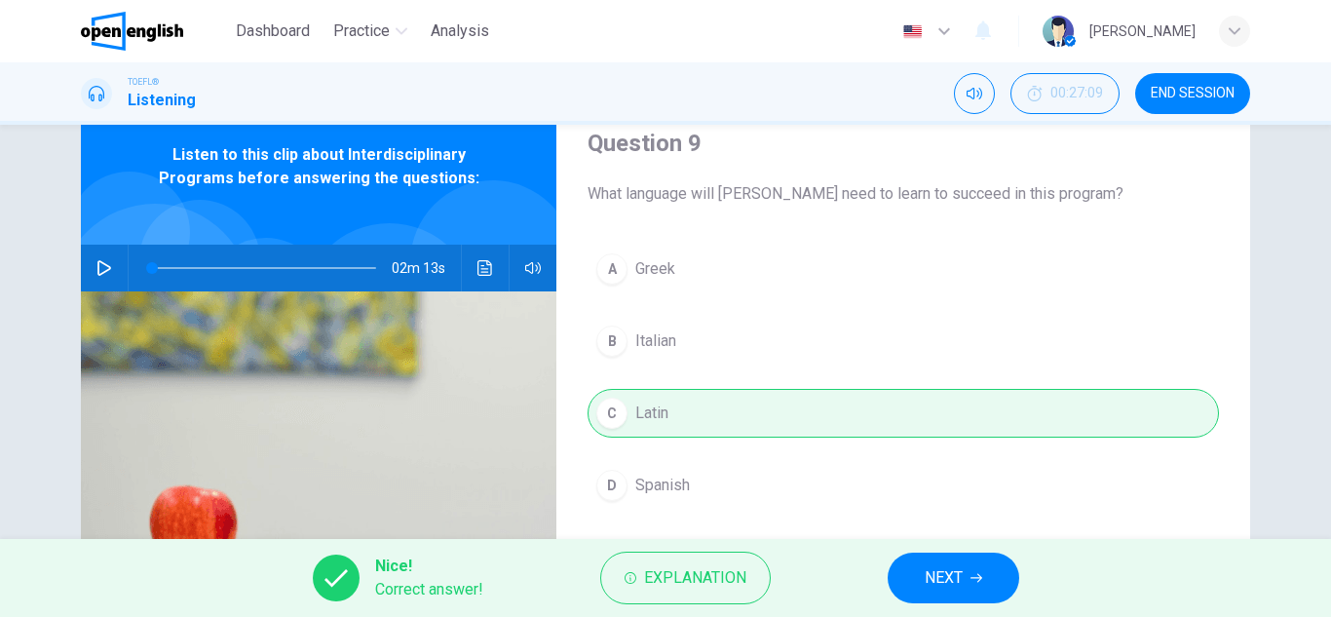
click at [972, 593] on button "NEXT" at bounding box center [954, 577] width 132 height 51
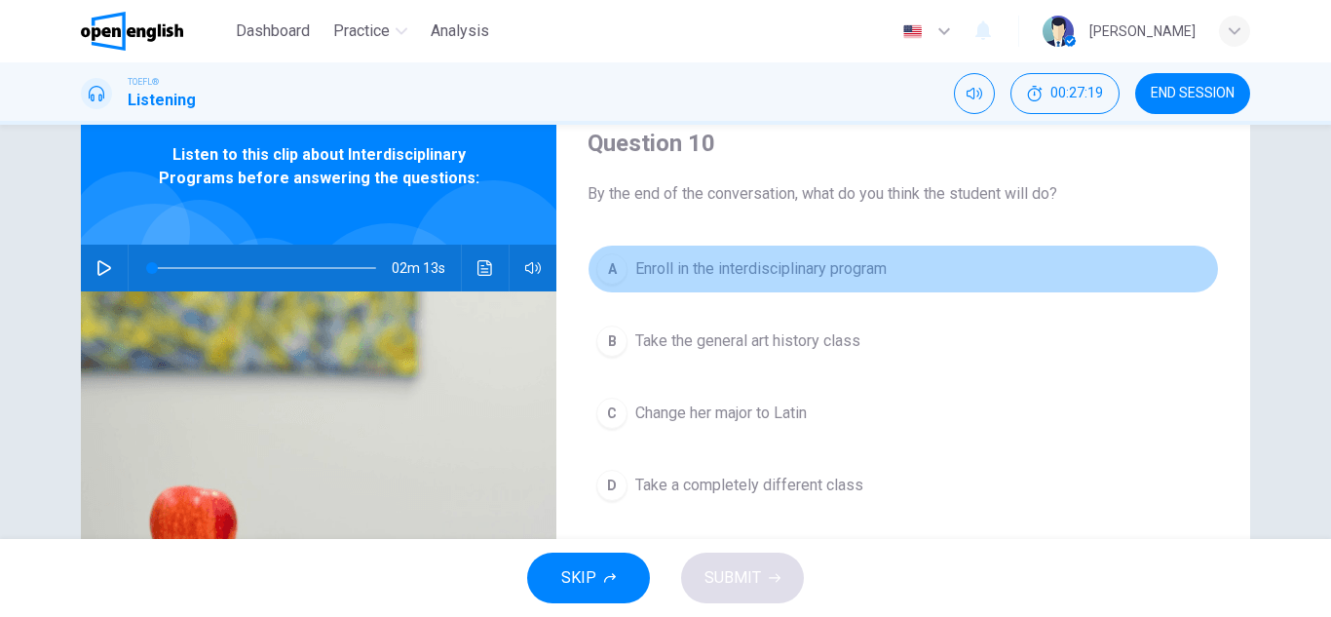
click at [742, 253] on button "A Enroll in the interdisciplinary program" at bounding box center [902, 269] width 631 height 49
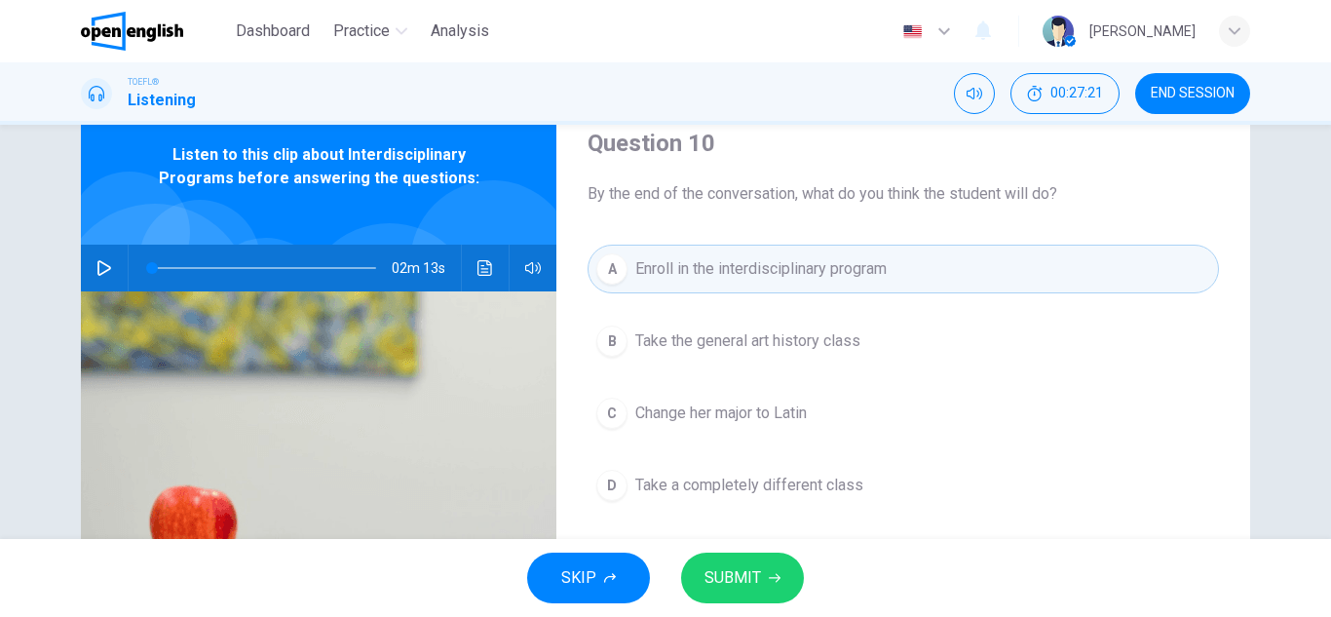
click at [739, 574] on span "SUBMIT" at bounding box center [732, 577] width 57 height 27
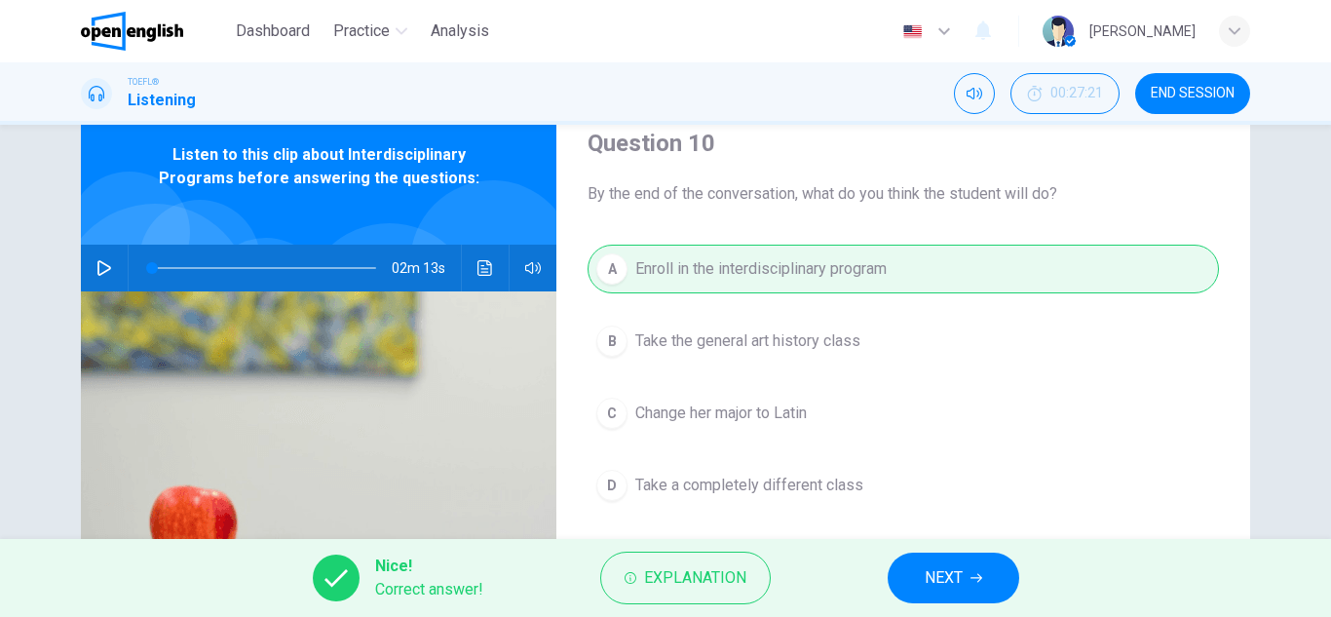
click at [948, 576] on span "NEXT" at bounding box center [944, 577] width 38 height 27
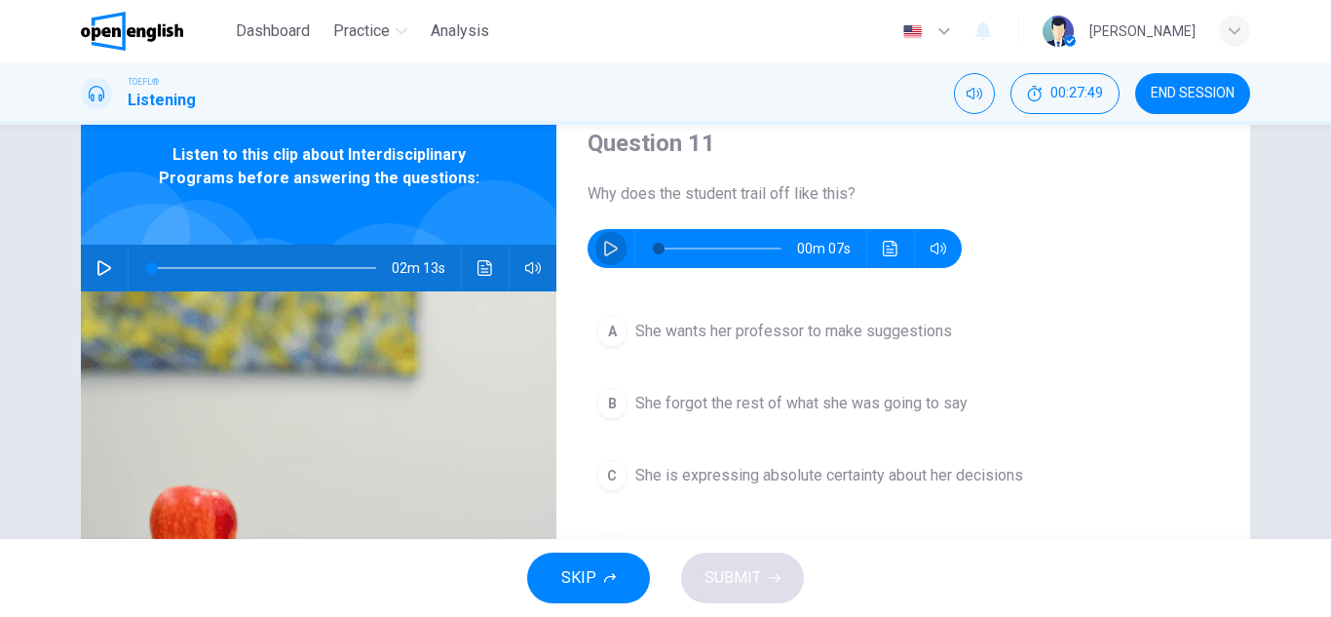
click at [603, 247] on icon "button" at bounding box center [611, 249] width 16 height 16
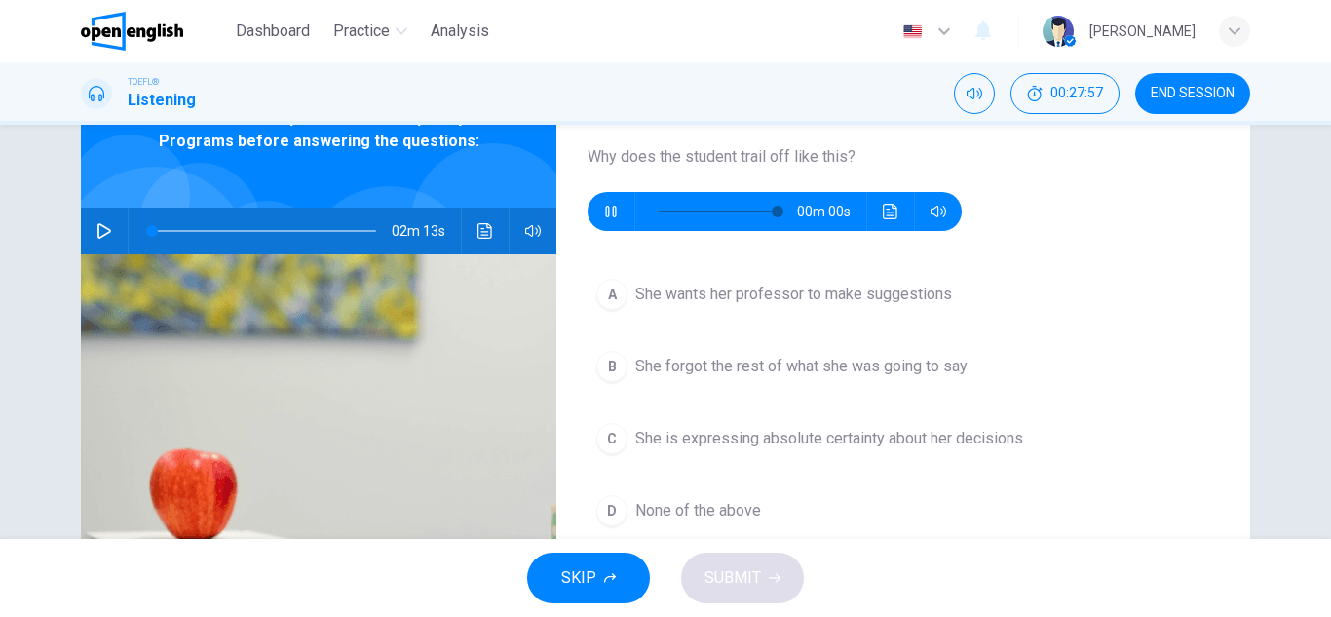
type input "*"
click at [610, 222] on button "button" at bounding box center [610, 211] width 31 height 39
type input "*"
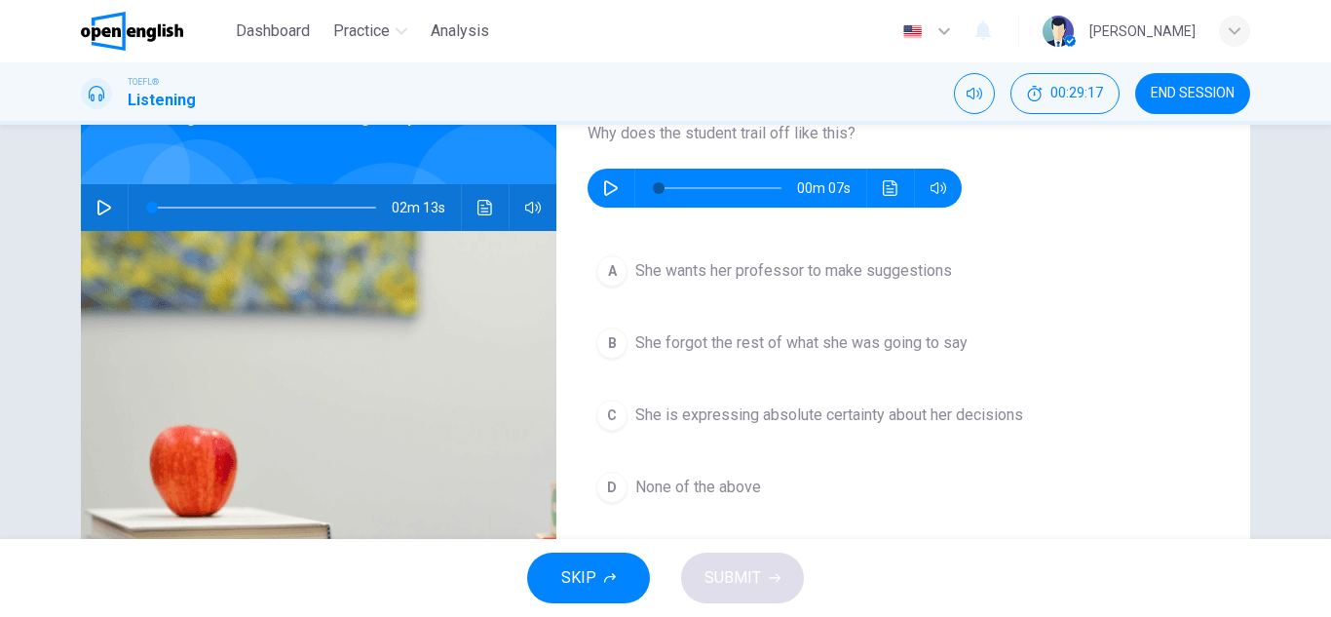
scroll to position [129, 0]
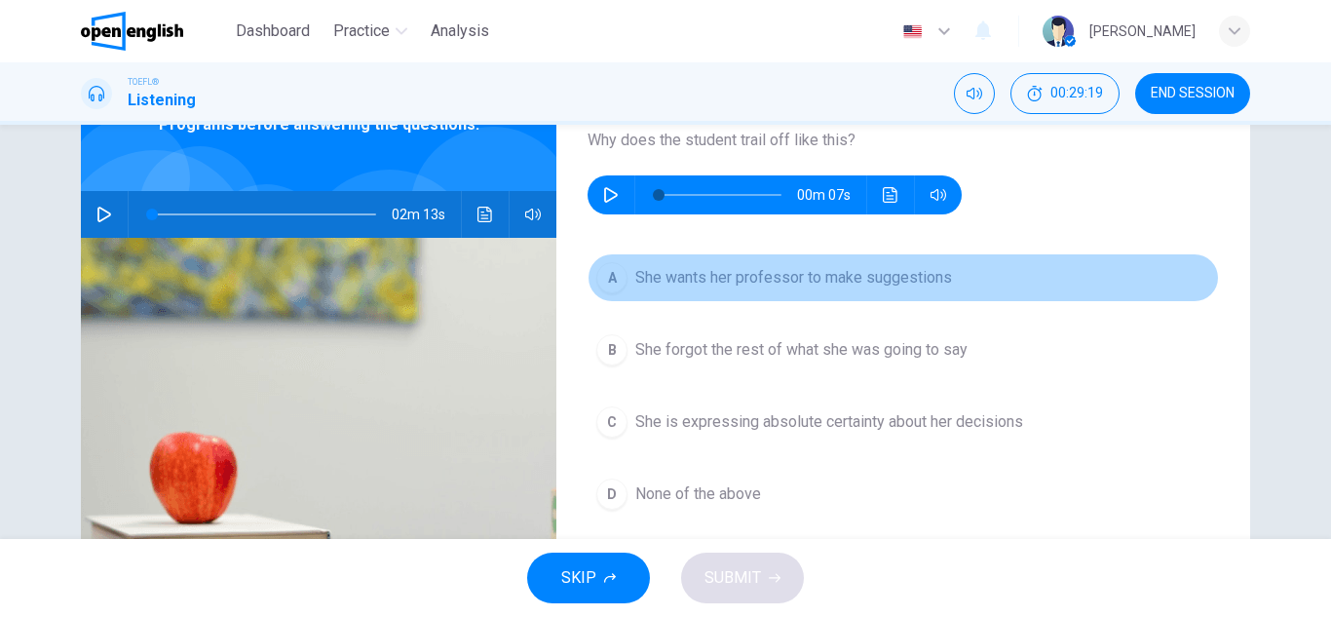
click at [705, 285] on span "She wants her professor to make suggestions" at bounding box center [793, 277] width 317 height 23
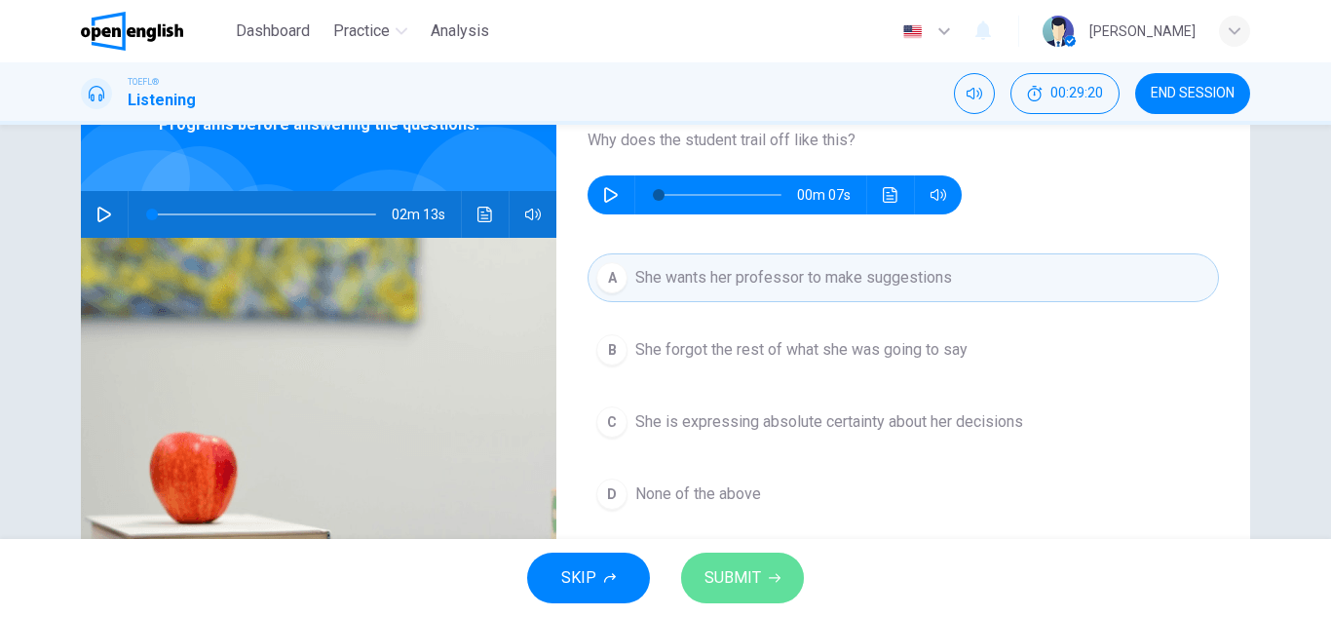
click at [724, 562] on button "SUBMIT" at bounding box center [742, 577] width 123 height 51
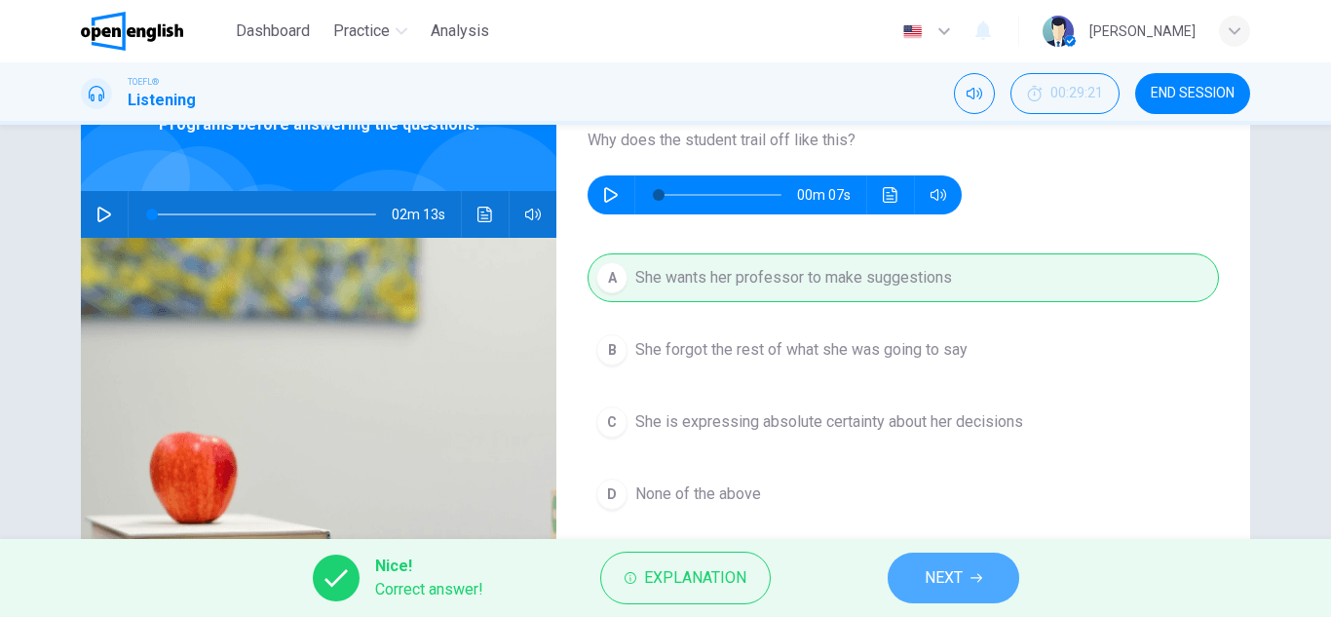
click at [938, 577] on span "NEXT" at bounding box center [944, 577] width 38 height 27
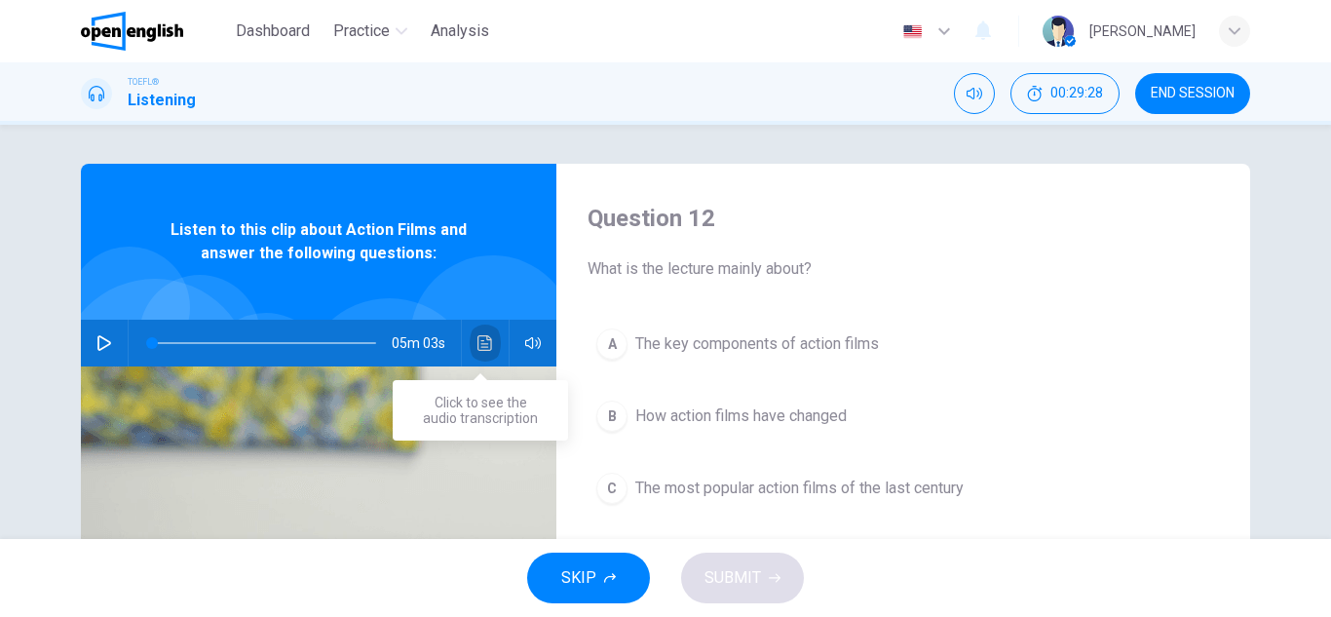
click at [478, 335] on icon "Click to see the audio transcription" at bounding box center [484, 343] width 15 height 16
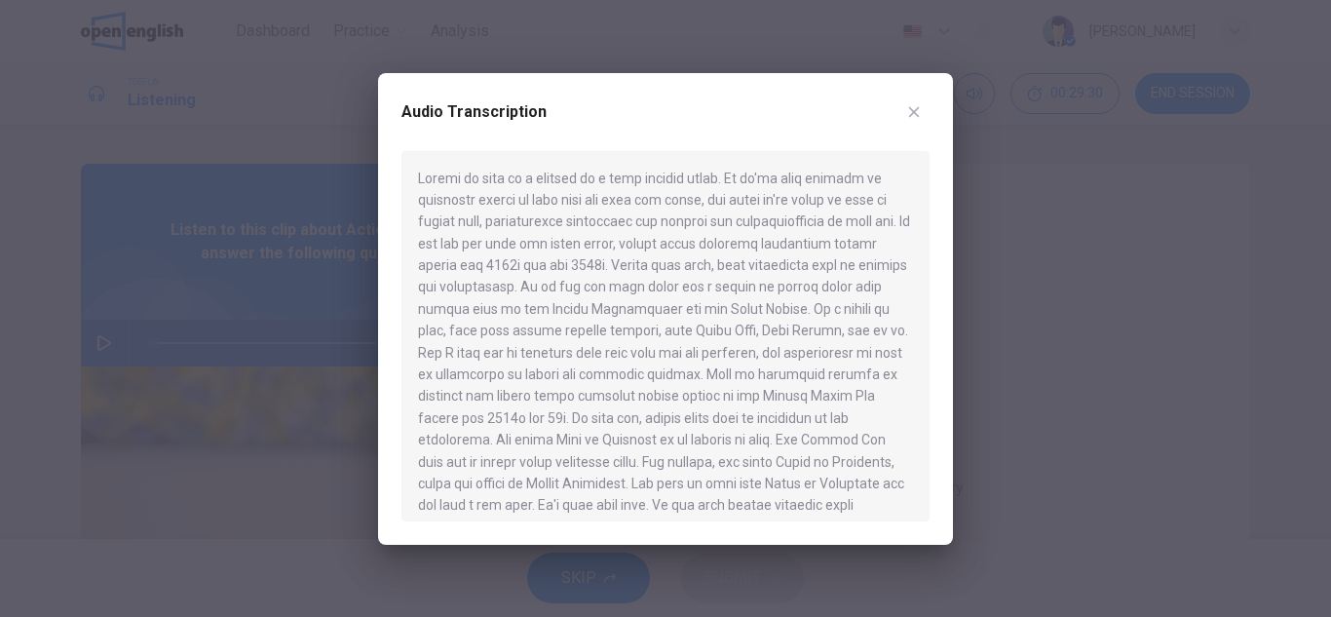
click at [178, 208] on div at bounding box center [665, 308] width 1331 height 617
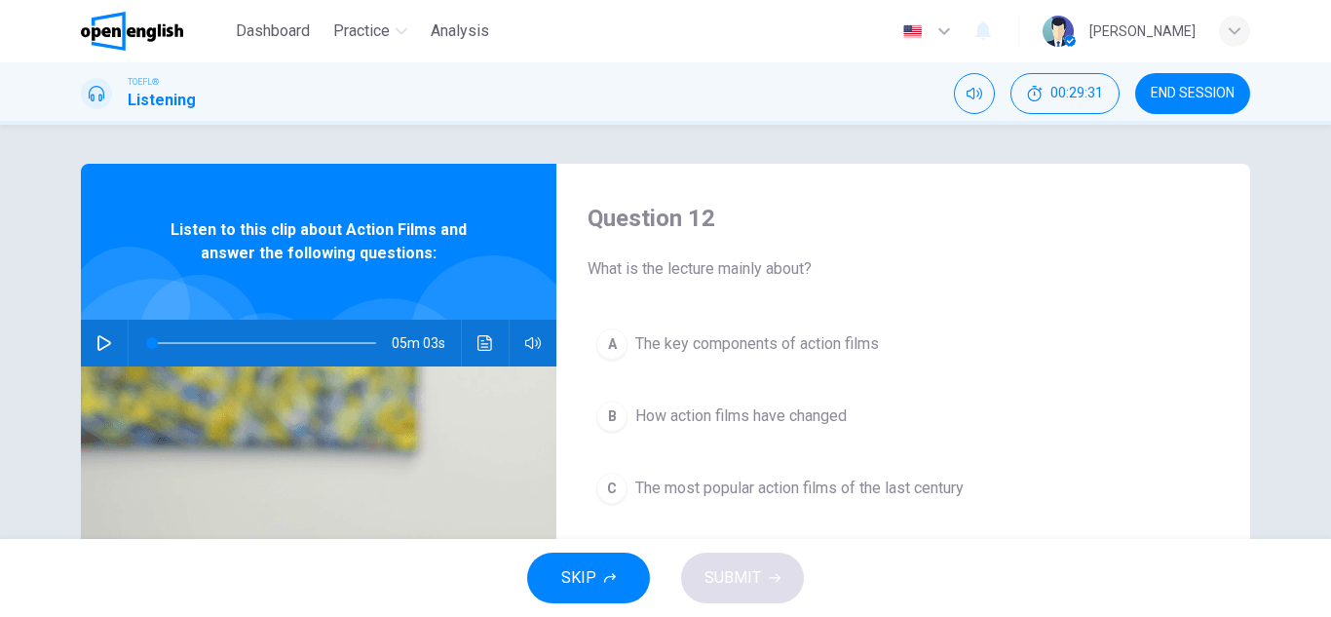
click at [1200, 99] on span "END SESSION" at bounding box center [1193, 94] width 84 height 16
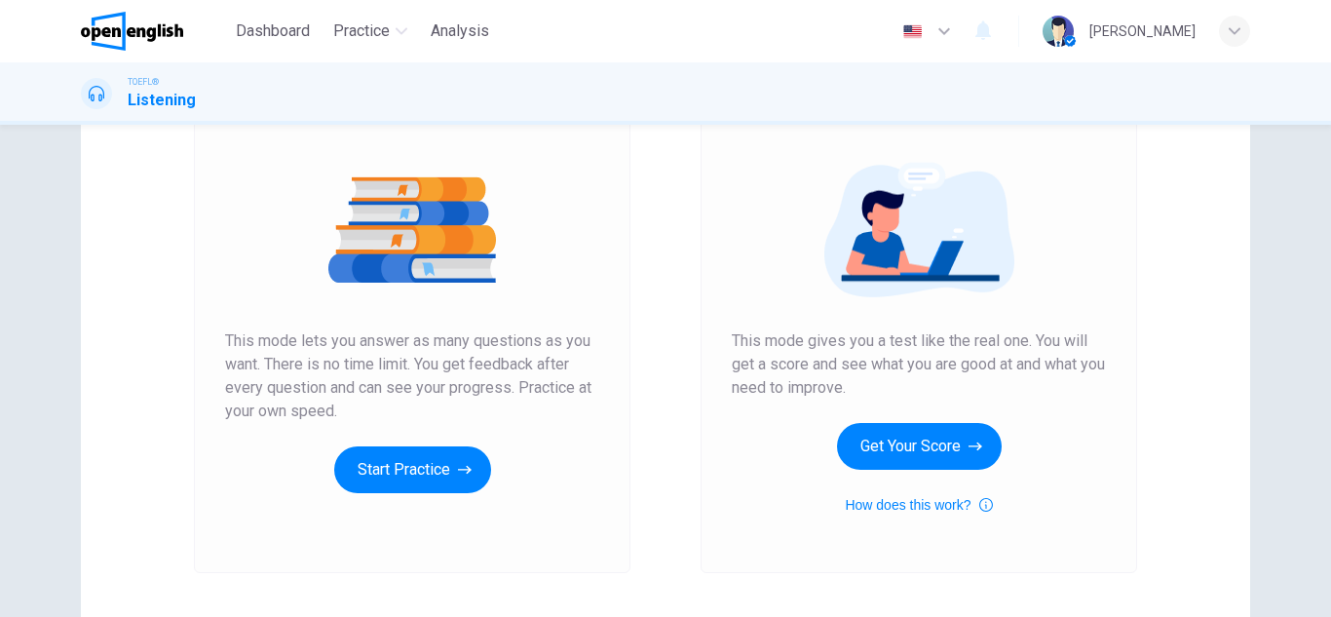
scroll to position [192, 0]
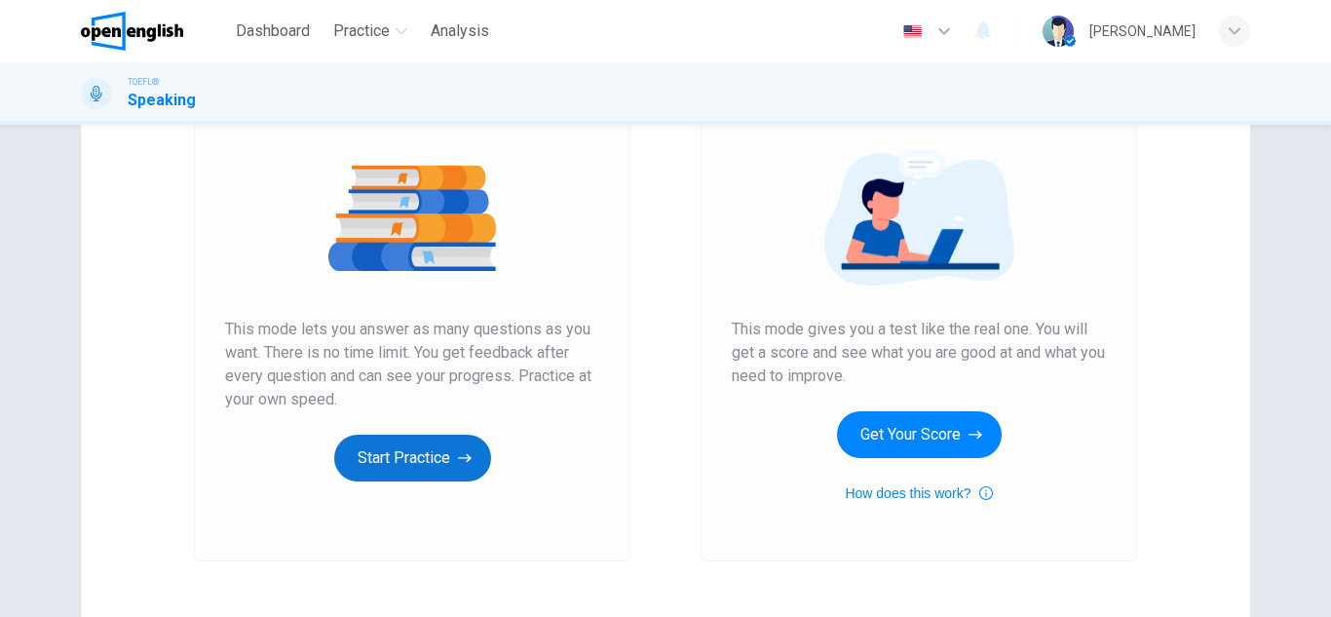
scroll to position [203, 0]
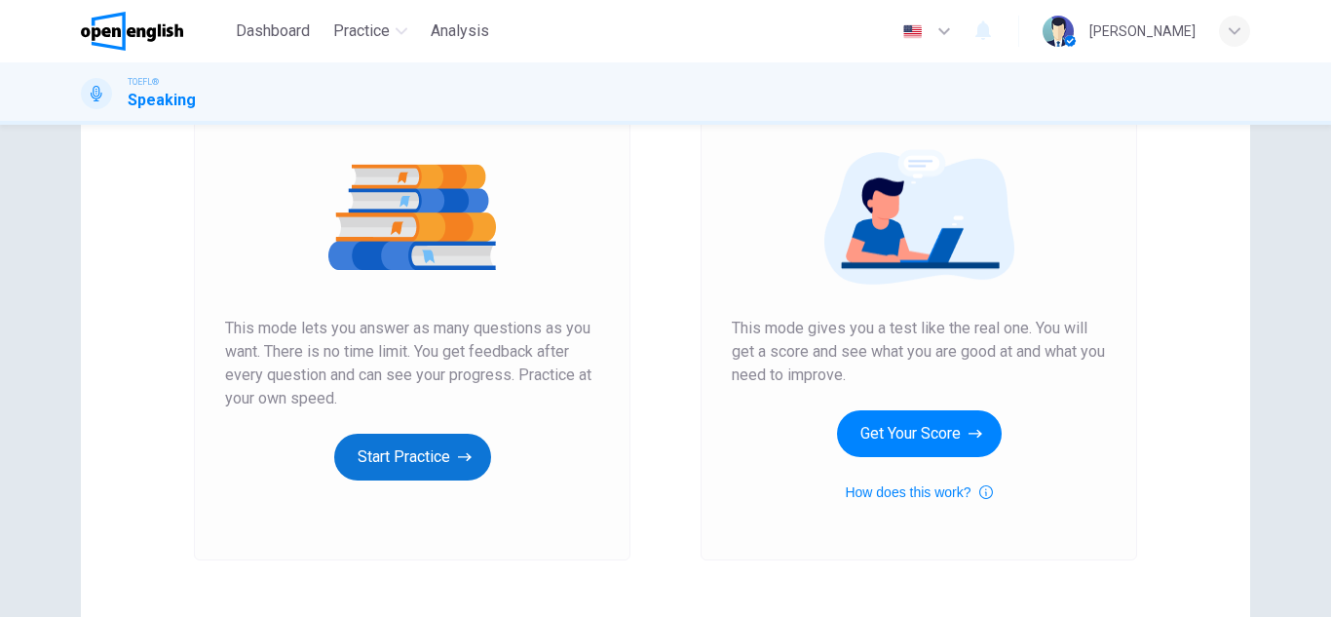
click at [432, 459] on button "Start Practice" at bounding box center [412, 457] width 157 height 47
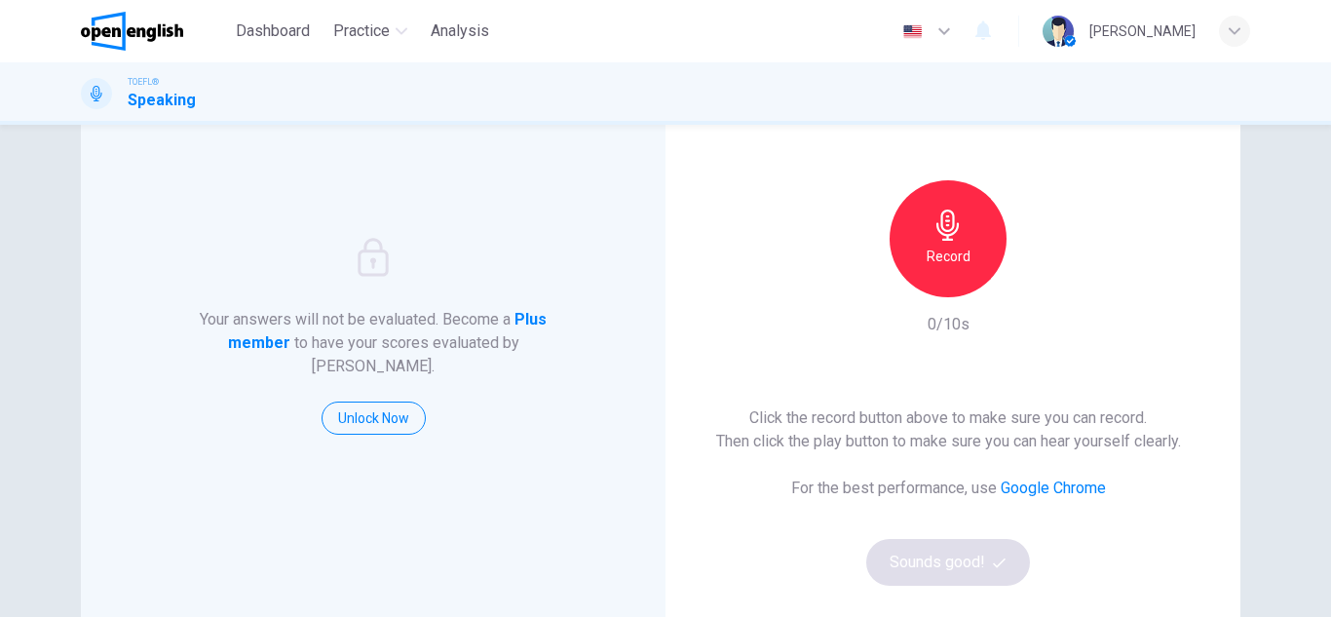
scroll to position [114, 0]
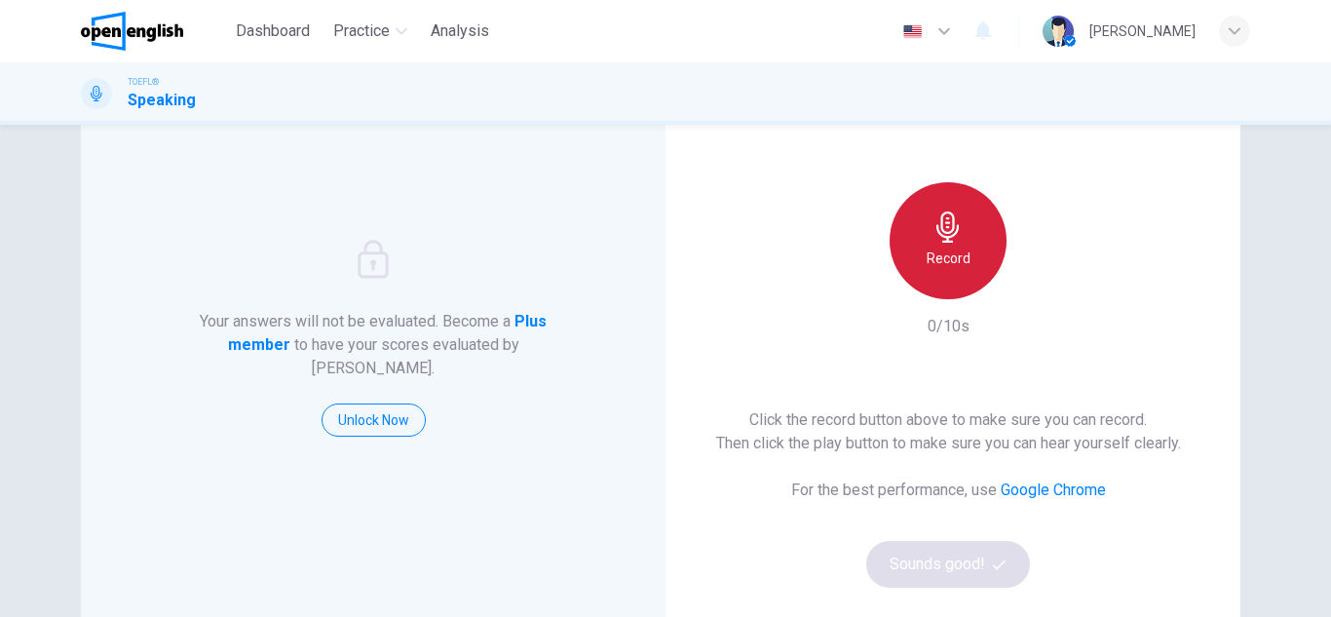
click at [959, 269] on h6 "Record" at bounding box center [949, 257] width 44 height 23
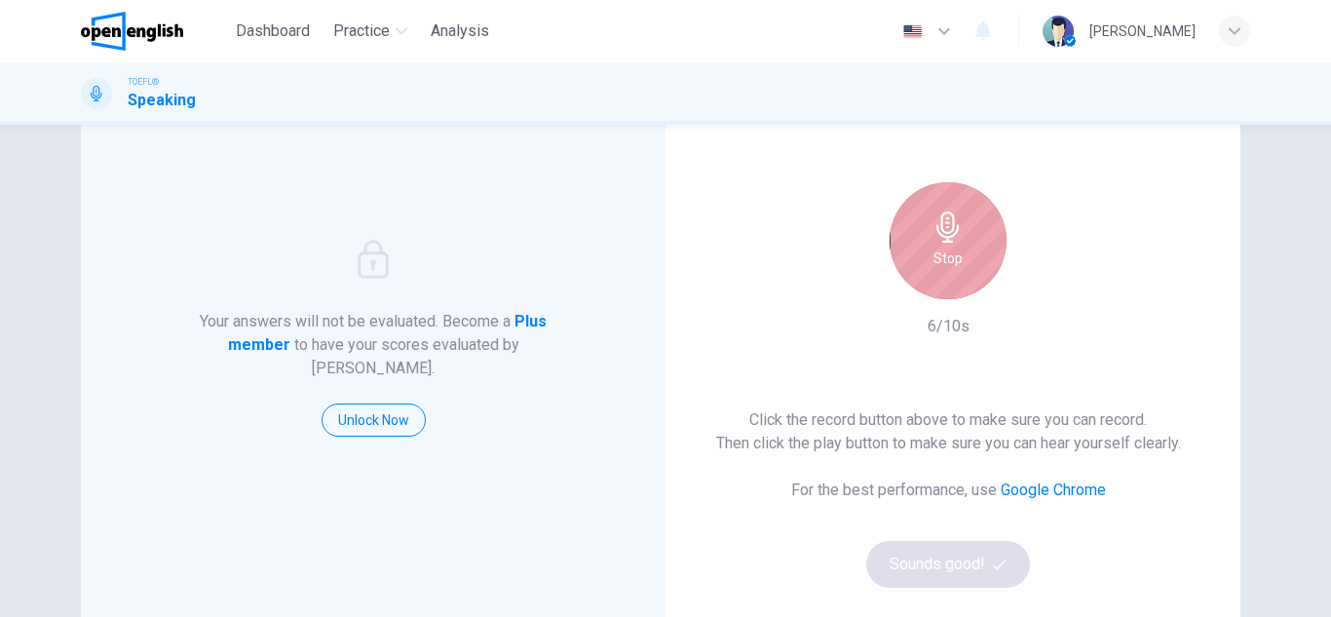
click at [959, 269] on div "Stop" at bounding box center [947, 240] width 117 height 117
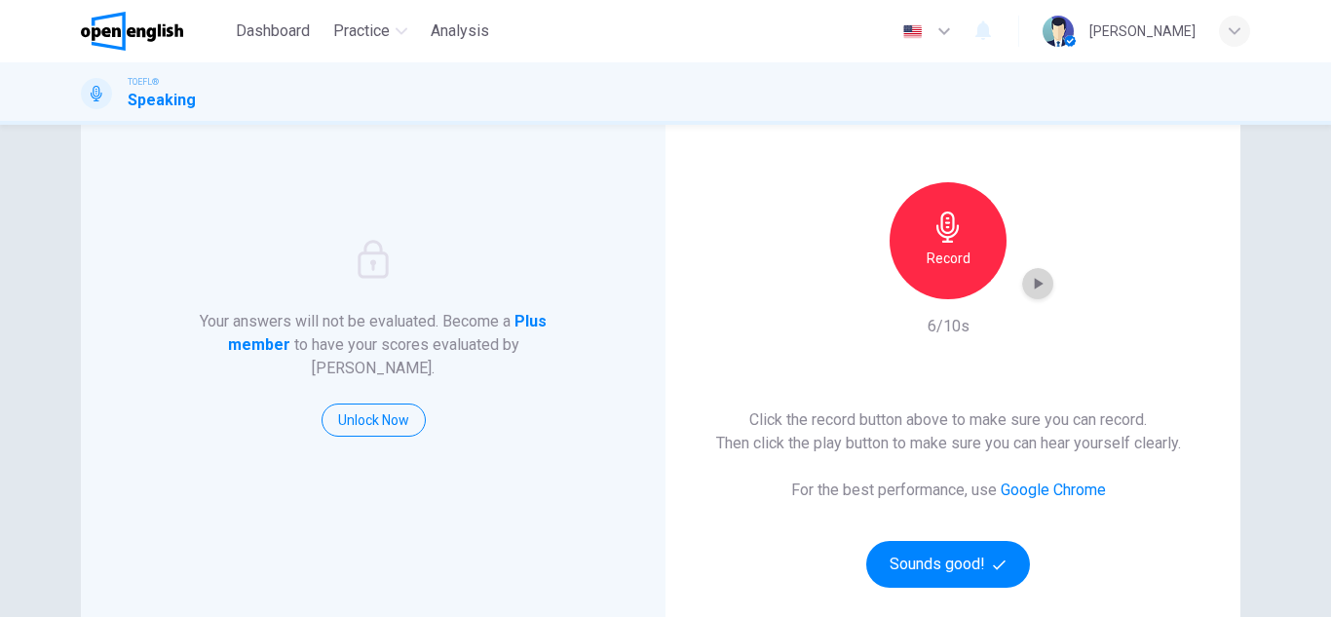
click at [1034, 294] on div "button" at bounding box center [1037, 283] width 31 height 31
click at [1001, 562] on icon "button" at bounding box center [999, 564] width 13 height 13
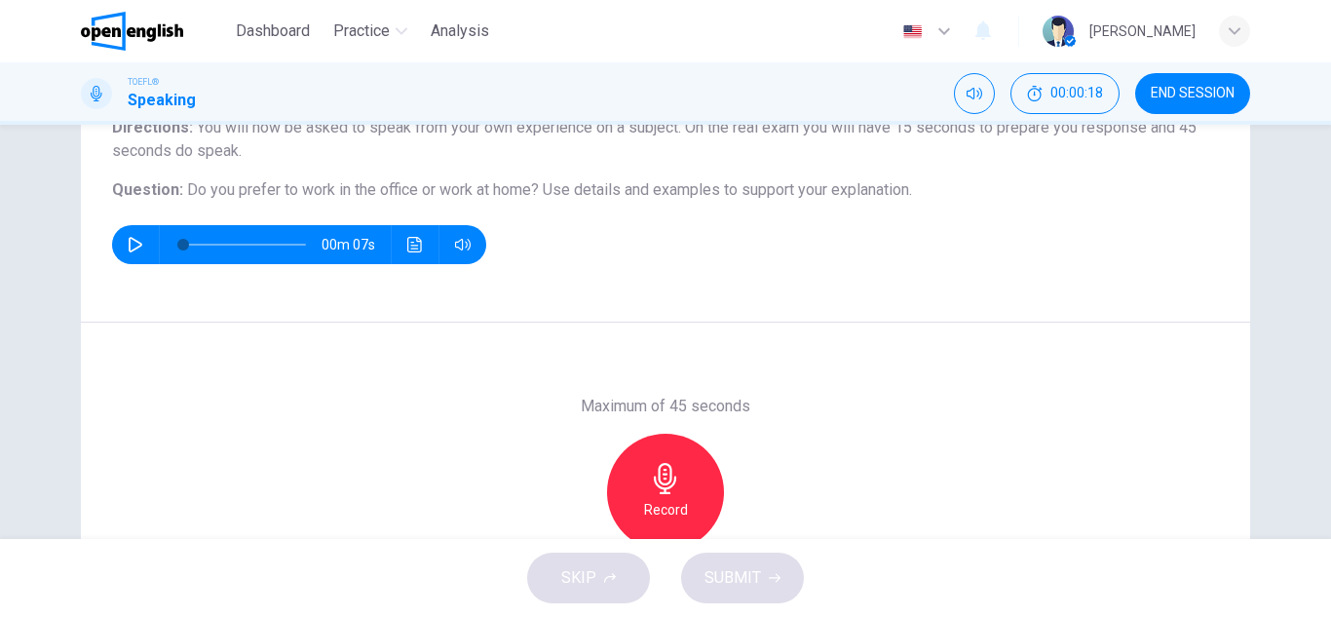
scroll to position [180, 0]
click at [134, 251] on icon "button" at bounding box center [136, 245] width 16 height 16
type input "*"
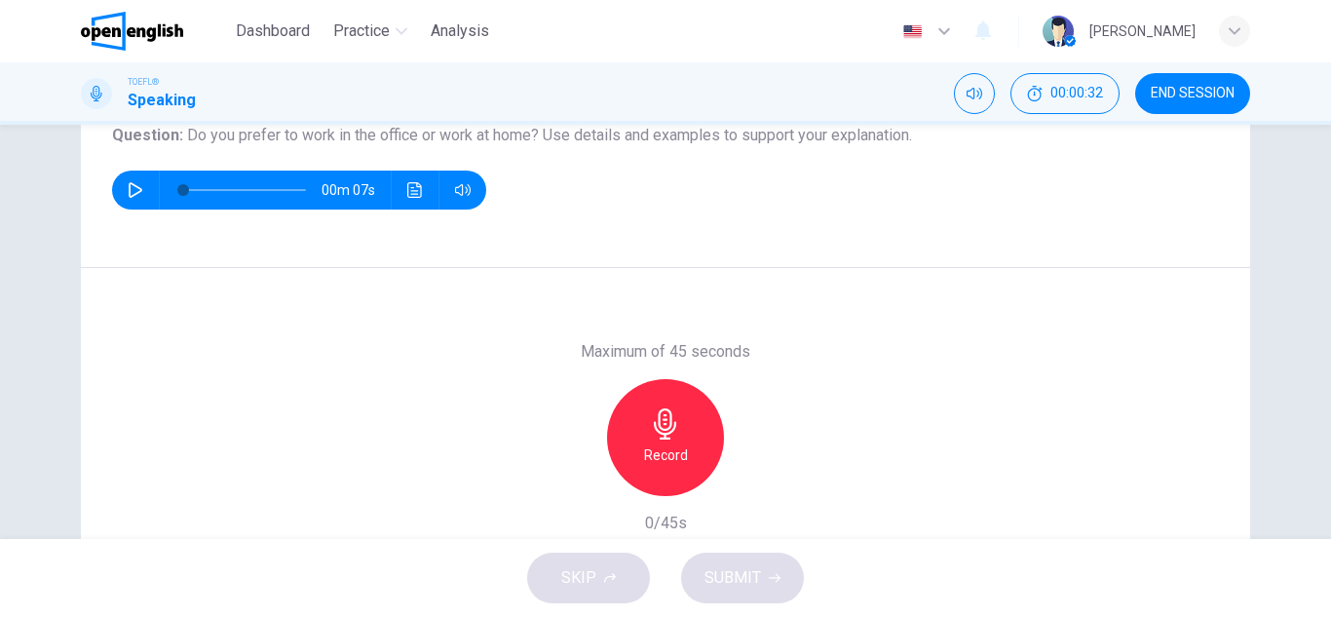
scroll to position [236, 0]
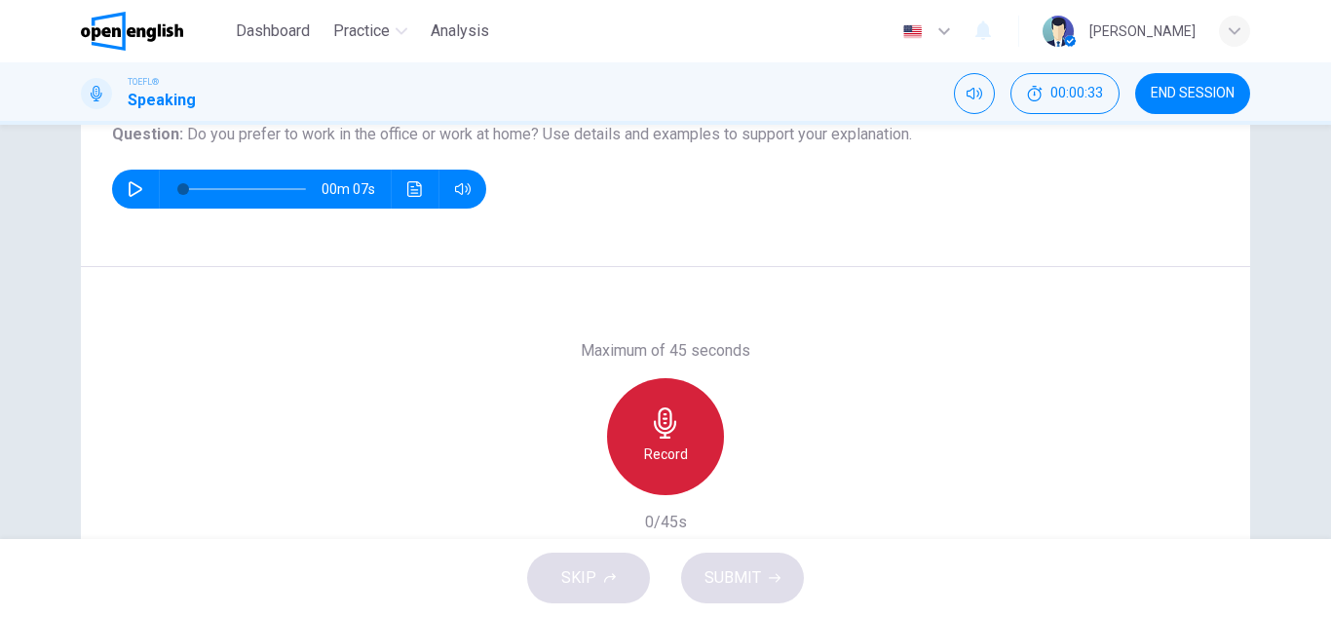
click at [672, 422] on icon "button" at bounding box center [665, 422] width 31 height 31
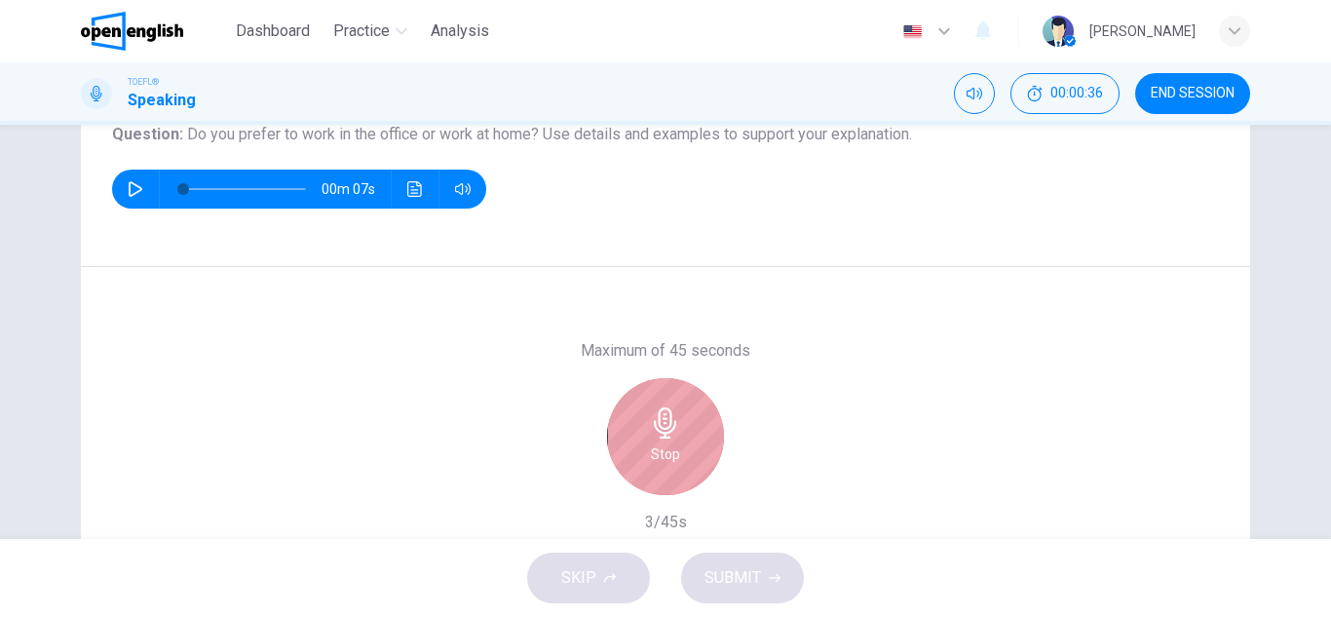
click at [672, 422] on icon "button" at bounding box center [665, 422] width 31 height 31
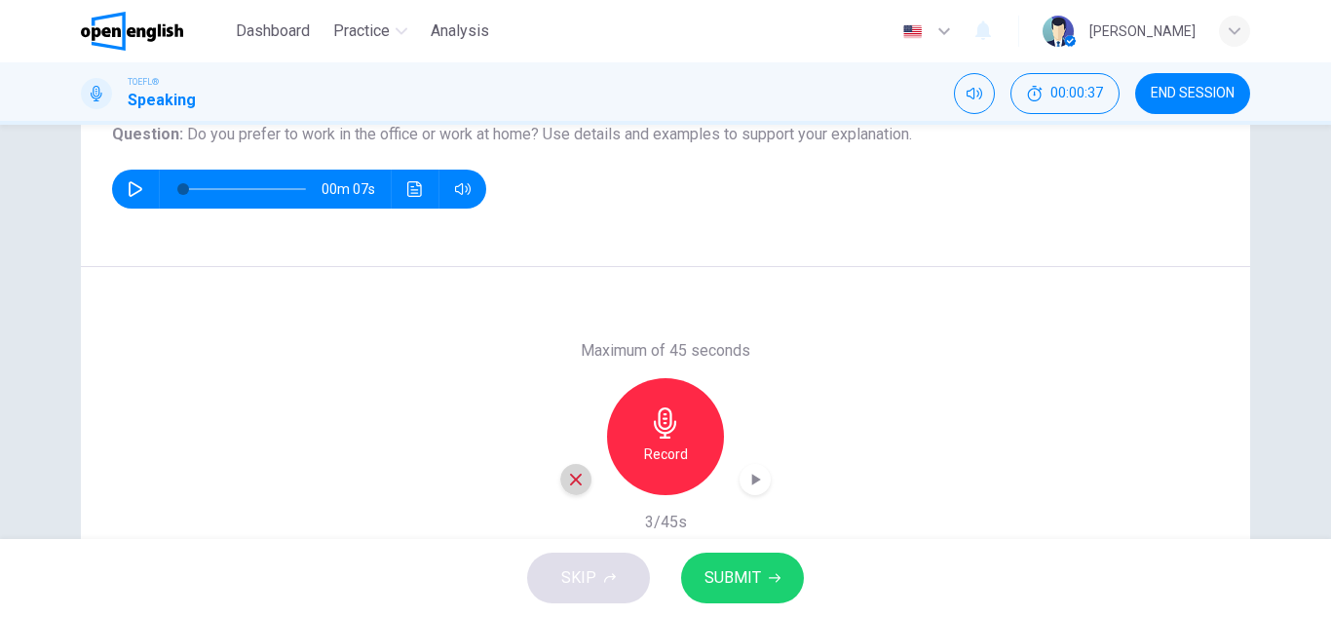
click at [573, 471] on icon "button" at bounding box center [576, 480] width 18 height 18
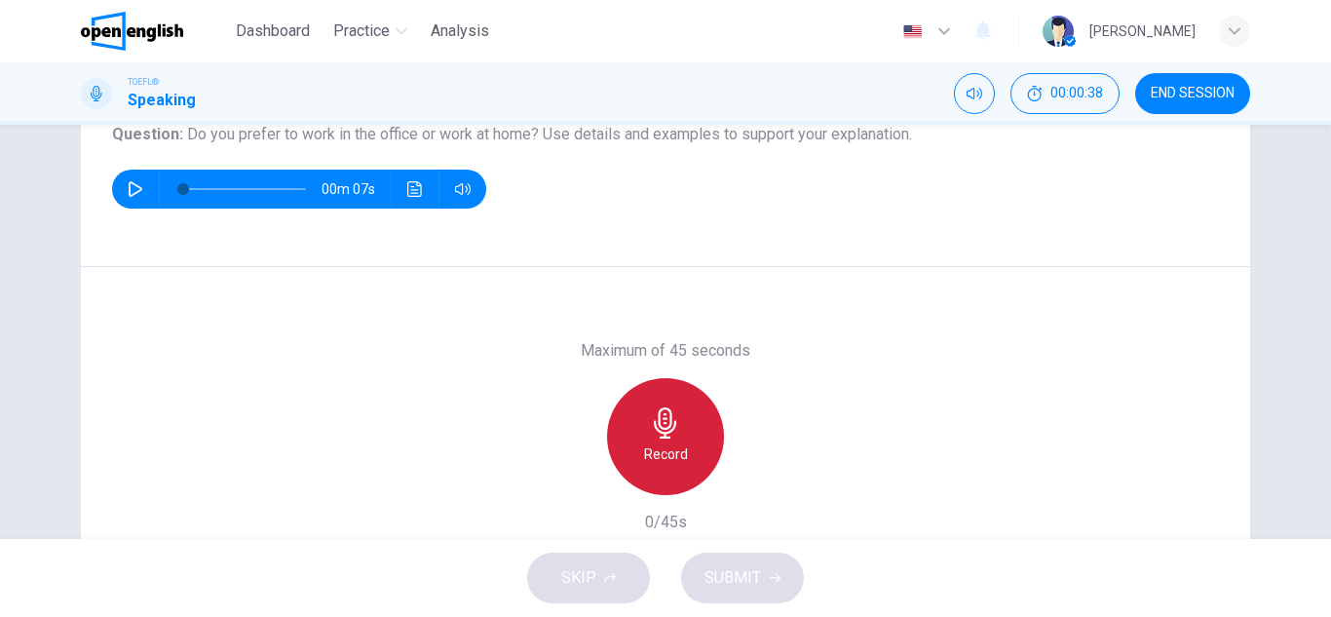
click at [672, 439] on div "Record" at bounding box center [665, 436] width 117 height 117
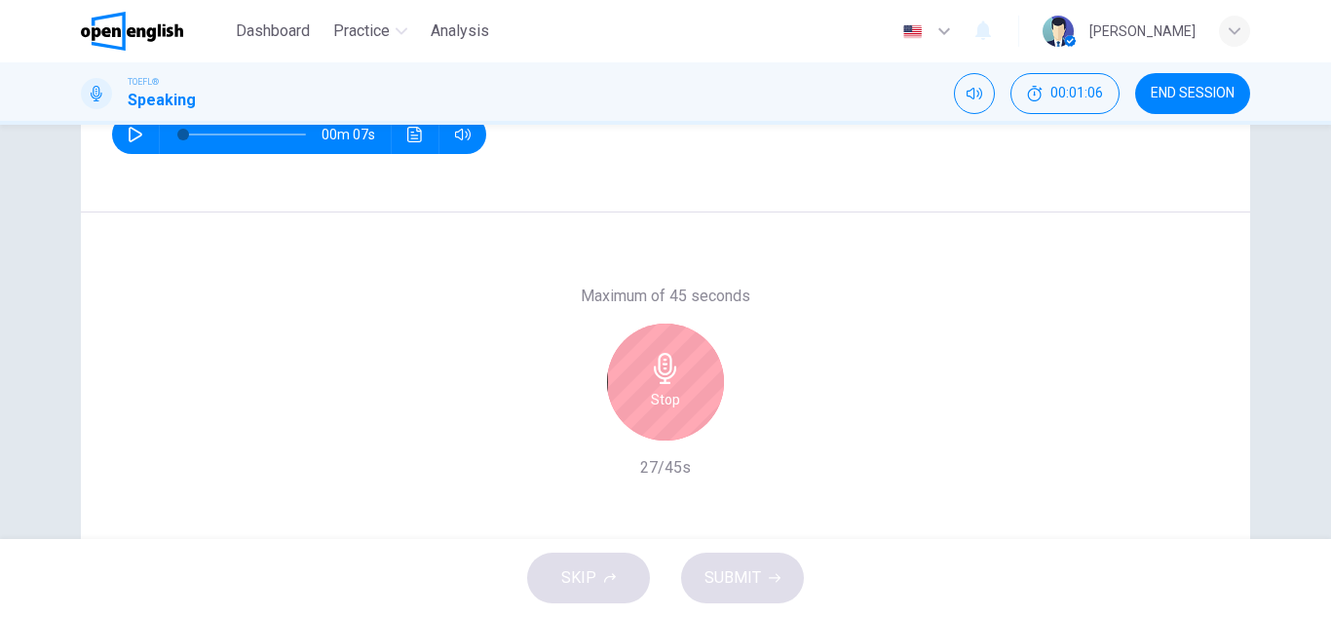
scroll to position [268, 0]
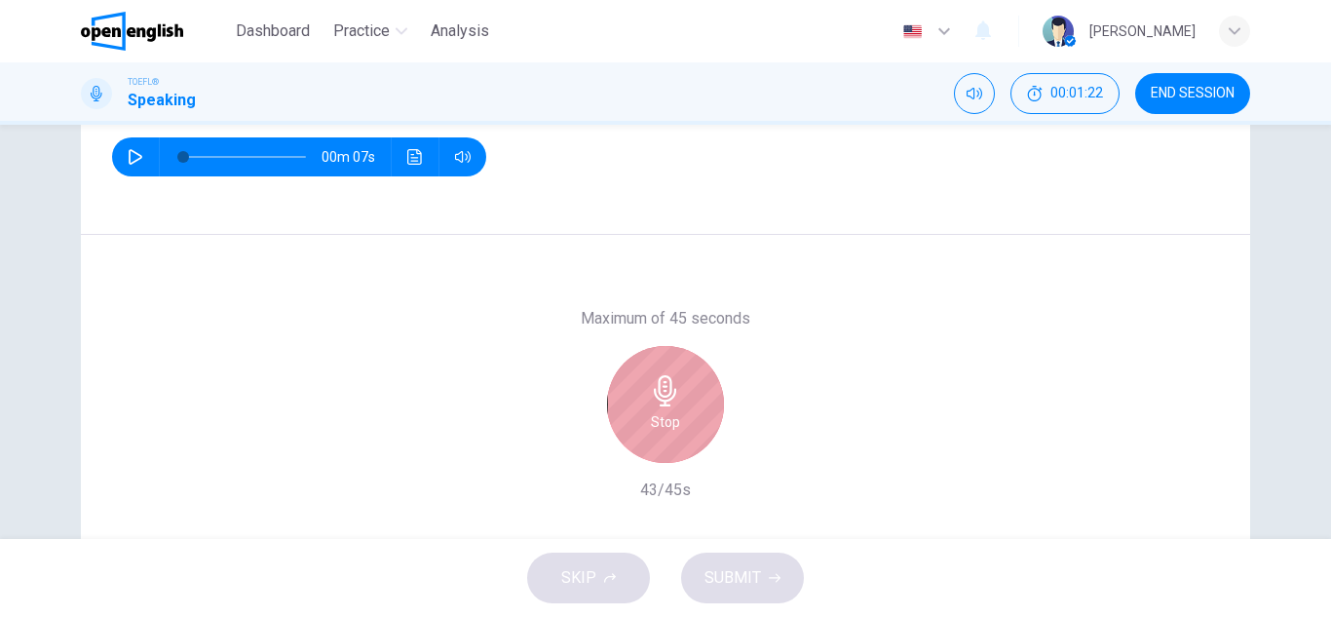
click at [672, 439] on div "Stop" at bounding box center [665, 404] width 117 height 117
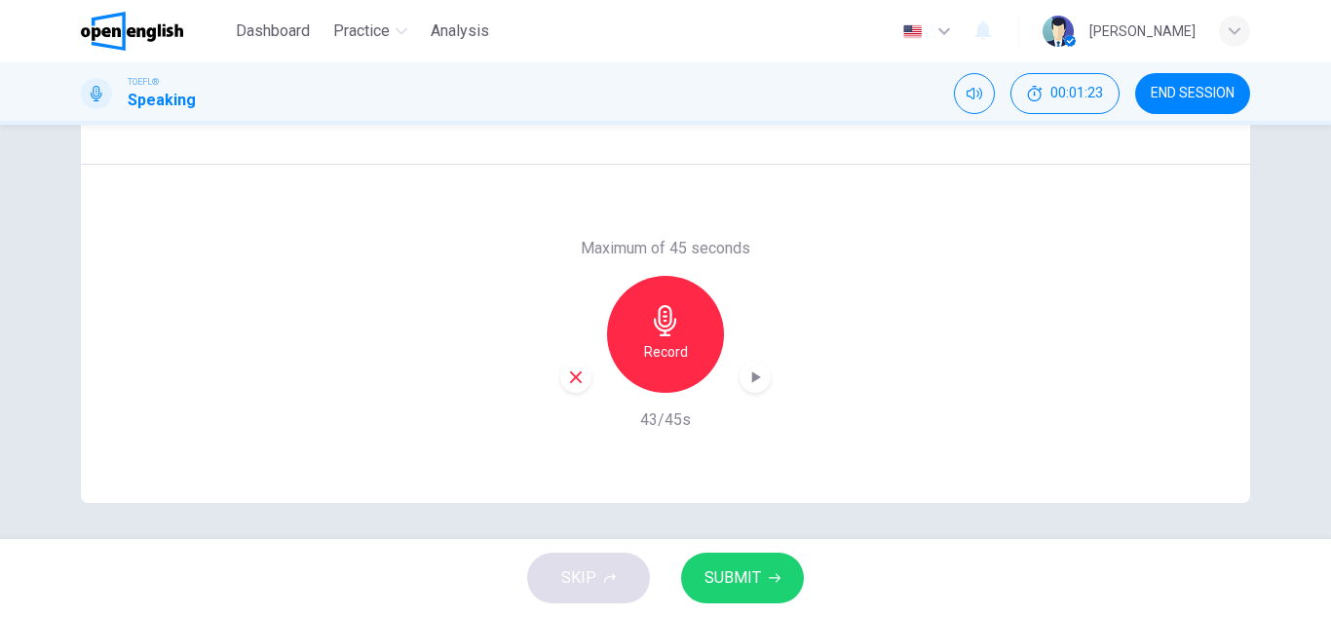
scroll to position [341, 0]
click at [739, 374] on div "button" at bounding box center [754, 374] width 31 height 31
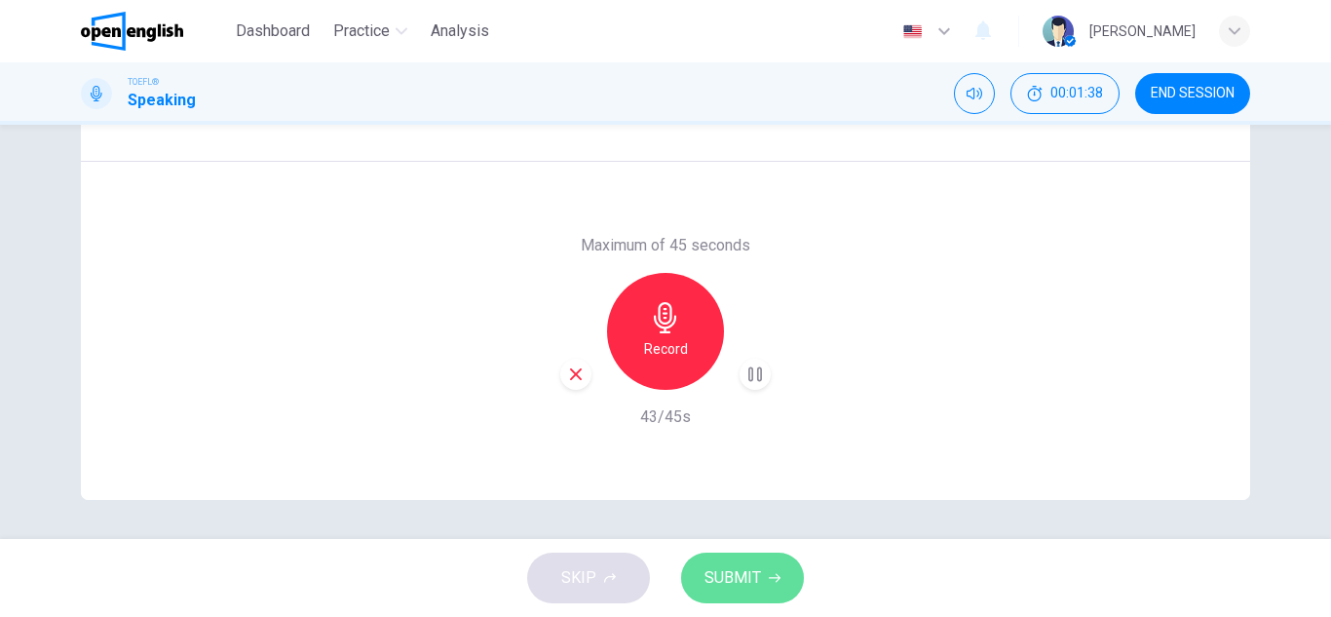
click at [742, 561] on button "SUBMIT" at bounding box center [742, 577] width 123 height 51
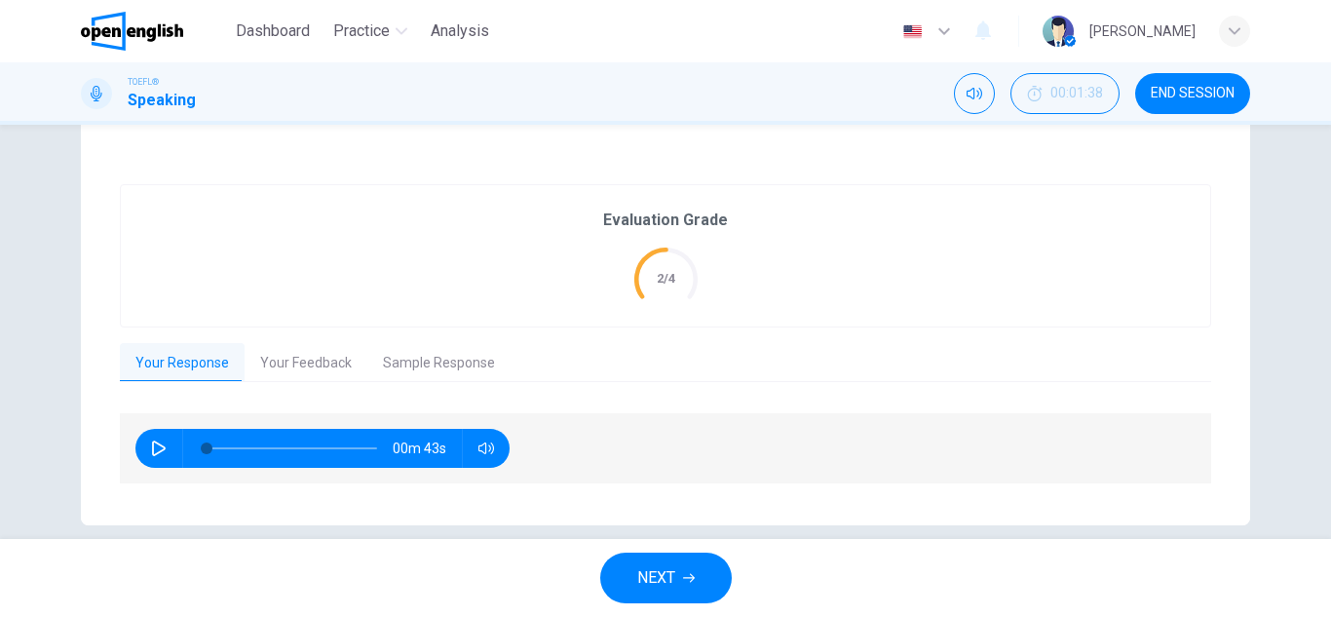
scroll to position [342, 0]
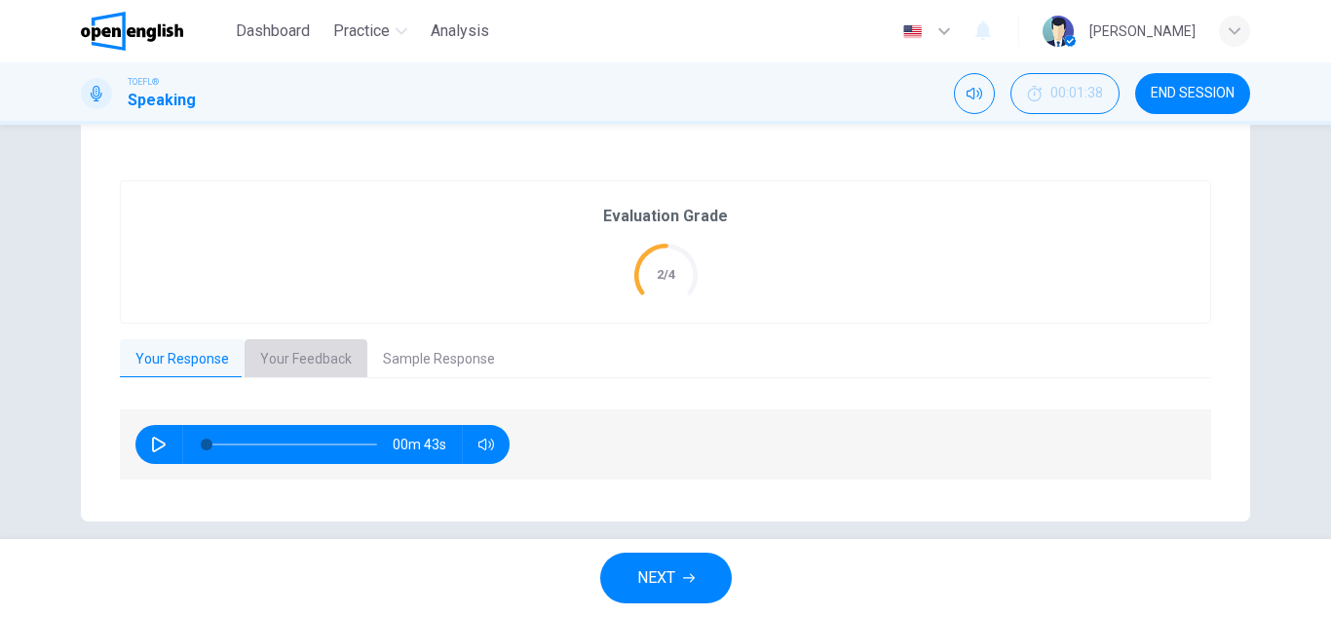
click at [316, 351] on button "Your Feedback" at bounding box center [306, 359] width 123 height 41
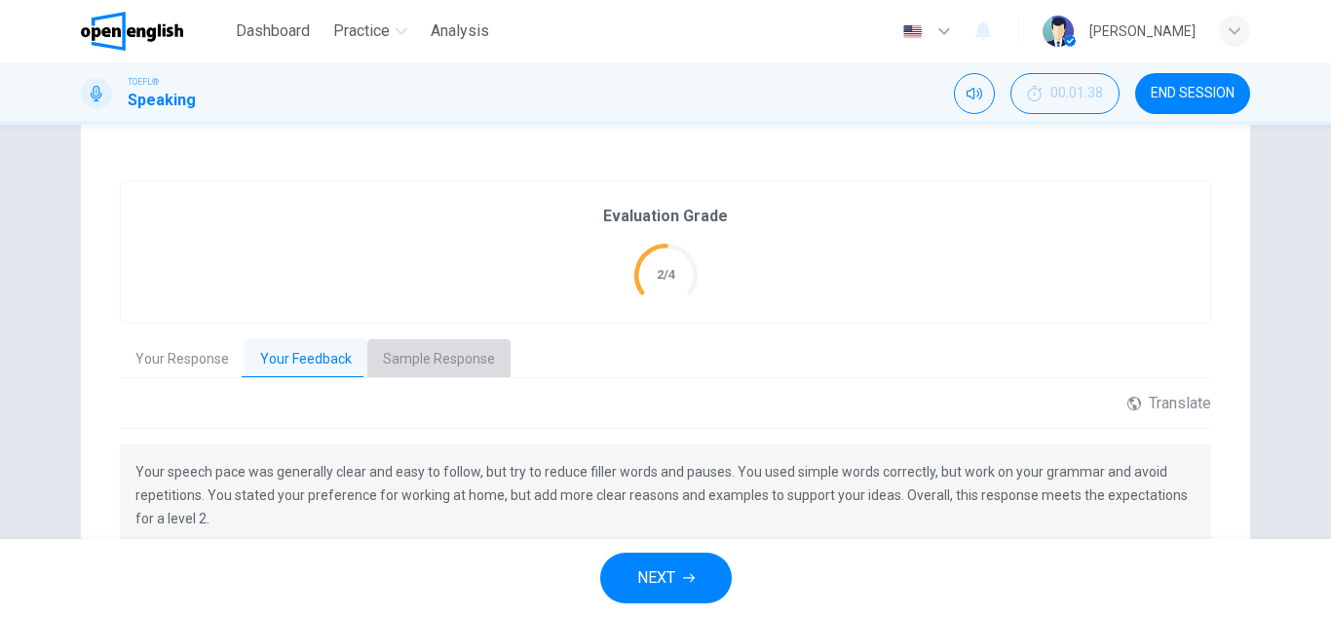
click at [425, 356] on button "Sample Response" at bounding box center [438, 359] width 143 height 41
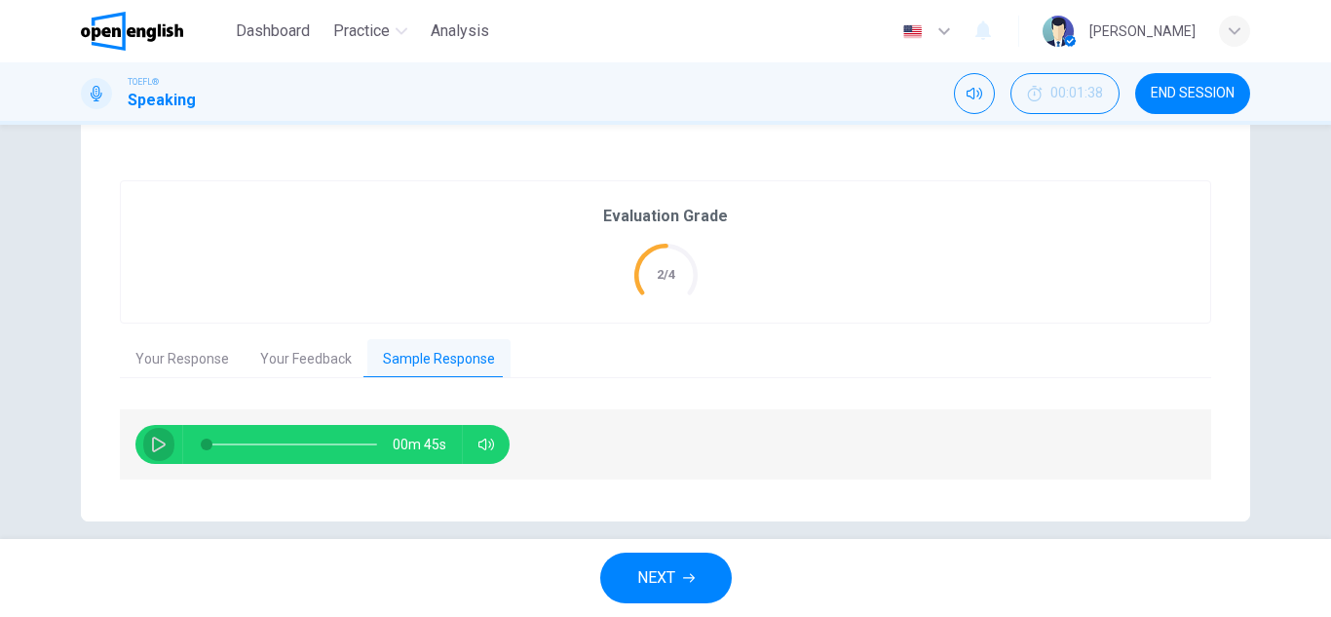
click at [155, 437] on icon "button" at bounding box center [159, 444] width 16 height 16
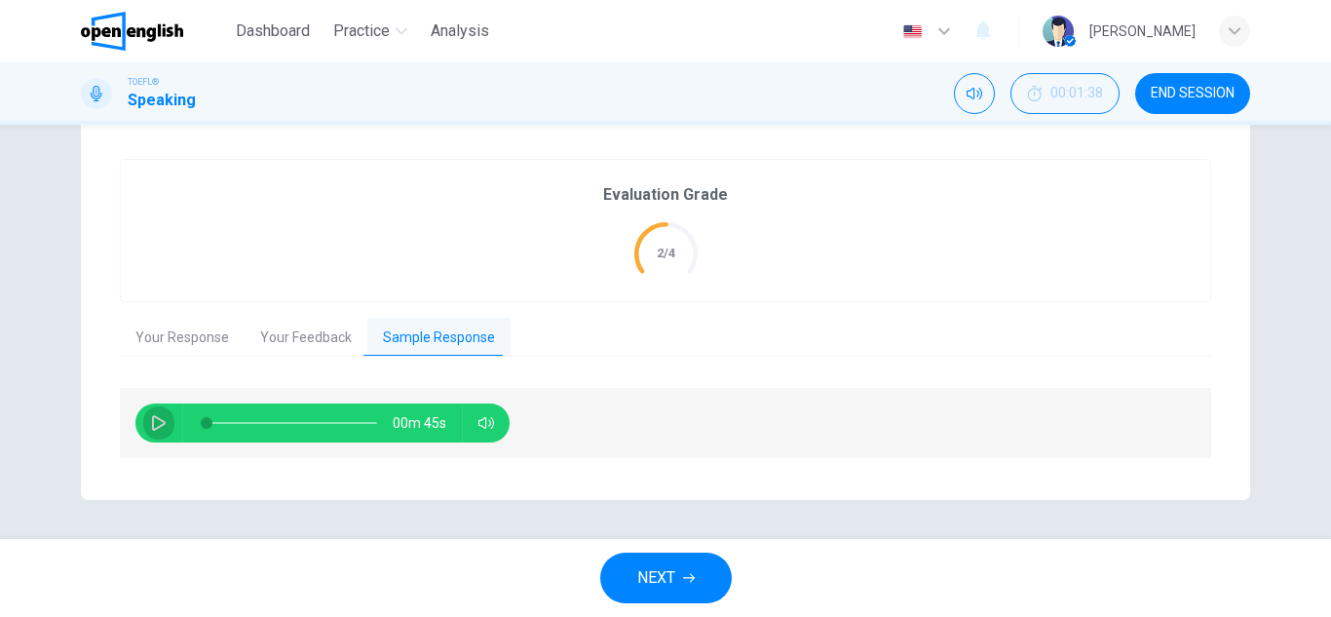
click at [152, 425] on icon "button" at bounding box center [159, 423] width 16 height 16
type input "**"
type input "*"
click at [689, 569] on button "NEXT" at bounding box center [666, 577] width 132 height 51
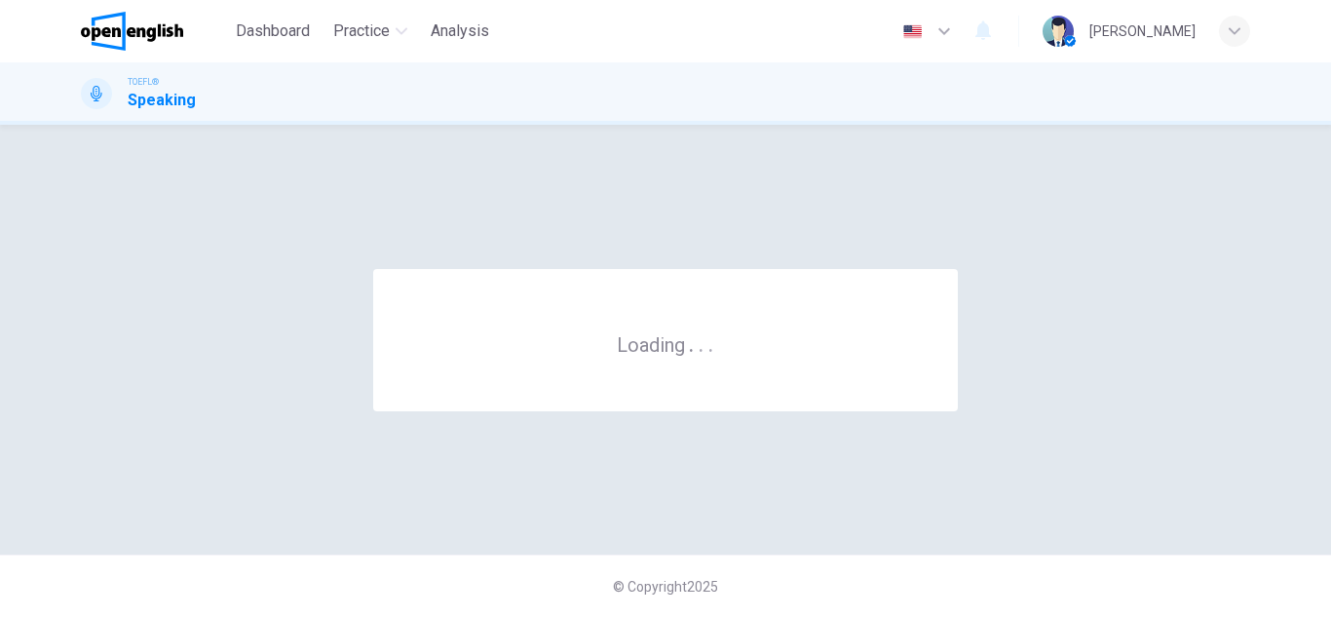
scroll to position [0, 0]
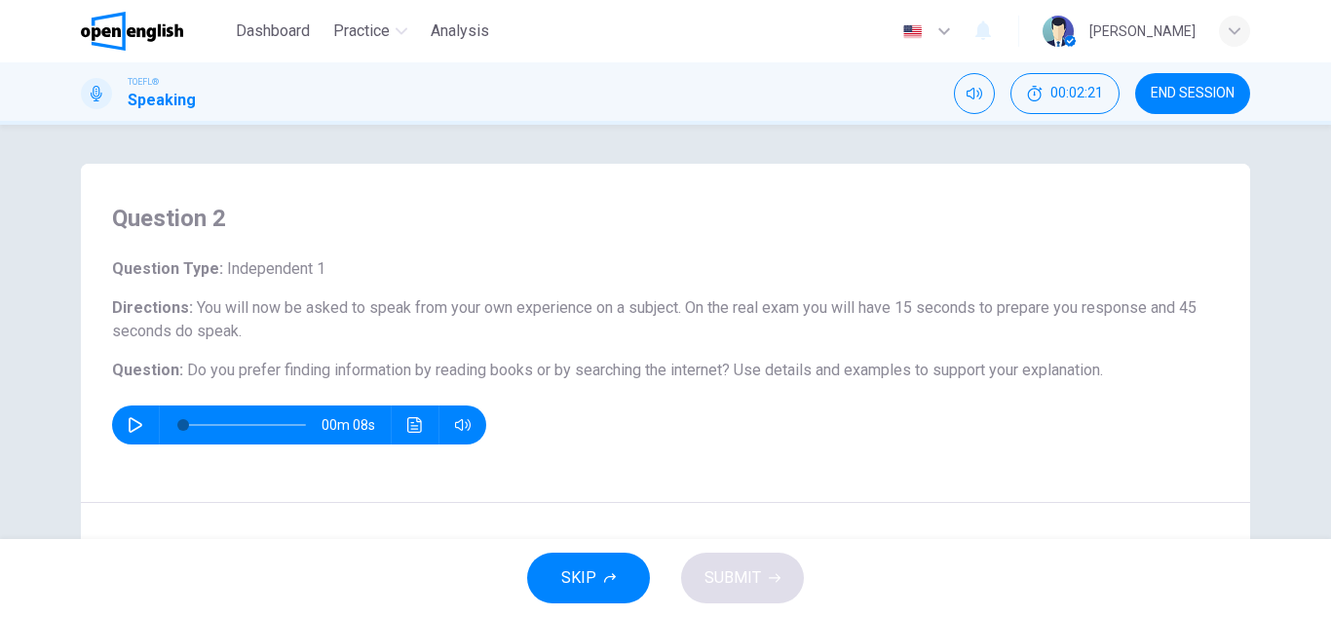
click at [137, 424] on icon "button" at bounding box center [136, 425] width 16 height 16
type input "**"
type input "*"
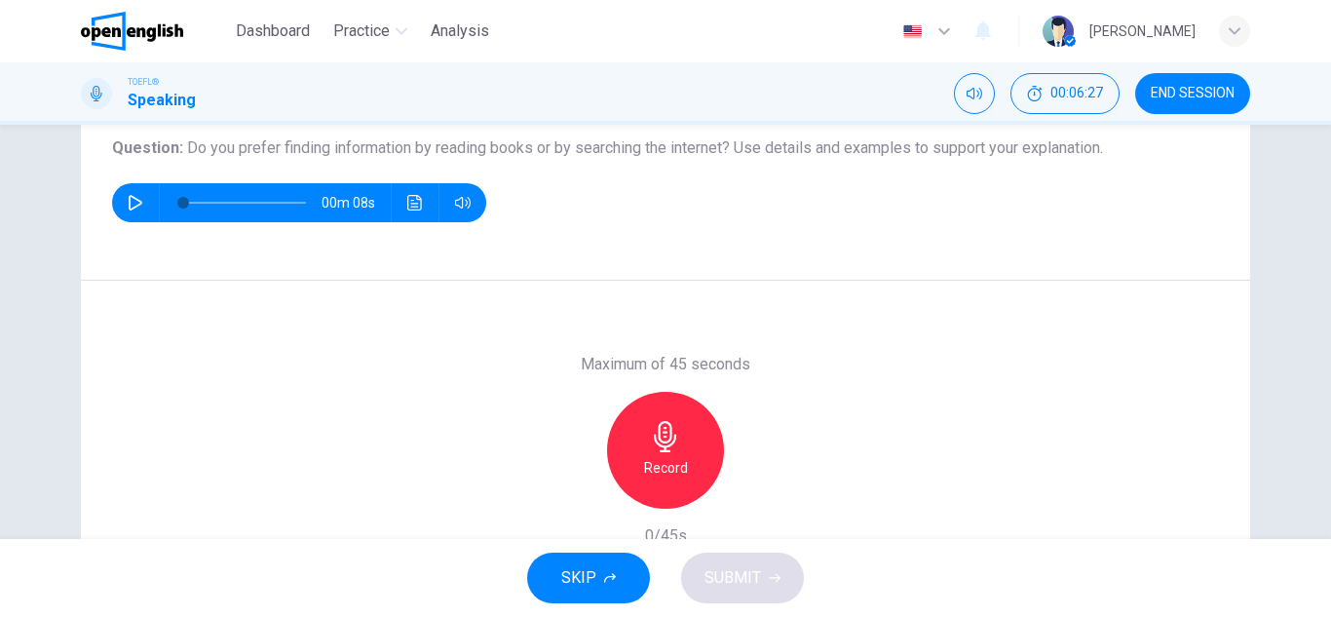
scroll to position [223, 0]
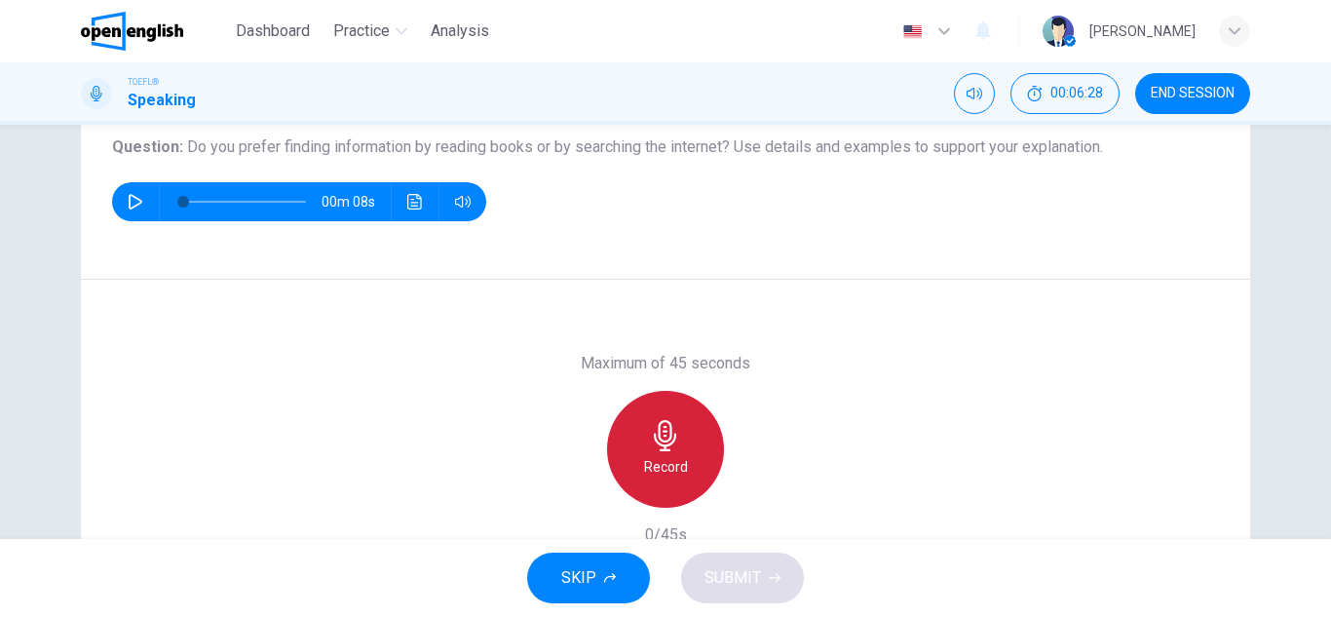
click at [684, 442] on div "Record" at bounding box center [665, 449] width 117 height 117
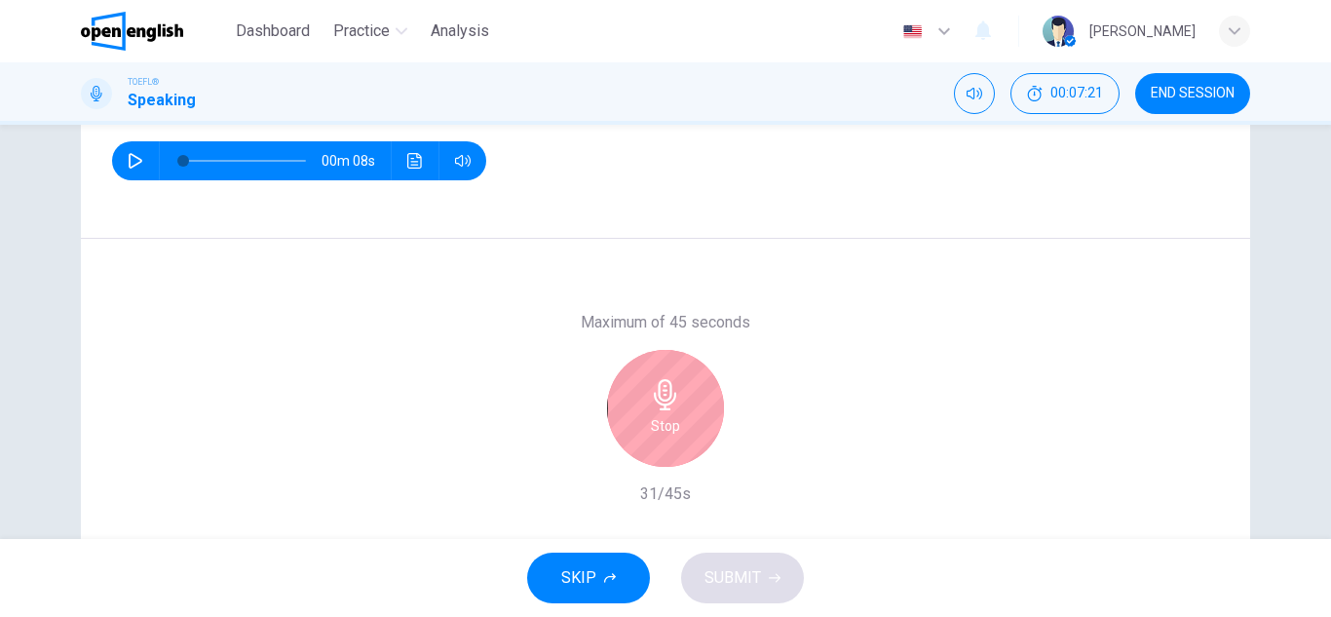
scroll to position [341, 0]
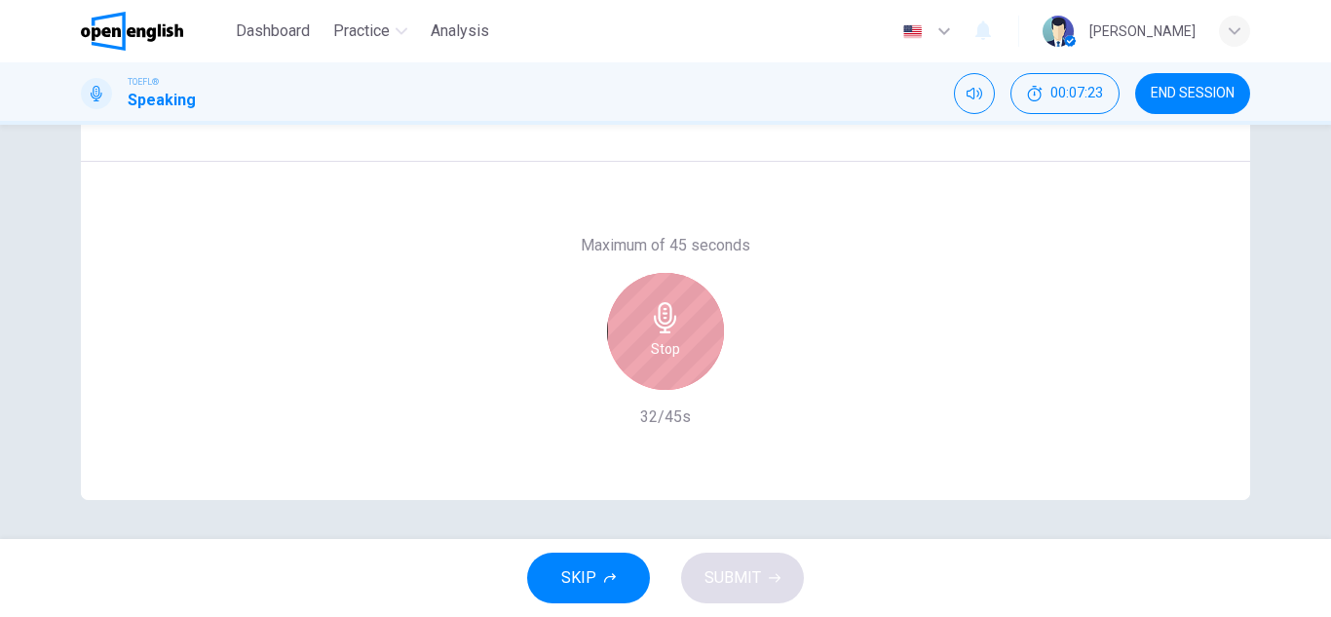
click at [677, 308] on div "Stop" at bounding box center [665, 331] width 117 height 117
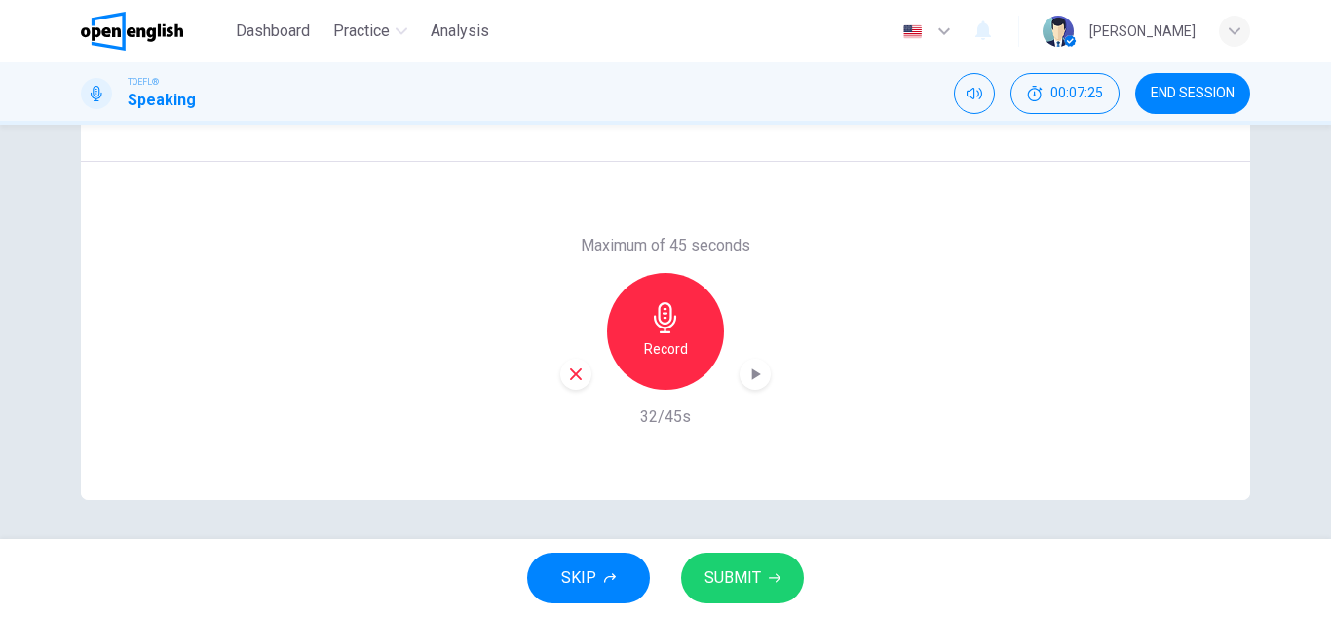
click at [756, 367] on icon "button" at bounding box center [754, 373] width 19 height 19
click at [742, 568] on span "SUBMIT" at bounding box center [732, 577] width 57 height 27
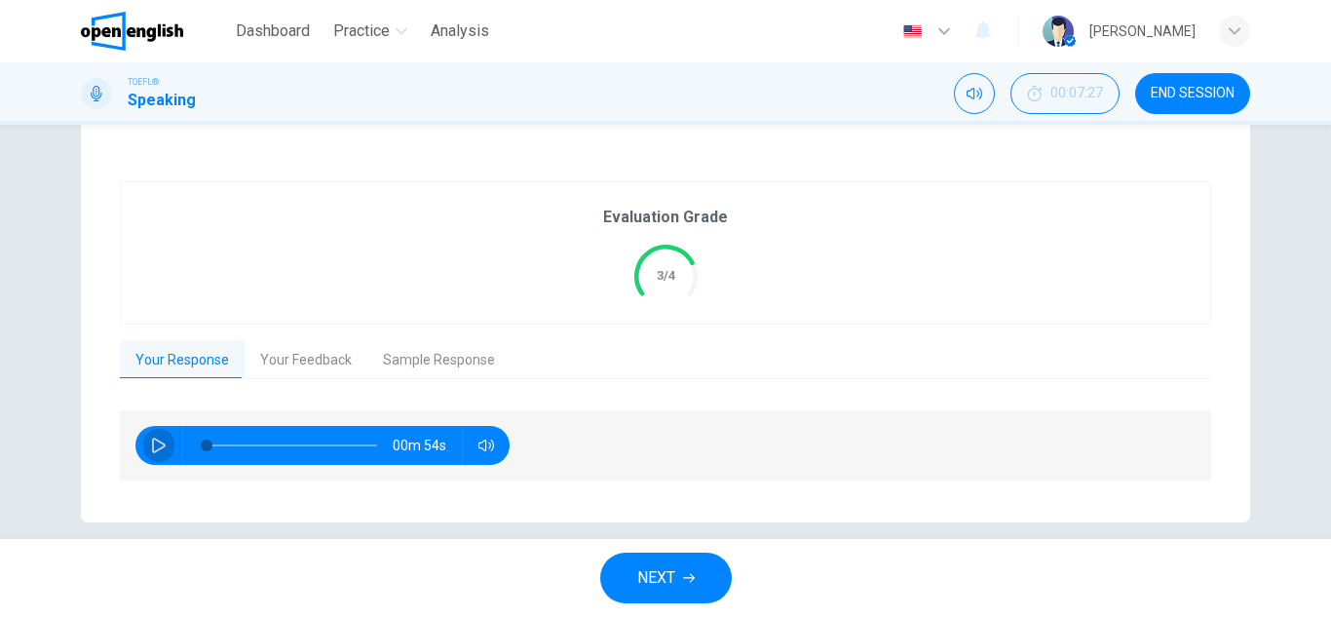
click at [154, 444] on icon "button" at bounding box center [159, 445] width 16 height 16
type input "*"
click at [275, 361] on button "Your Feedback" at bounding box center [306, 360] width 123 height 41
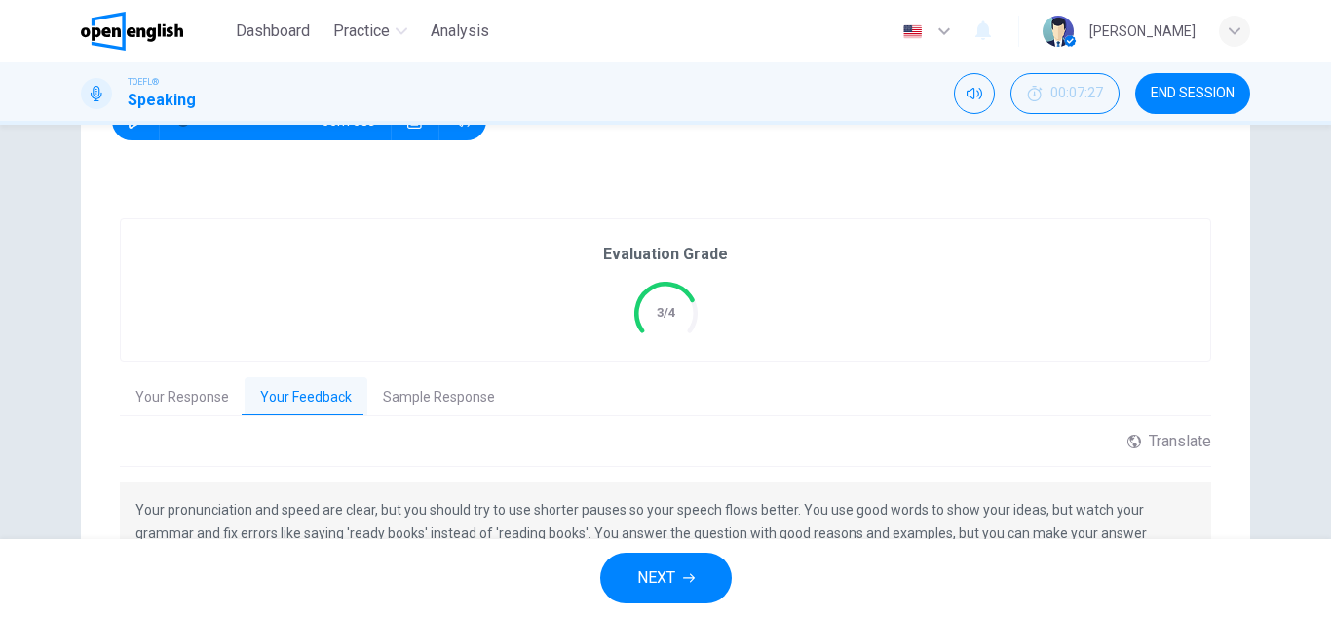
scroll to position [302, 0]
click at [421, 396] on button "Sample Response" at bounding box center [438, 399] width 143 height 41
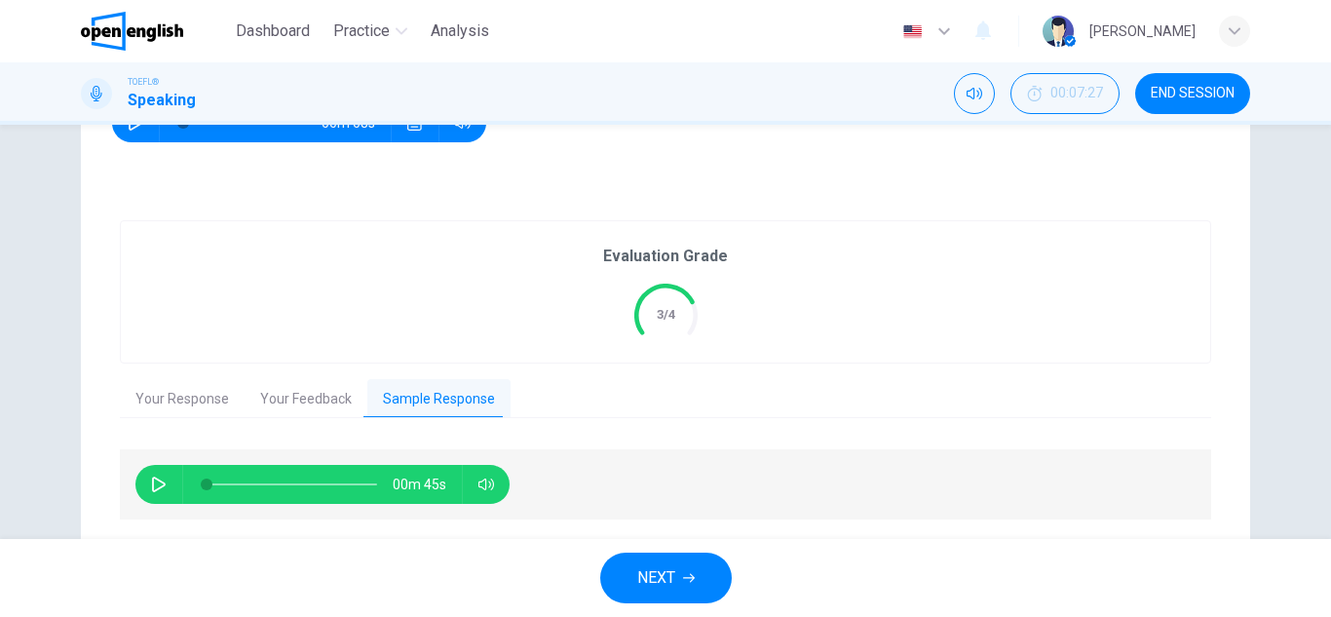
scroll to position [363, 0]
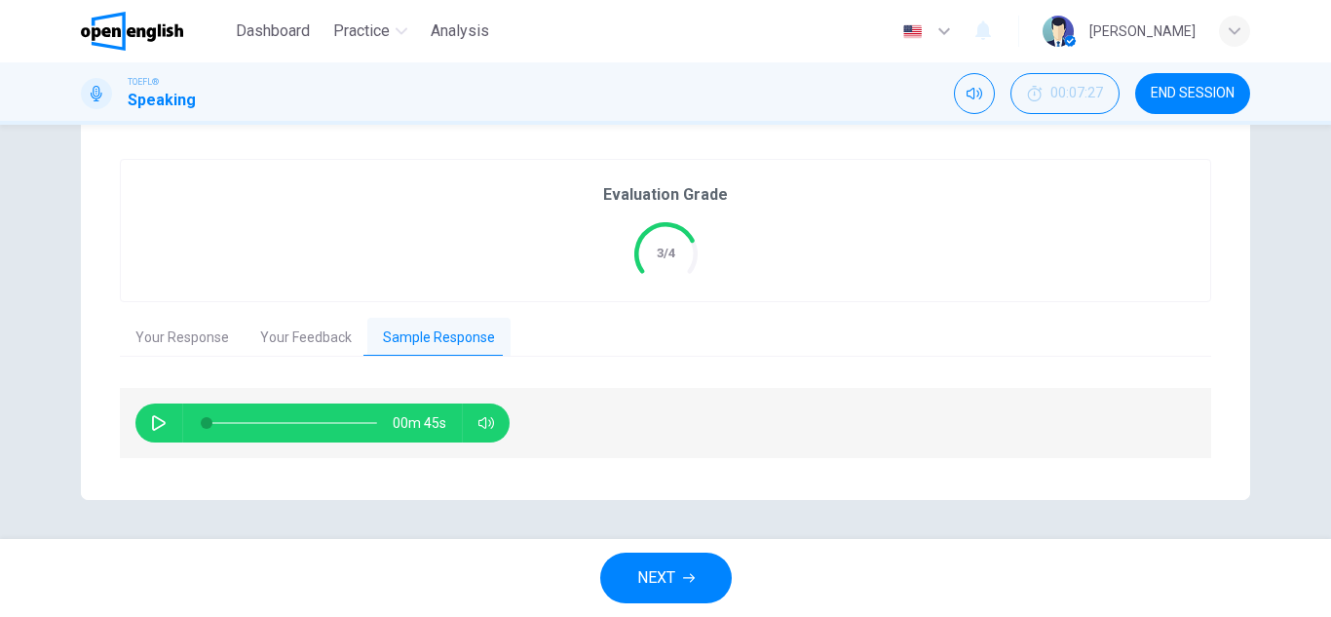
click at [154, 414] on button "button" at bounding box center [158, 422] width 31 height 39
type input "**"
click at [154, 416] on icon "button" at bounding box center [159, 423] width 16 height 16
type input "*"
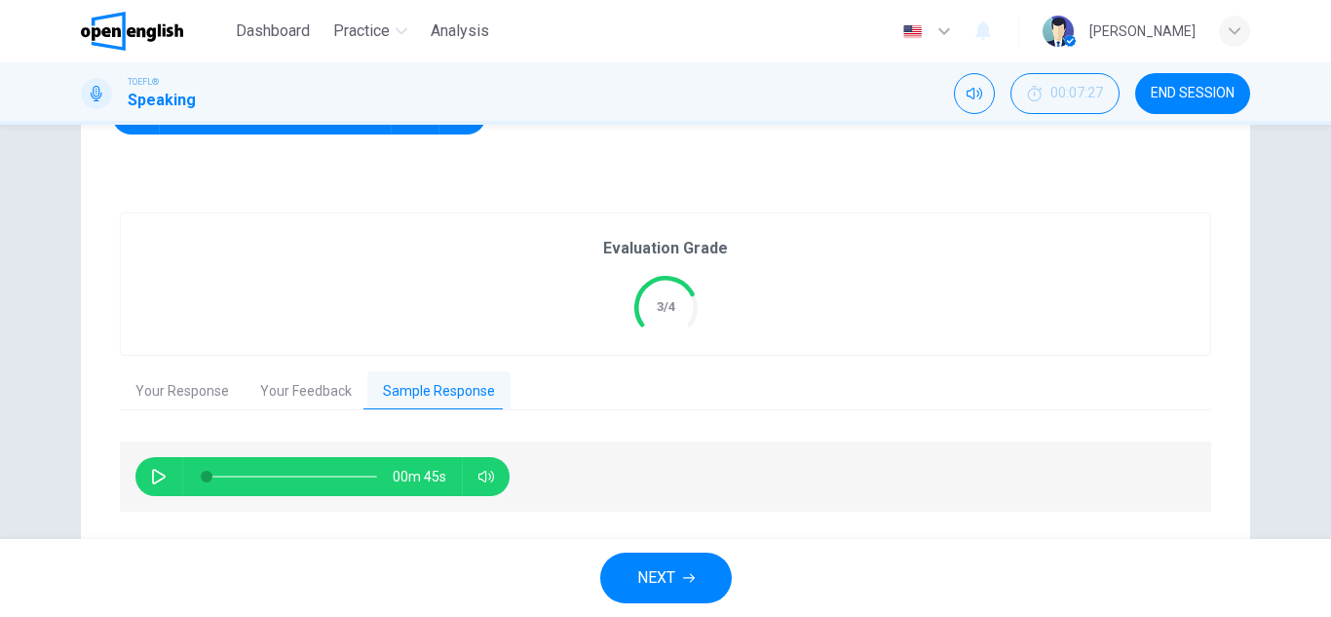
click at [162, 387] on button "Your Response" at bounding box center [182, 391] width 125 height 41
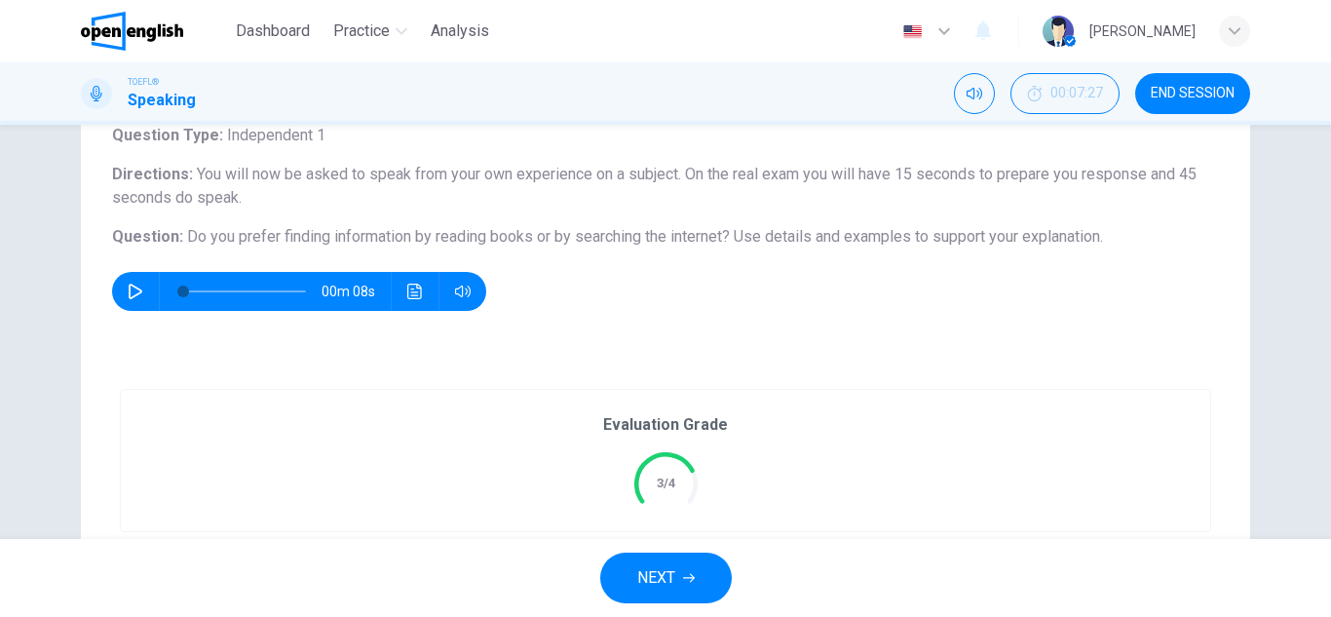
scroll to position [363, 0]
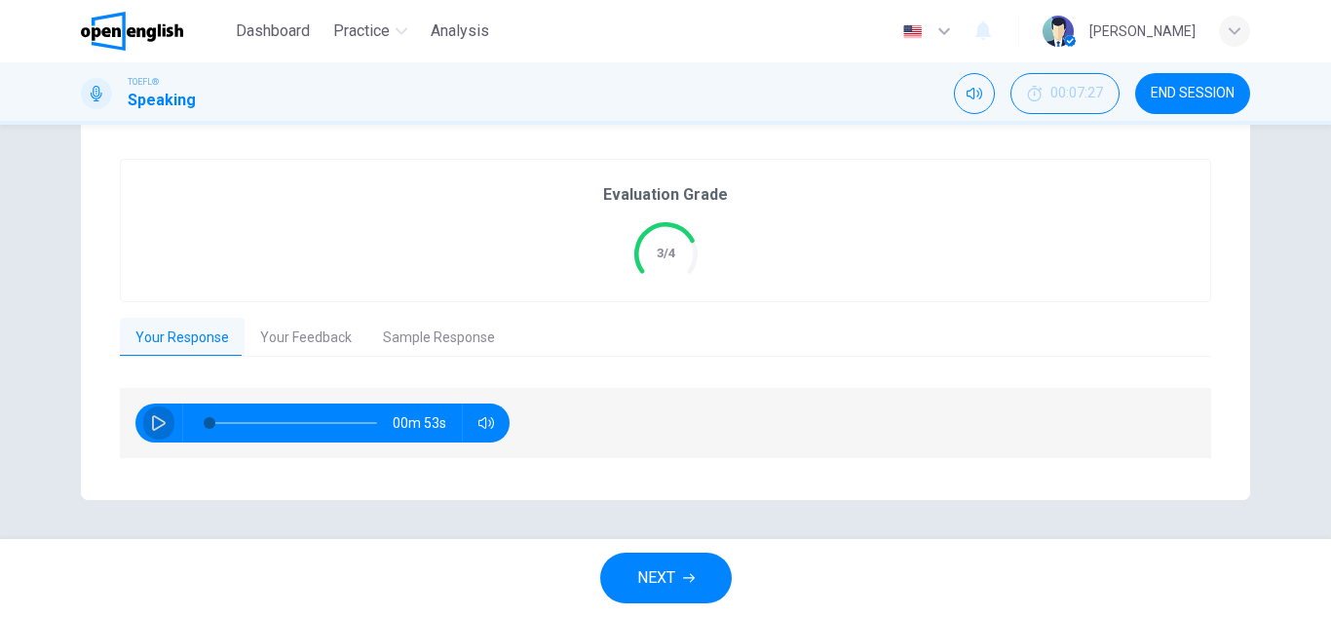
click at [166, 420] on button "button" at bounding box center [158, 422] width 31 height 39
type input "*"
click at [438, 335] on button "Sample Response" at bounding box center [438, 338] width 143 height 41
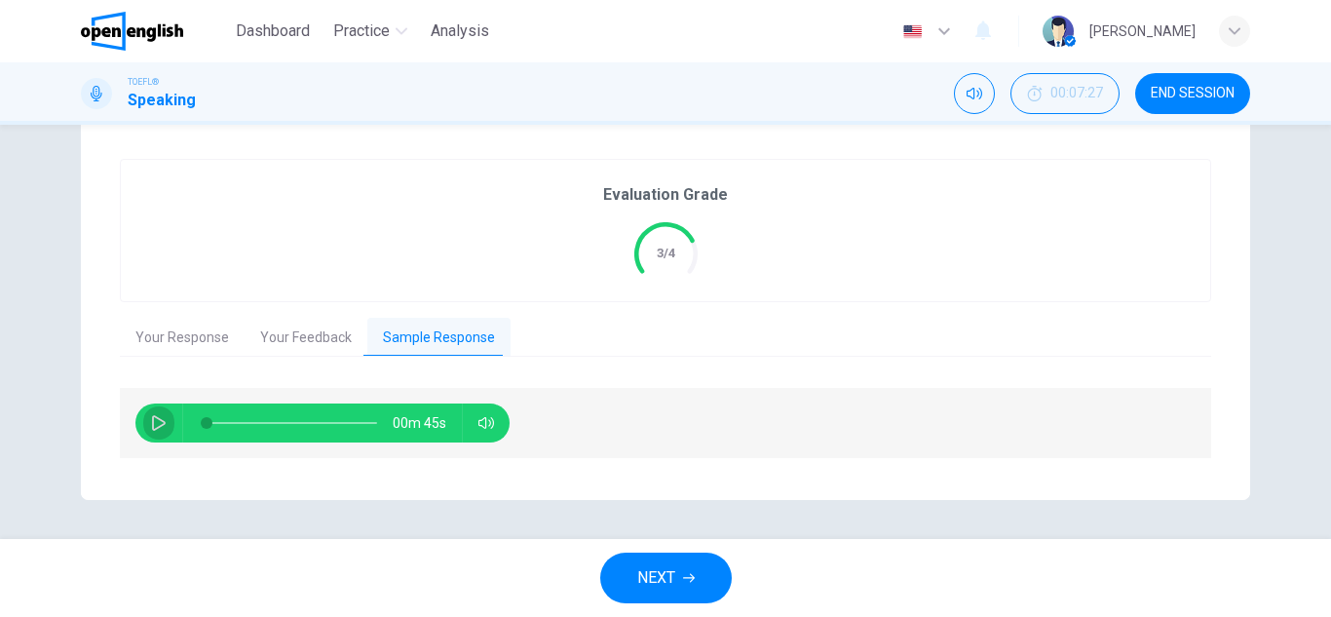
click at [154, 421] on icon "button" at bounding box center [159, 423] width 16 height 16
type input "*"
click at [659, 574] on span "NEXT" at bounding box center [656, 577] width 38 height 27
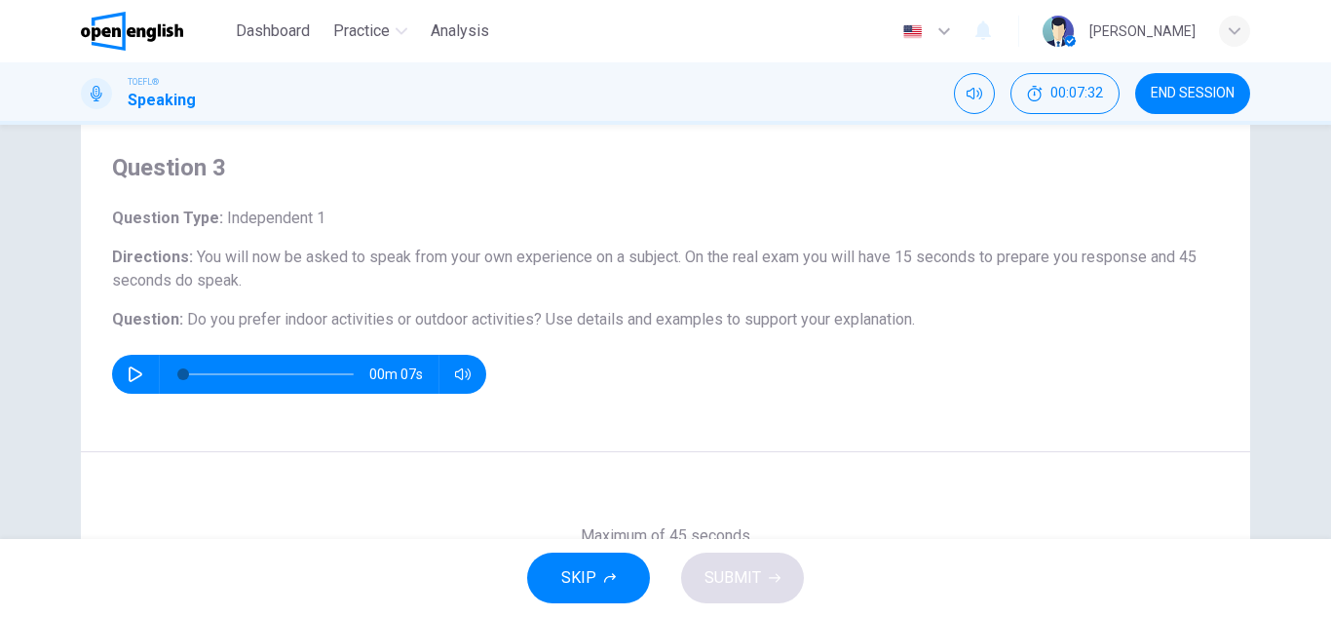
scroll to position [56, 0]
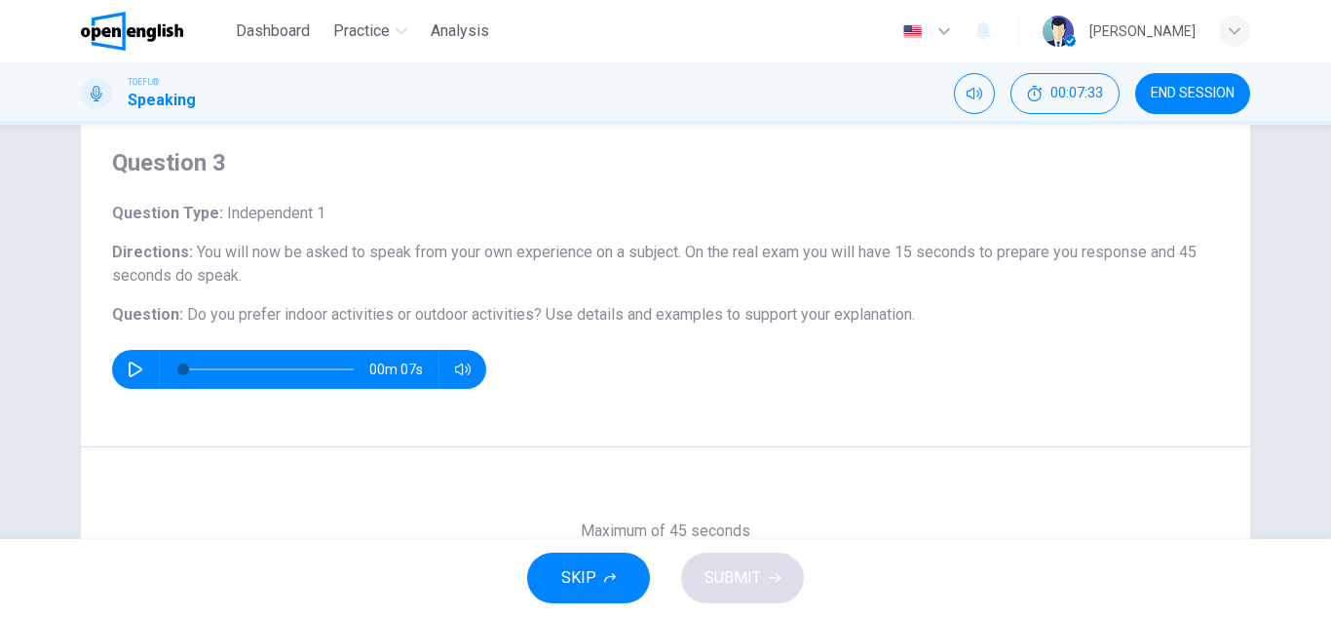
click at [120, 369] on button "button" at bounding box center [135, 369] width 31 height 39
type input "**"
type input "*"
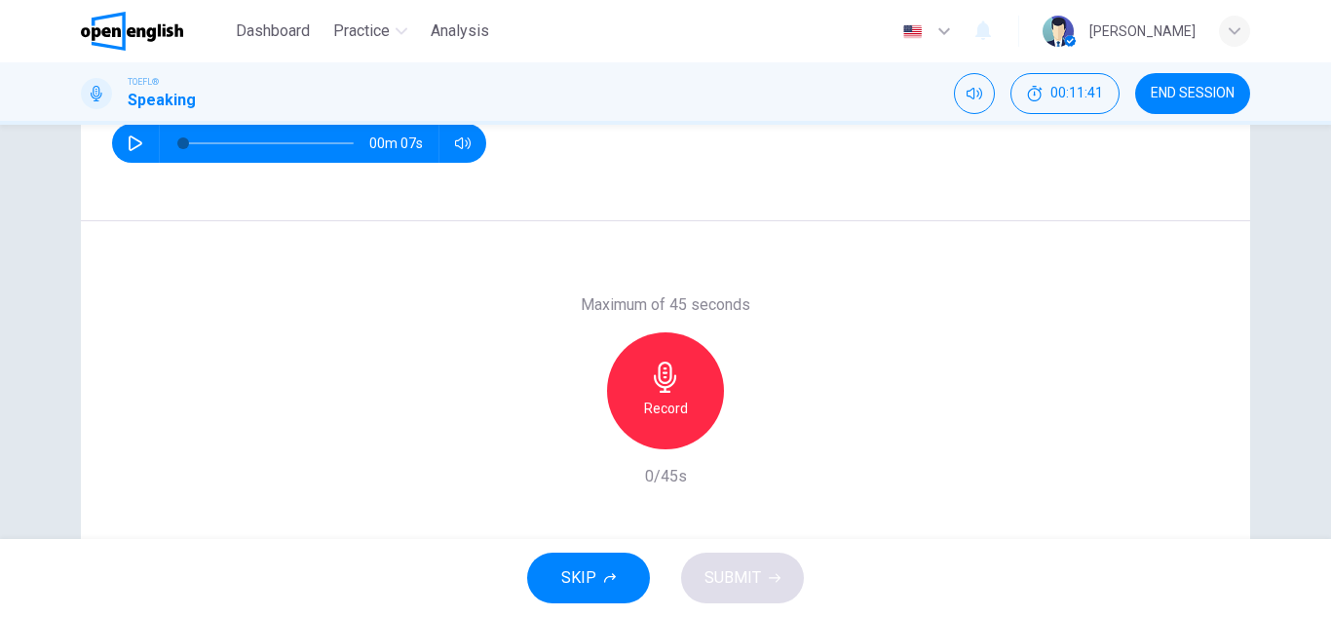
scroll to position [341, 0]
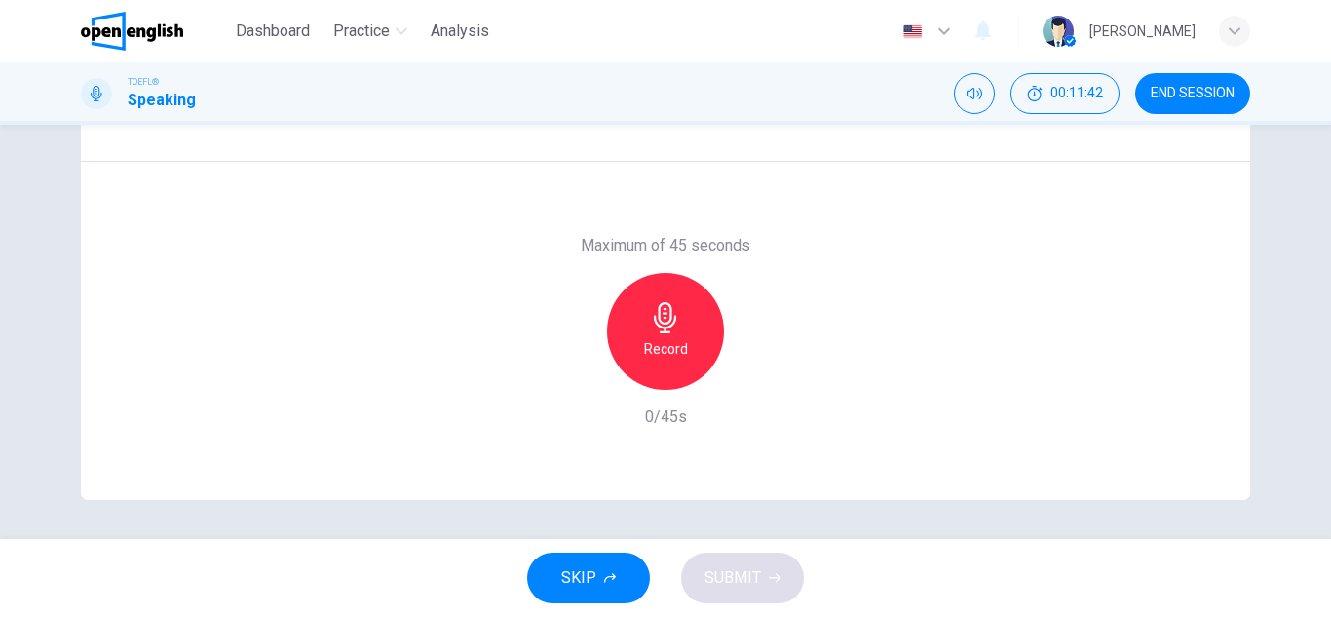
click at [650, 319] on icon "button" at bounding box center [665, 317] width 31 height 31
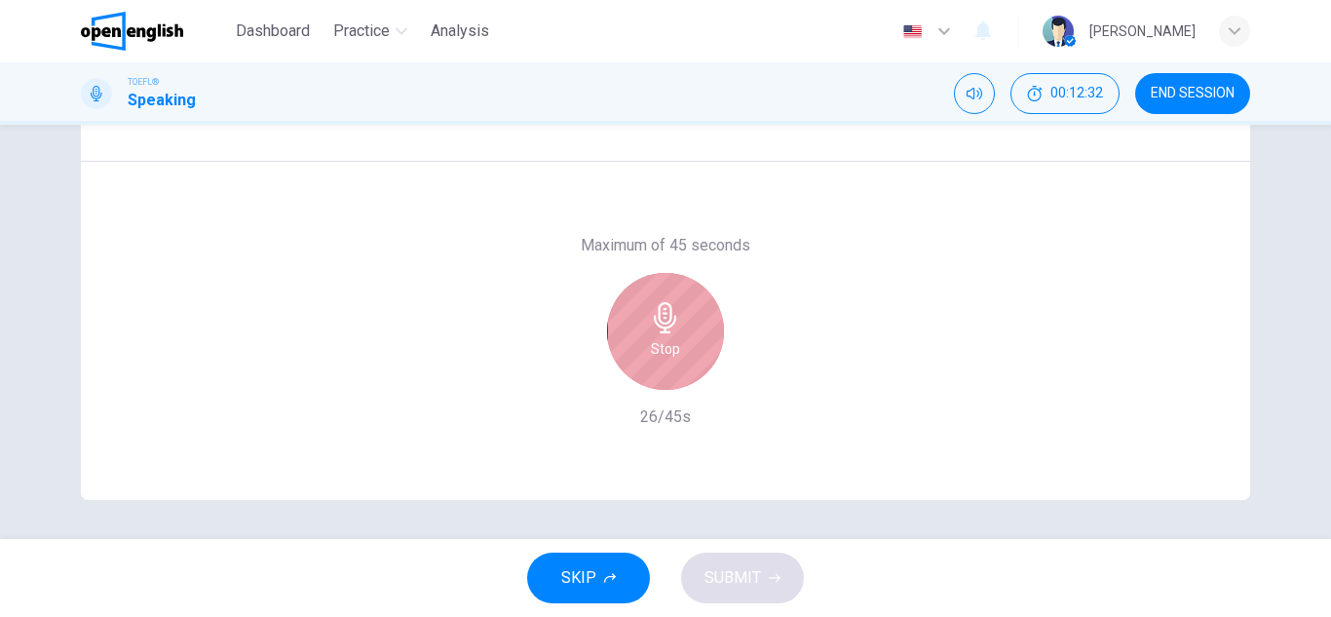
click at [658, 346] on h6 "Stop" at bounding box center [665, 348] width 29 height 23
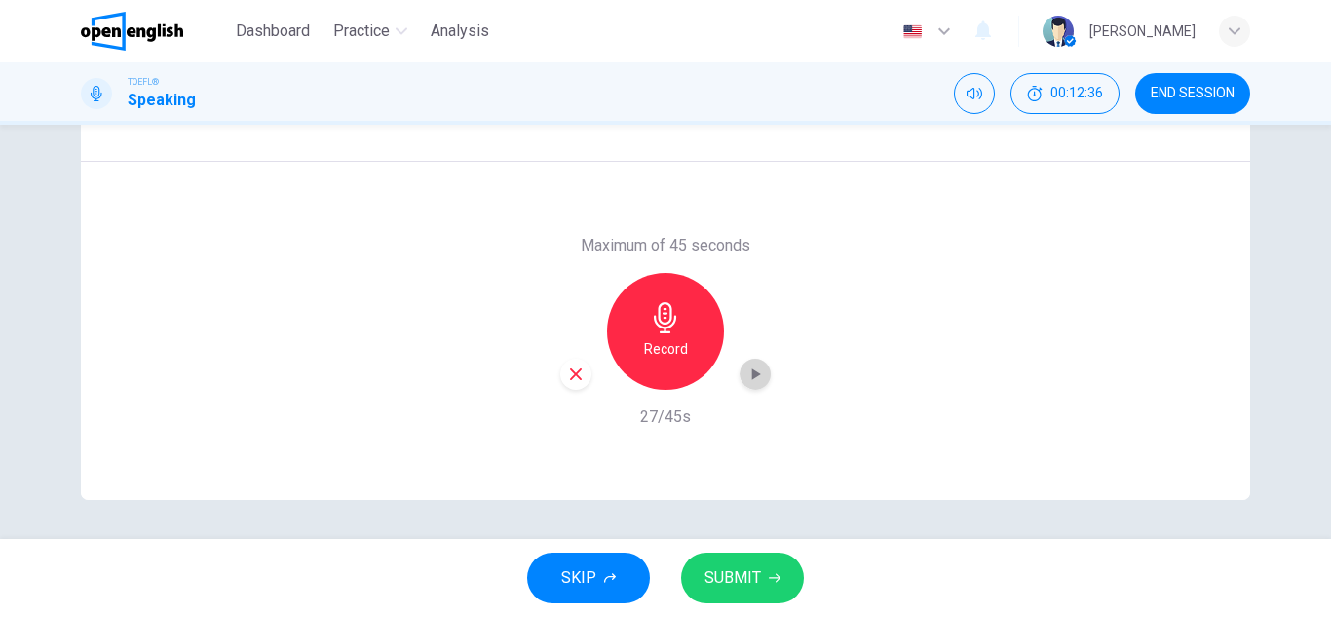
click at [755, 375] on icon "button" at bounding box center [754, 373] width 19 height 19
click at [718, 579] on span "SUBMIT" at bounding box center [732, 577] width 57 height 27
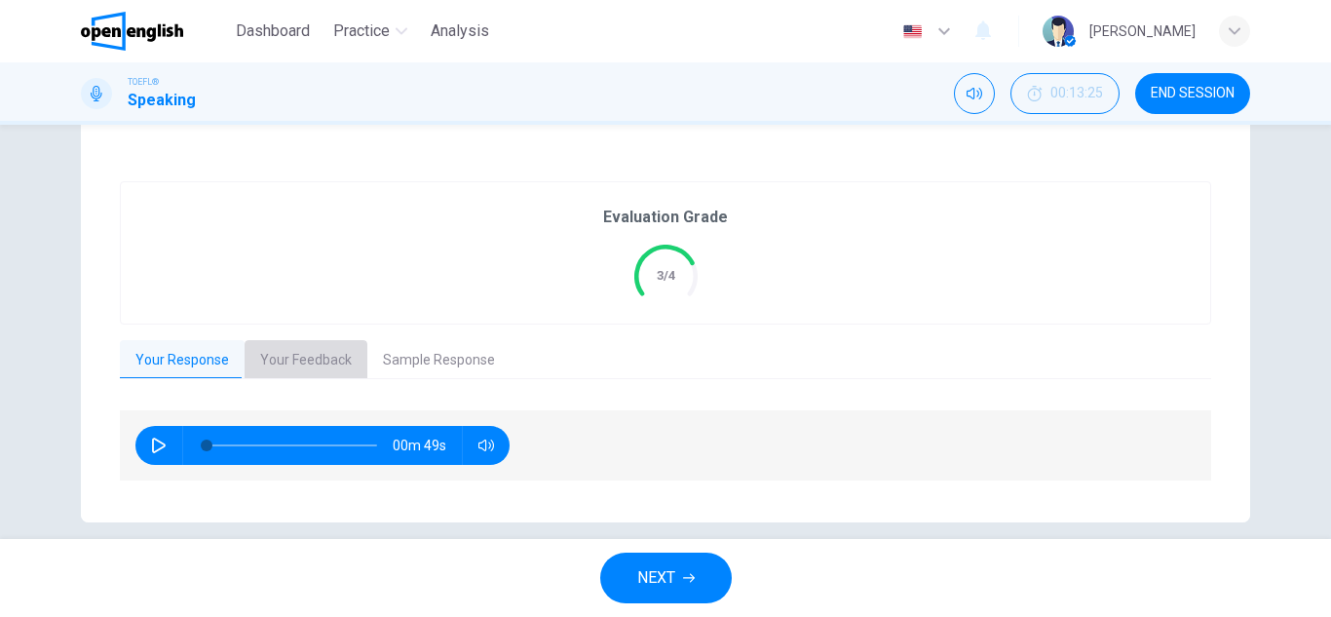
click at [294, 369] on button "Your Feedback" at bounding box center [306, 360] width 123 height 41
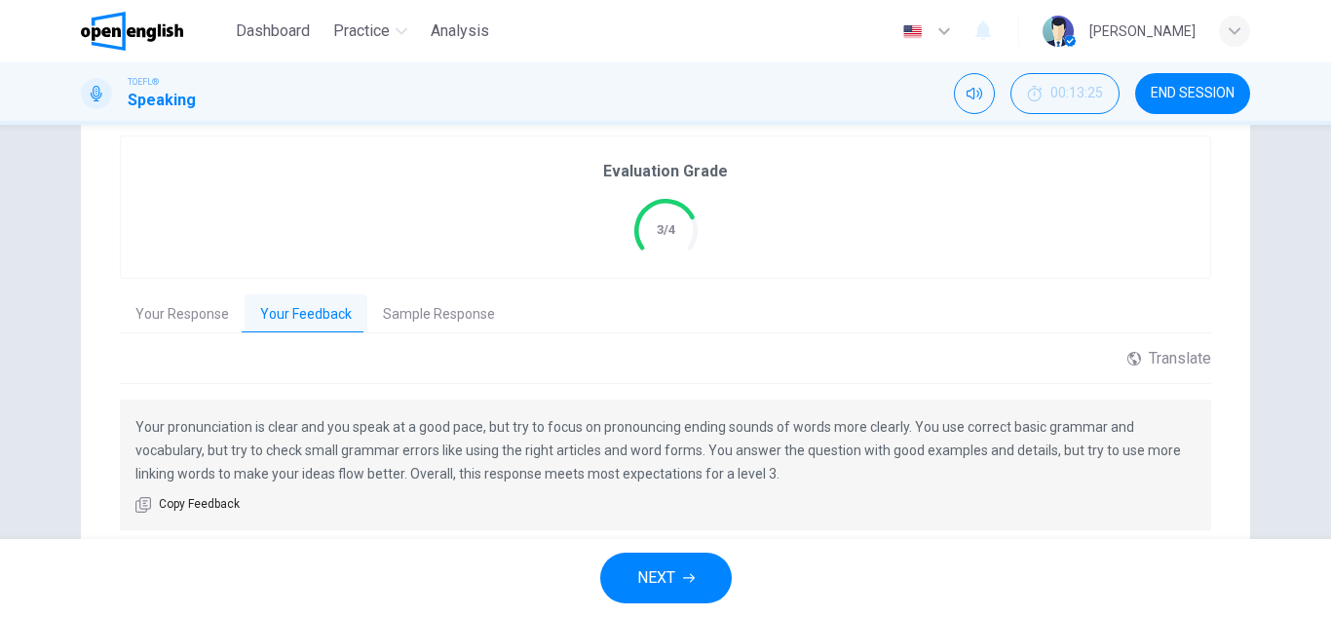
scroll to position [388, 0]
click at [437, 310] on button "Sample Response" at bounding box center [438, 313] width 143 height 41
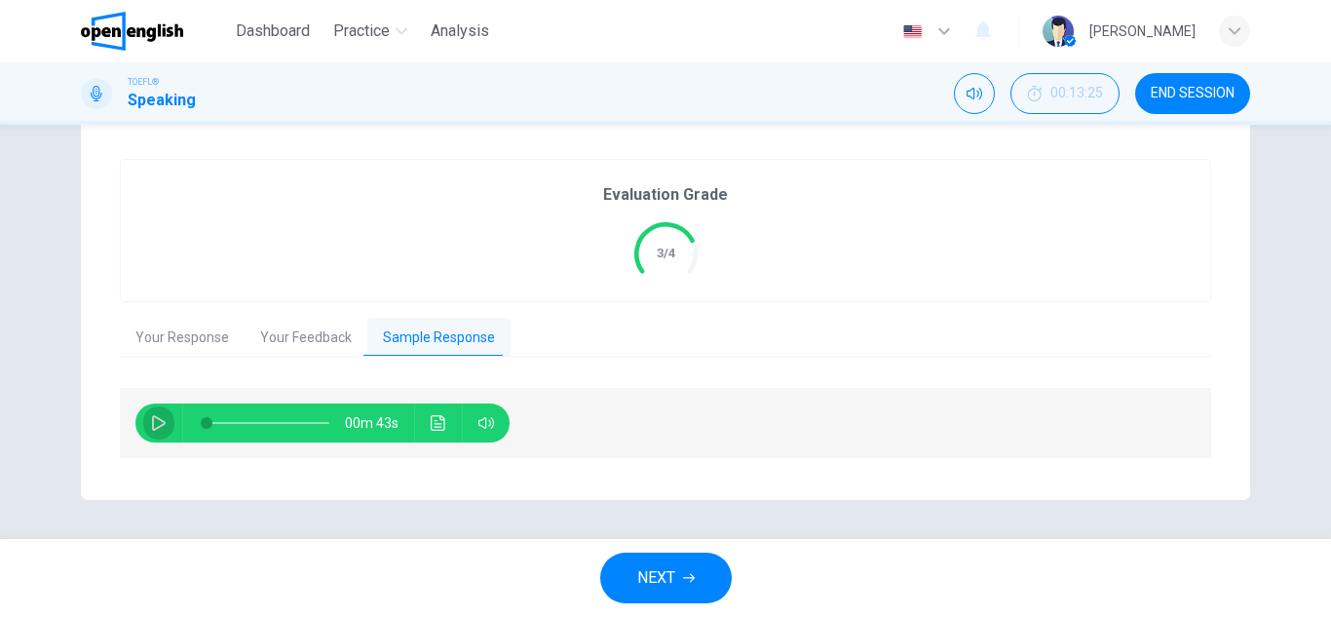
click at [151, 425] on icon "button" at bounding box center [159, 423] width 16 height 16
click at [455, 423] on div "00m 39s" at bounding box center [322, 422] width 374 height 39
drag, startPoint x: 219, startPoint y: 421, endPoint x: 119, endPoint y: 422, distance: 100.4
click at [120, 422] on div "00m 43s" at bounding box center [665, 423] width 1091 height 70
click at [424, 418] on button "Click to see the audio transcription" at bounding box center [438, 422] width 31 height 39
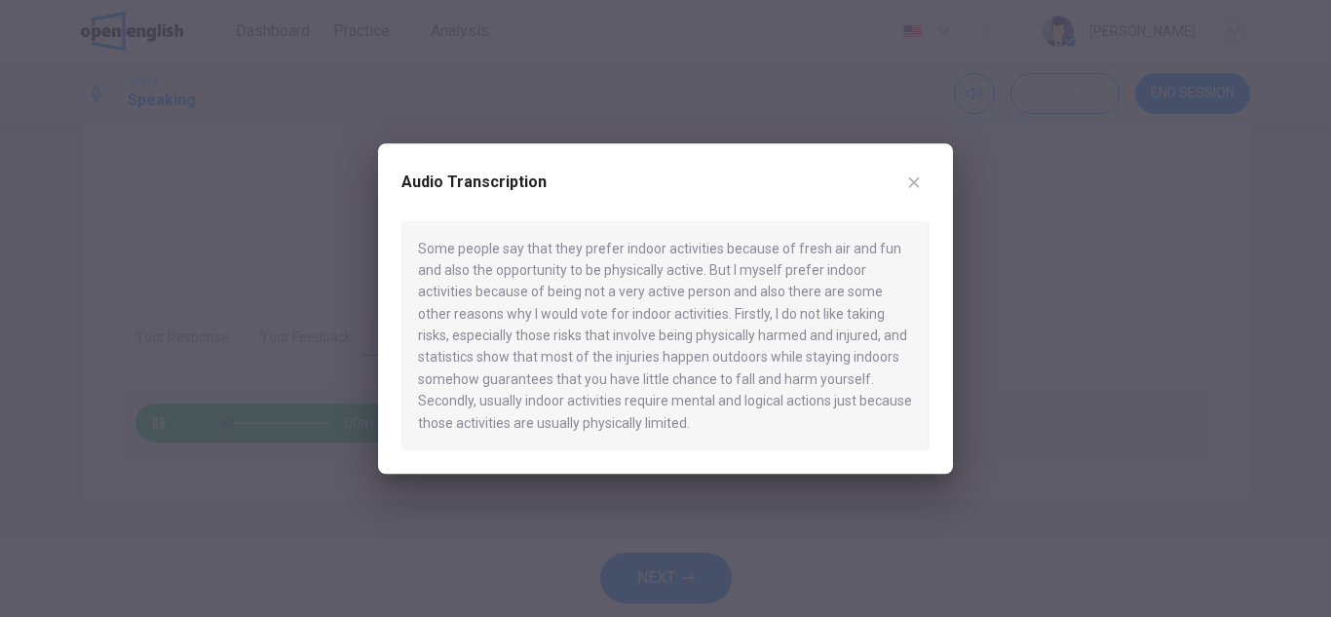
click at [920, 188] on icon "button" at bounding box center [914, 182] width 16 height 16
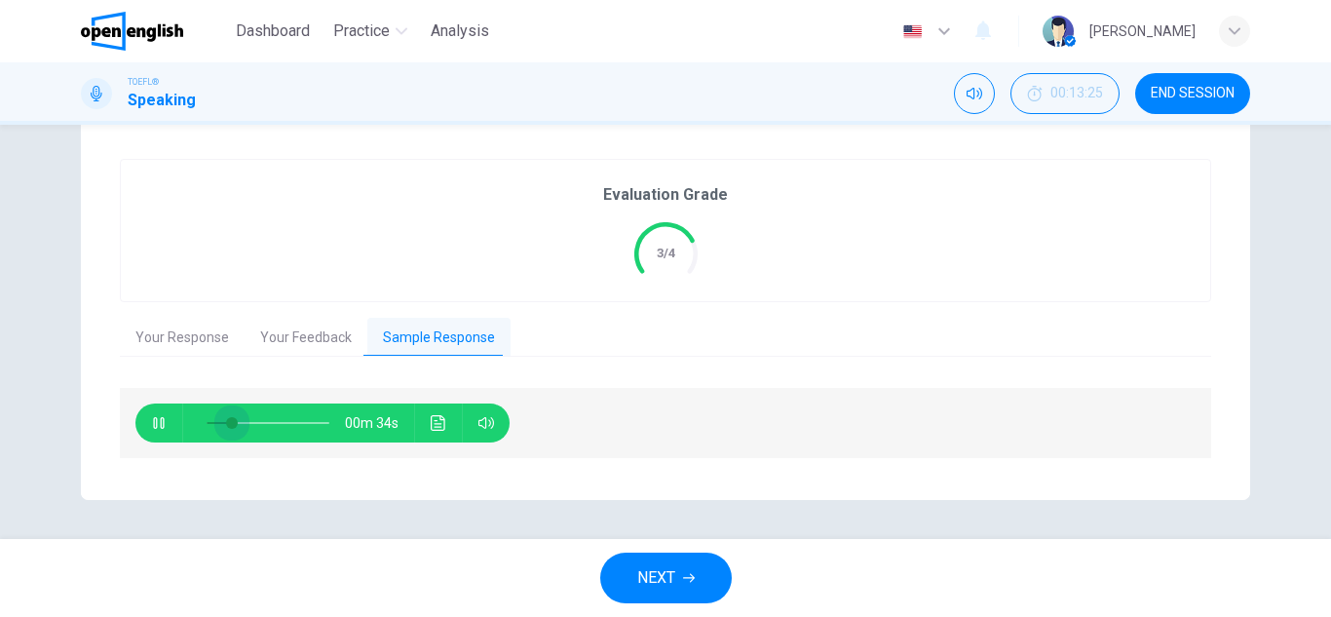
drag, startPoint x: 228, startPoint y: 426, endPoint x: 142, endPoint y: 431, distance: 85.9
click at [142, 431] on div "00m 34s" at bounding box center [322, 422] width 374 height 39
click at [423, 420] on button "Click to see the audio transcription" at bounding box center [438, 422] width 31 height 39
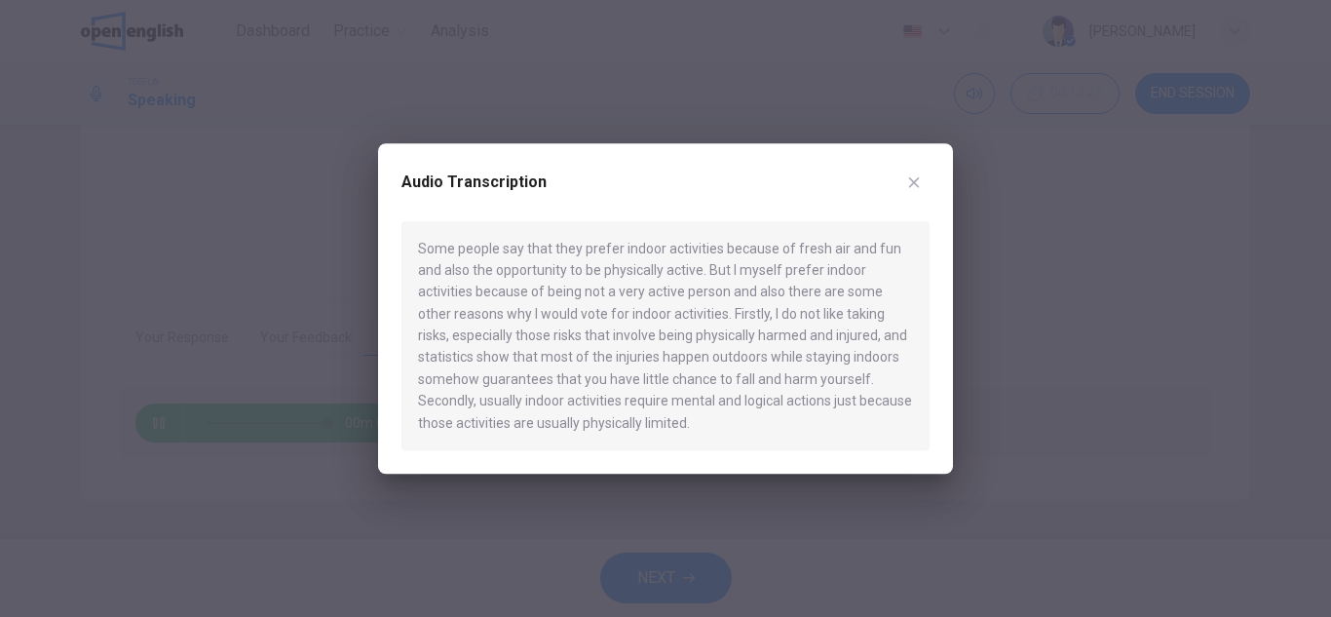
type input "*"
click at [910, 185] on icon "button" at bounding box center [914, 181] width 11 height 11
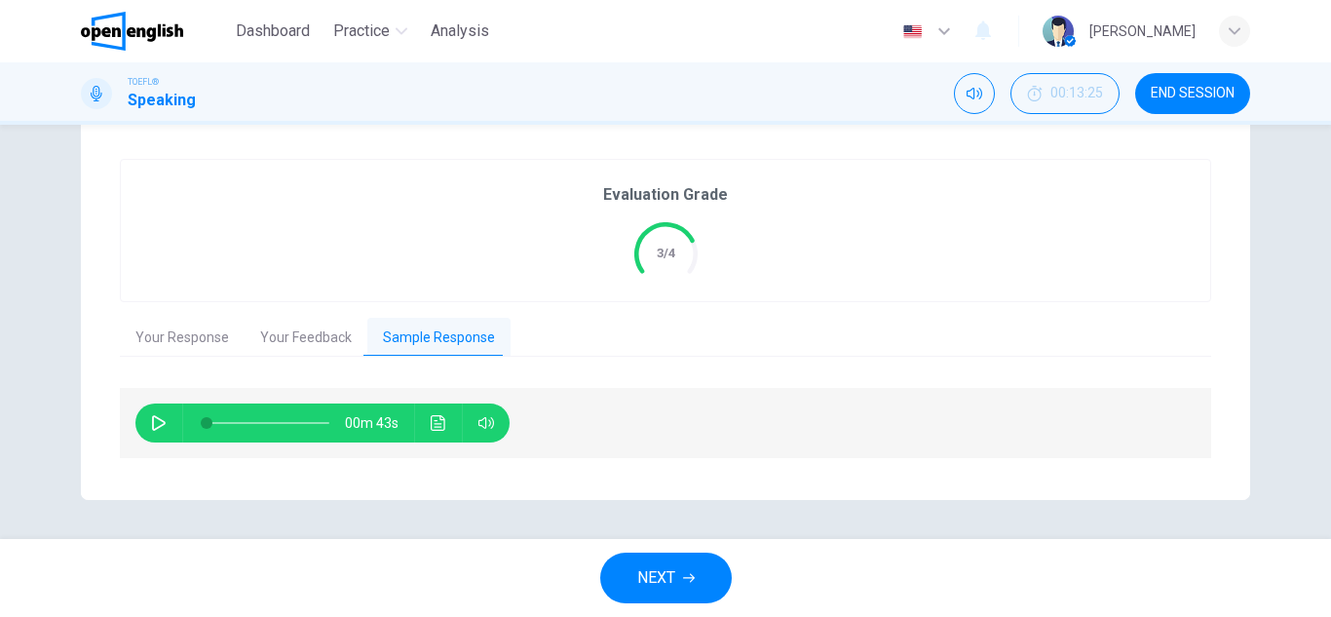
click at [1166, 99] on span "END SESSION" at bounding box center [1193, 94] width 84 height 16
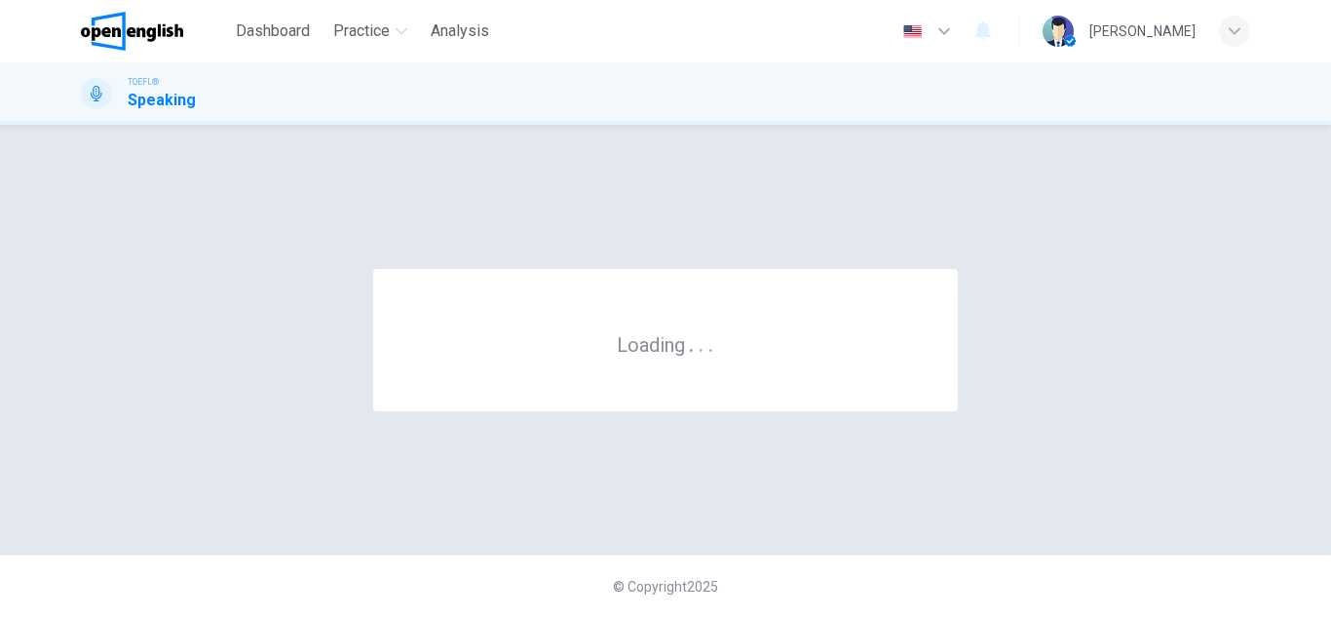
scroll to position [0, 0]
